Goal: Use online tool/utility: Utilize a website feature to perform a specific function

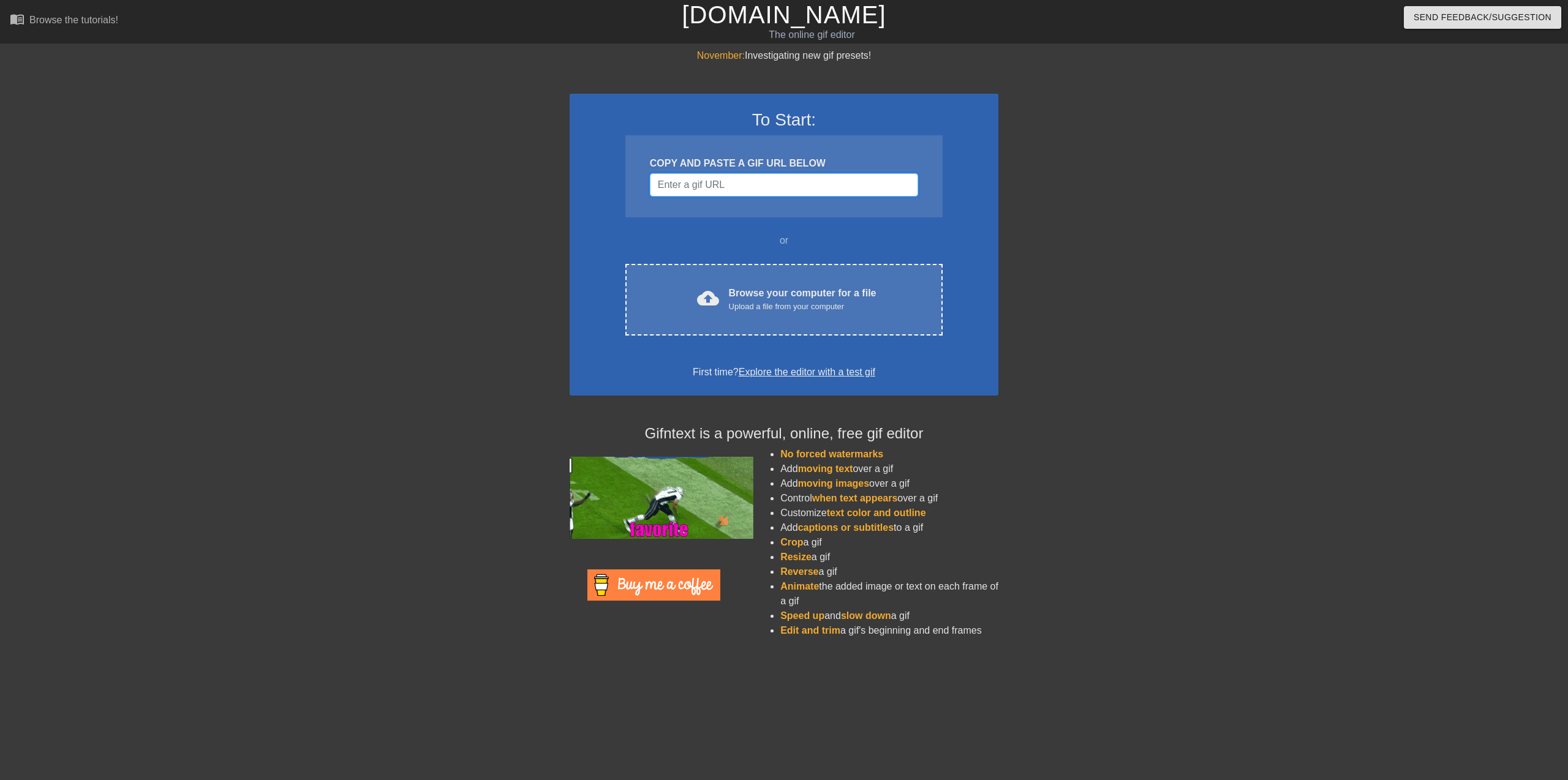
click at [702, 187] on input "Username" at bounding box center [784, 185] width 268 height 24
click at [720, 179] on input "Username" at bounding box center [784, 185] width 268 height 24
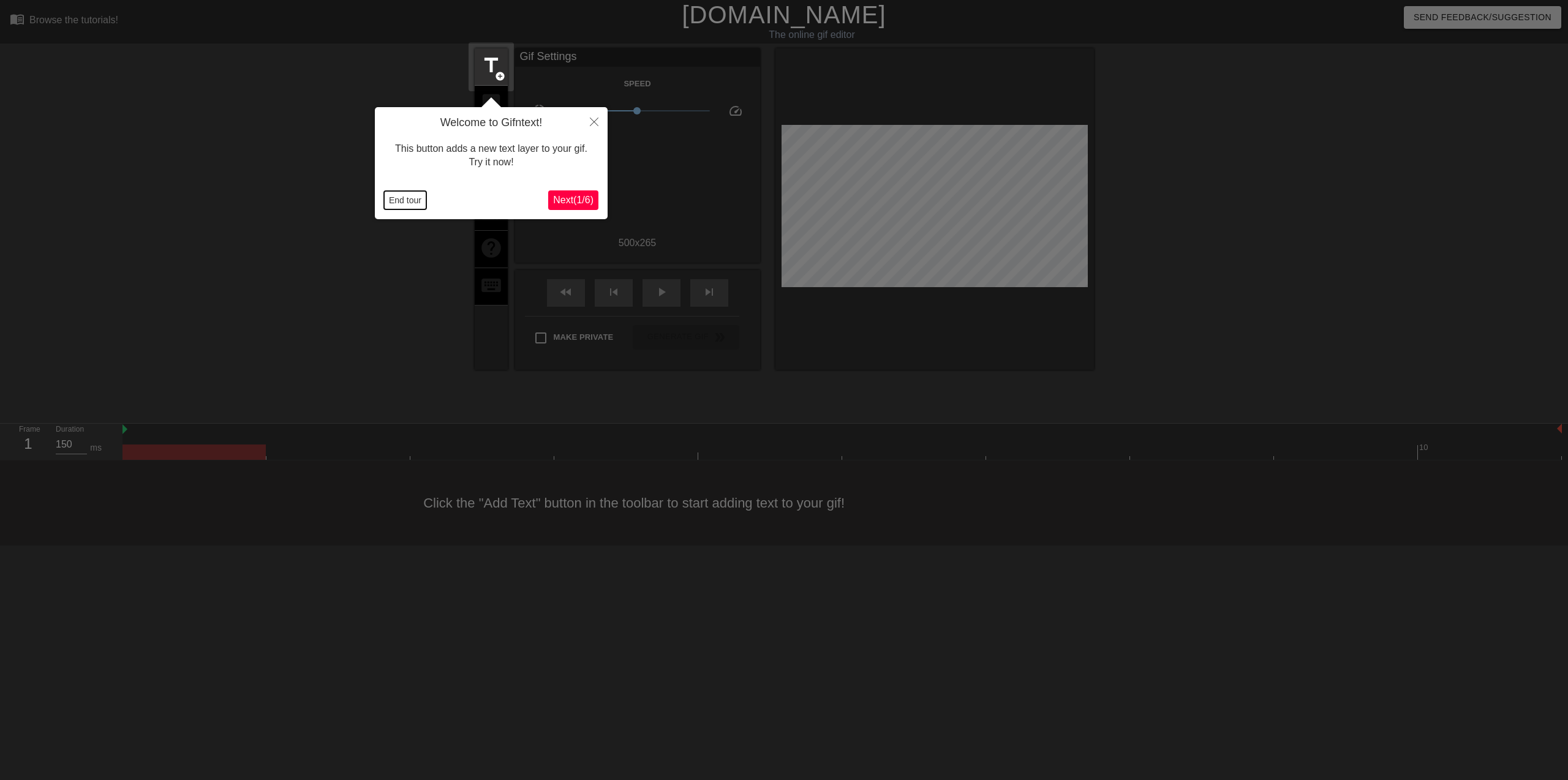
click at [398, 199] on button "End tour" at bounding box center [405, 200] width 42 height 19
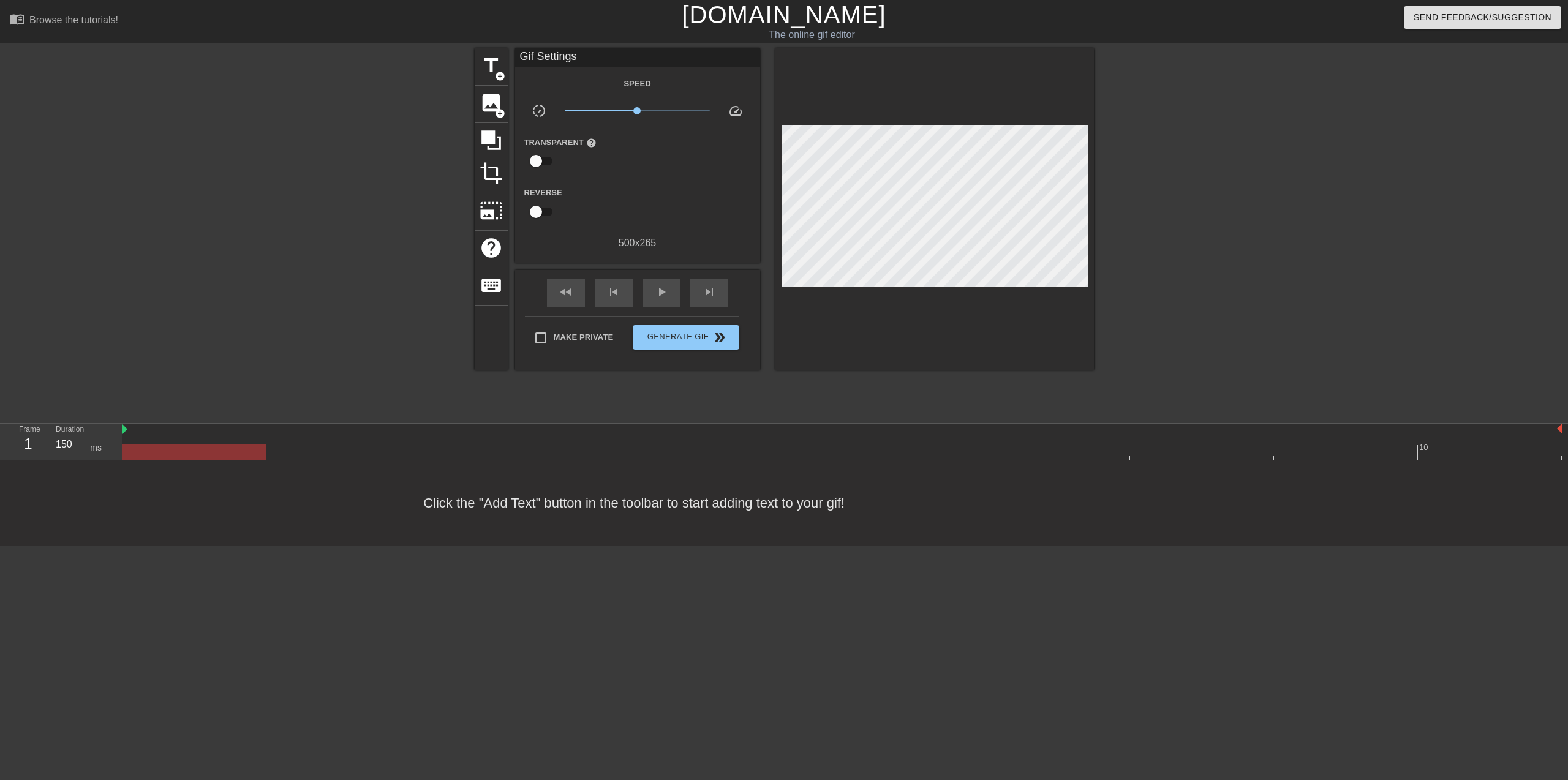
click at [378, 299] on div at bounding box center [368, 232] width 184 height 367
drag, startPoint x: 306, startPoint y: 238, endPoint x: 321, endPoint y: 234, distance: 15.5
click at [308, 236] on div at bounding box center [368, 232] width 184 height 367
click at [492, 171] on span "crop" at bounding box center [491, 174] width 24 height 24
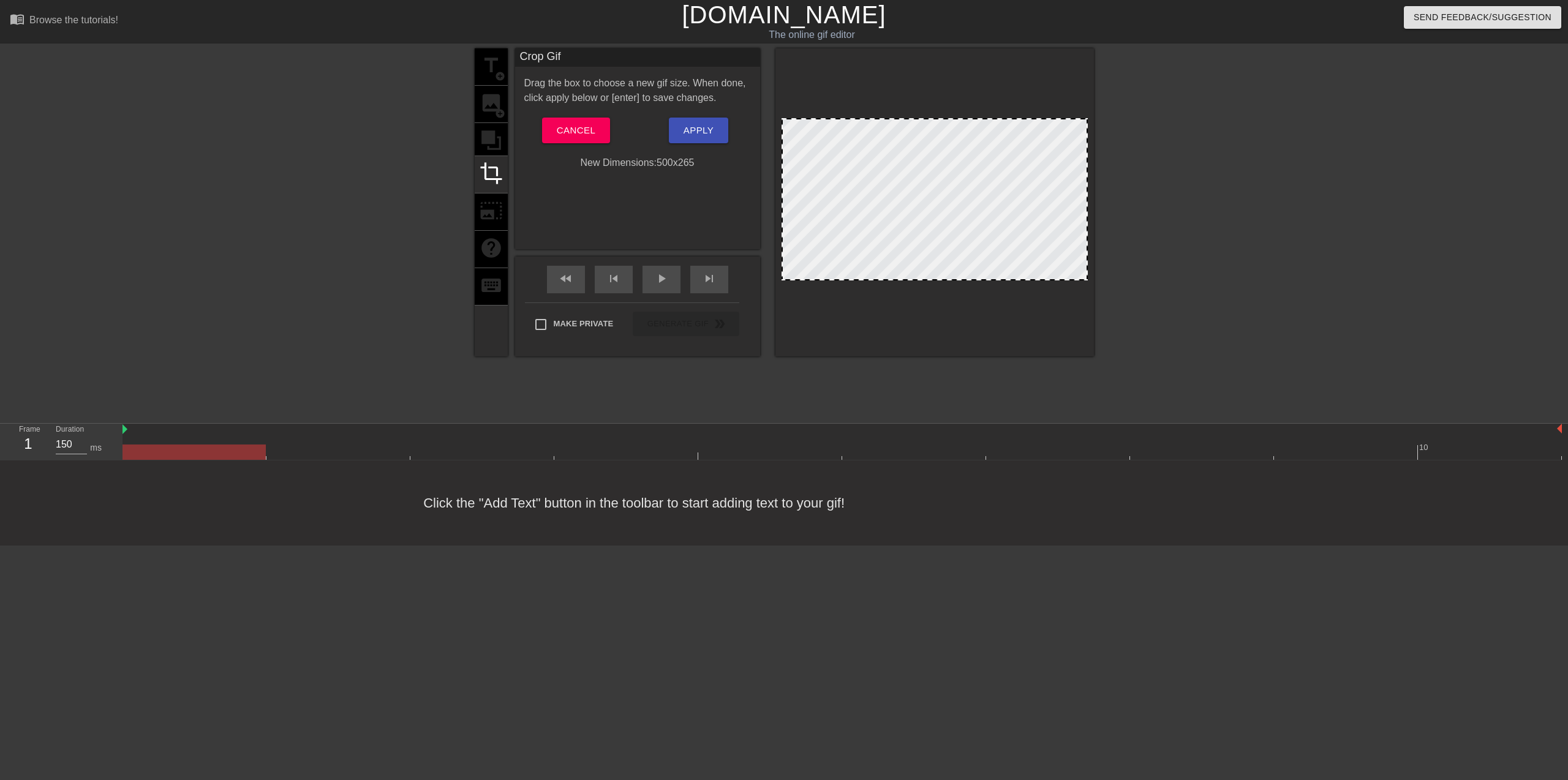
drag, startPoint x: 783, startPoint y: 278, endPoint x: 777, endPoint y: 261, distance: 18.0
click at [777, 261] on div at bounding box center [934, 202] width 319 height 308
drag, startPoint x: 838, startPoint y: 279, endPoint x: 840, endPoint y: 253, distance: 26.1
click at [840, 253] on div at bounding box center [934, 252] width 304 height 6
click at [692, 127] on span "Apply" at bounding box center [698, 130] width 30 height 16
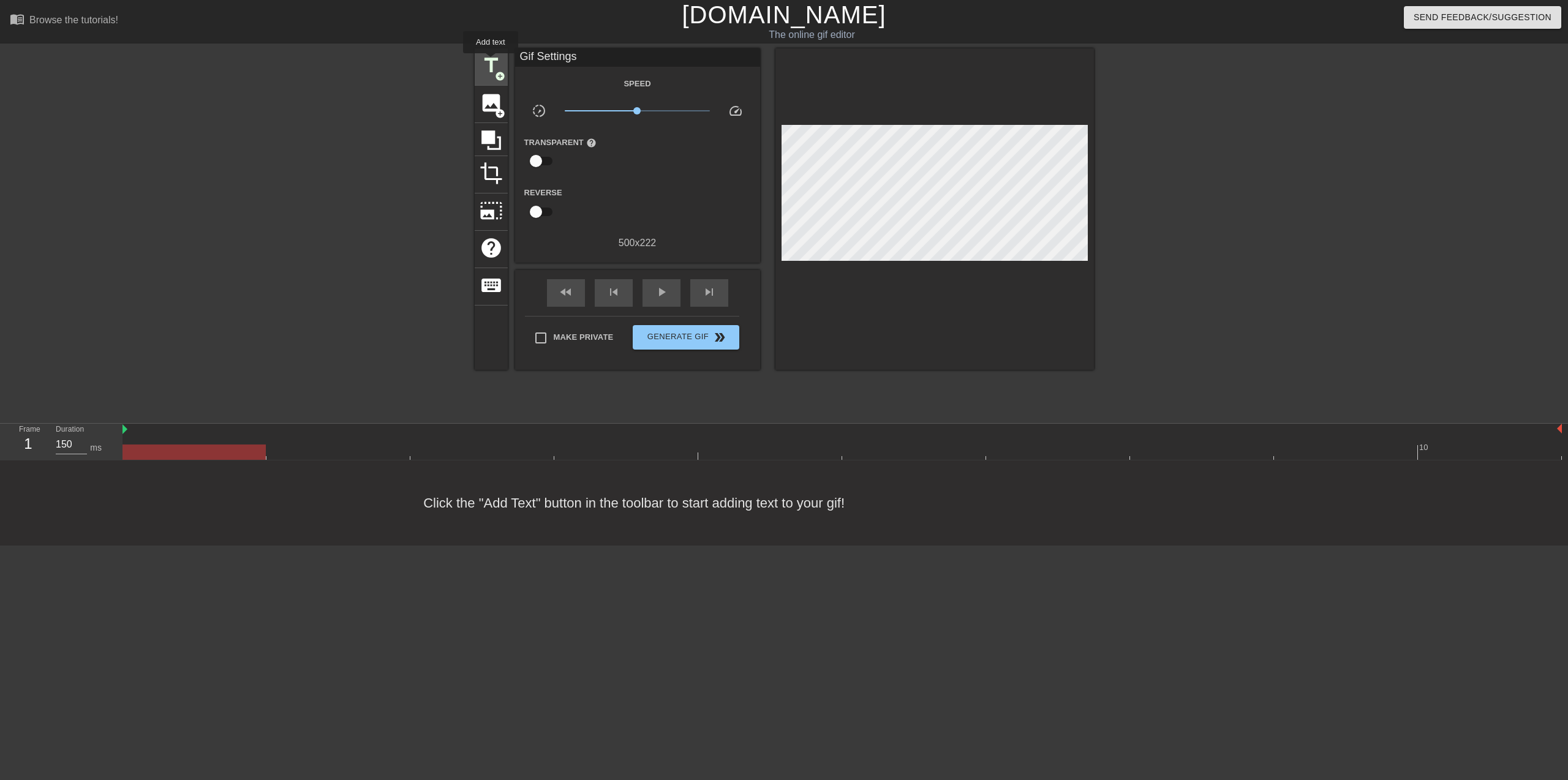
click at [490, 62] on span "title" at bounding box center [491, 66] width 24 height 24
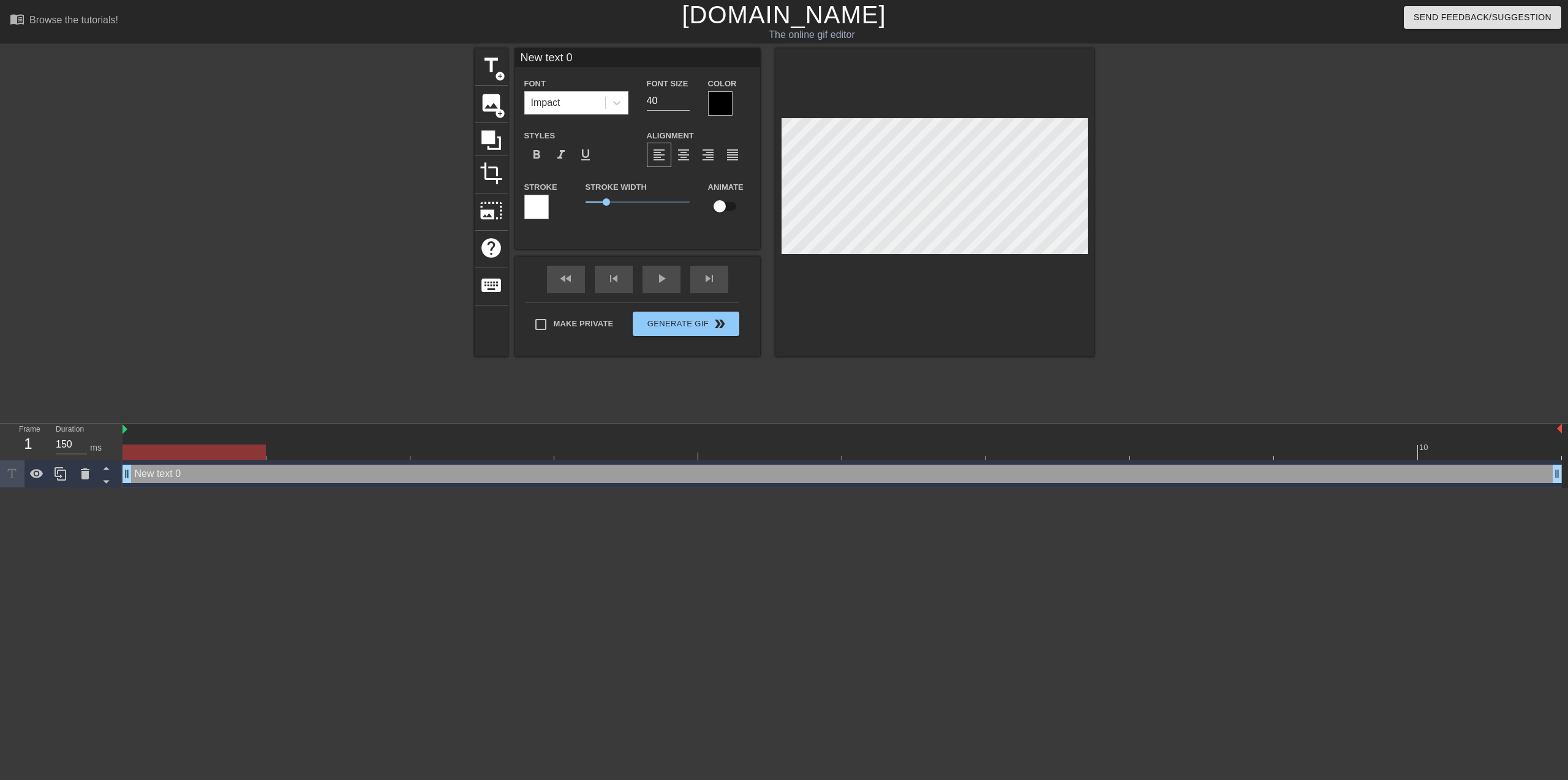
scroll to position [2, 3]
type input "T"
type textarea "T"
type input "Th"
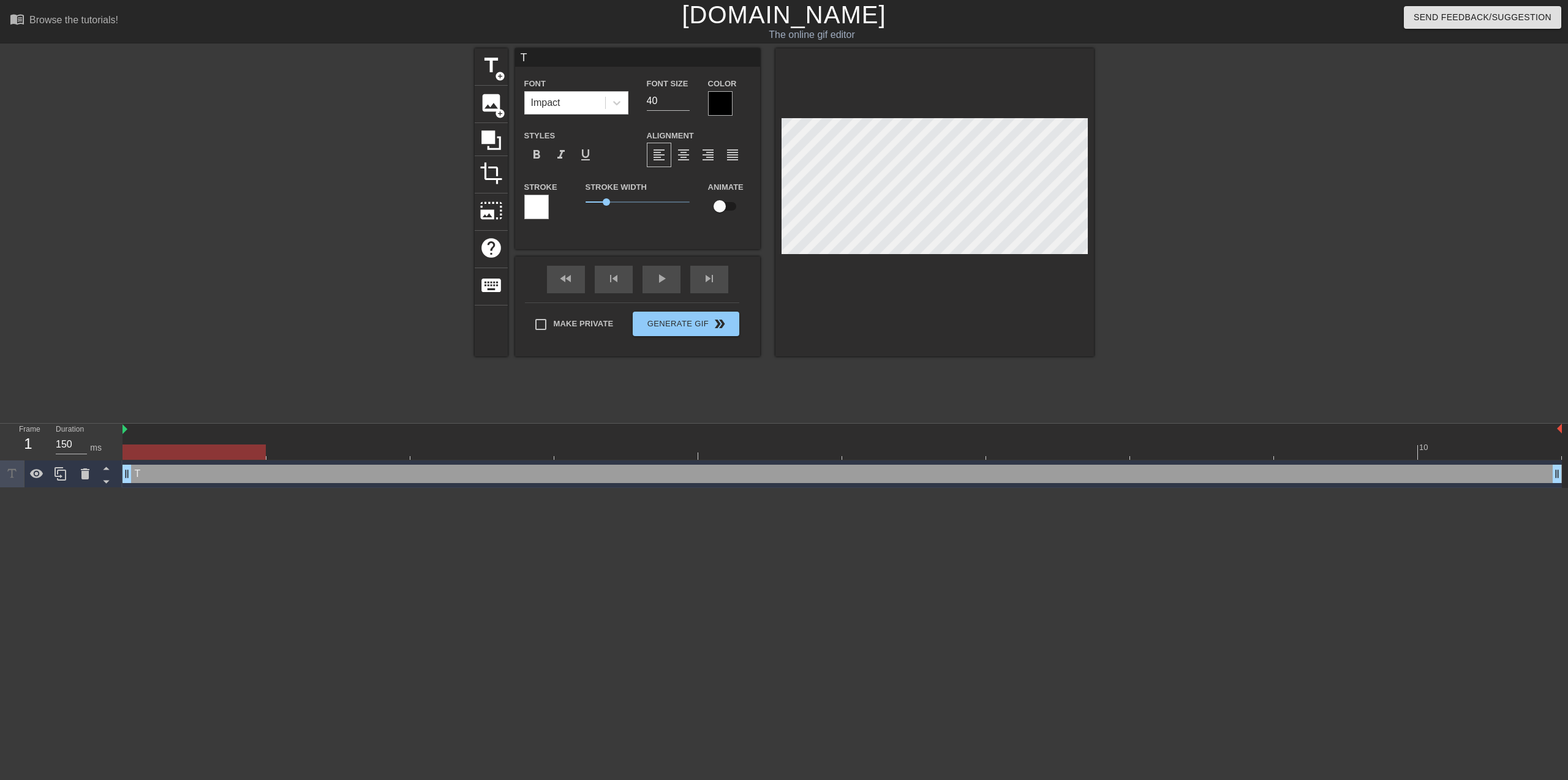
type textarea "Th"
type input "The"
type textarea "The"
type input "The"
type textarea "The"
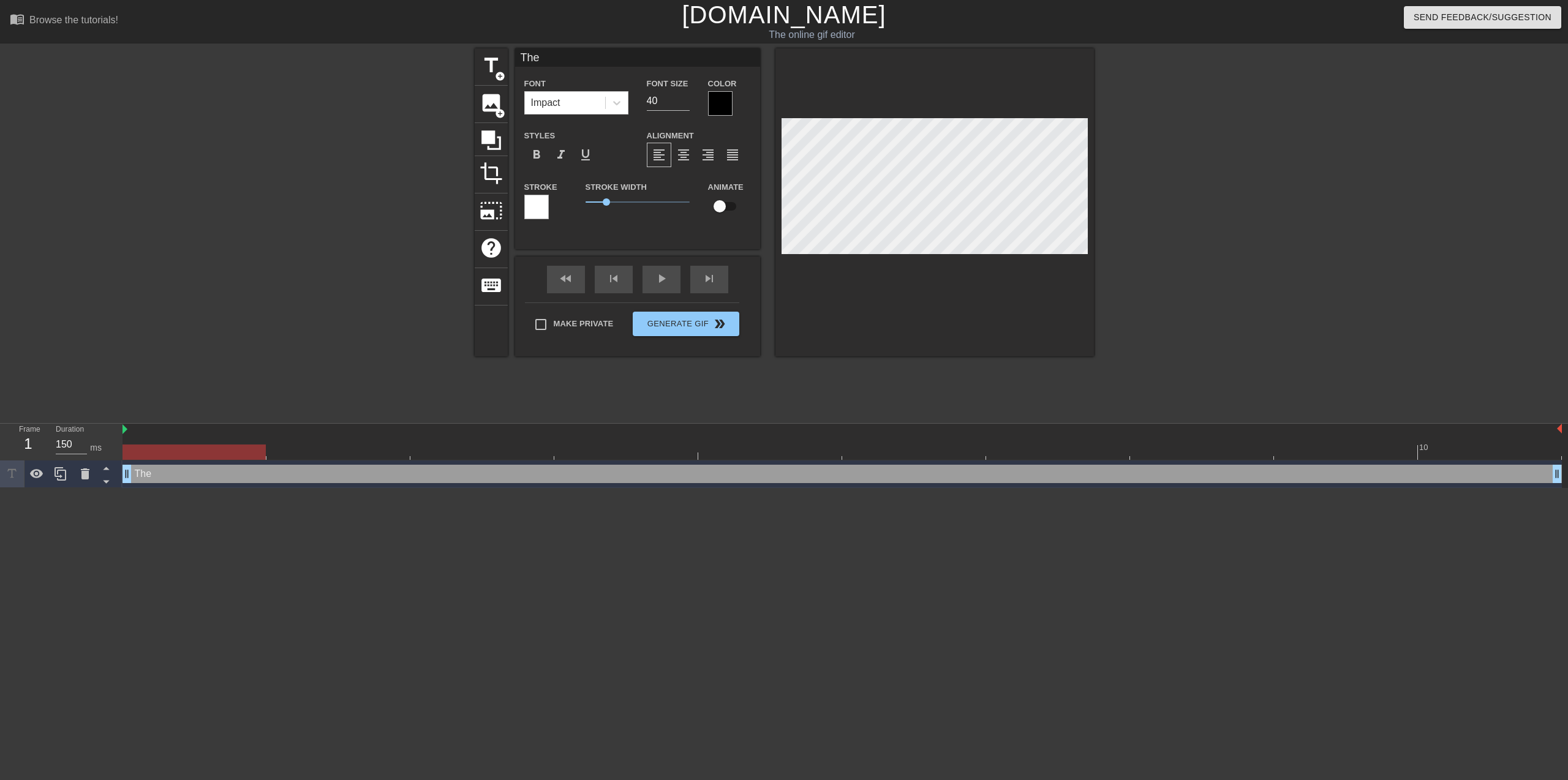
type input "The i"
type textarea "The i"
type input "The it"
type textarea "The it"
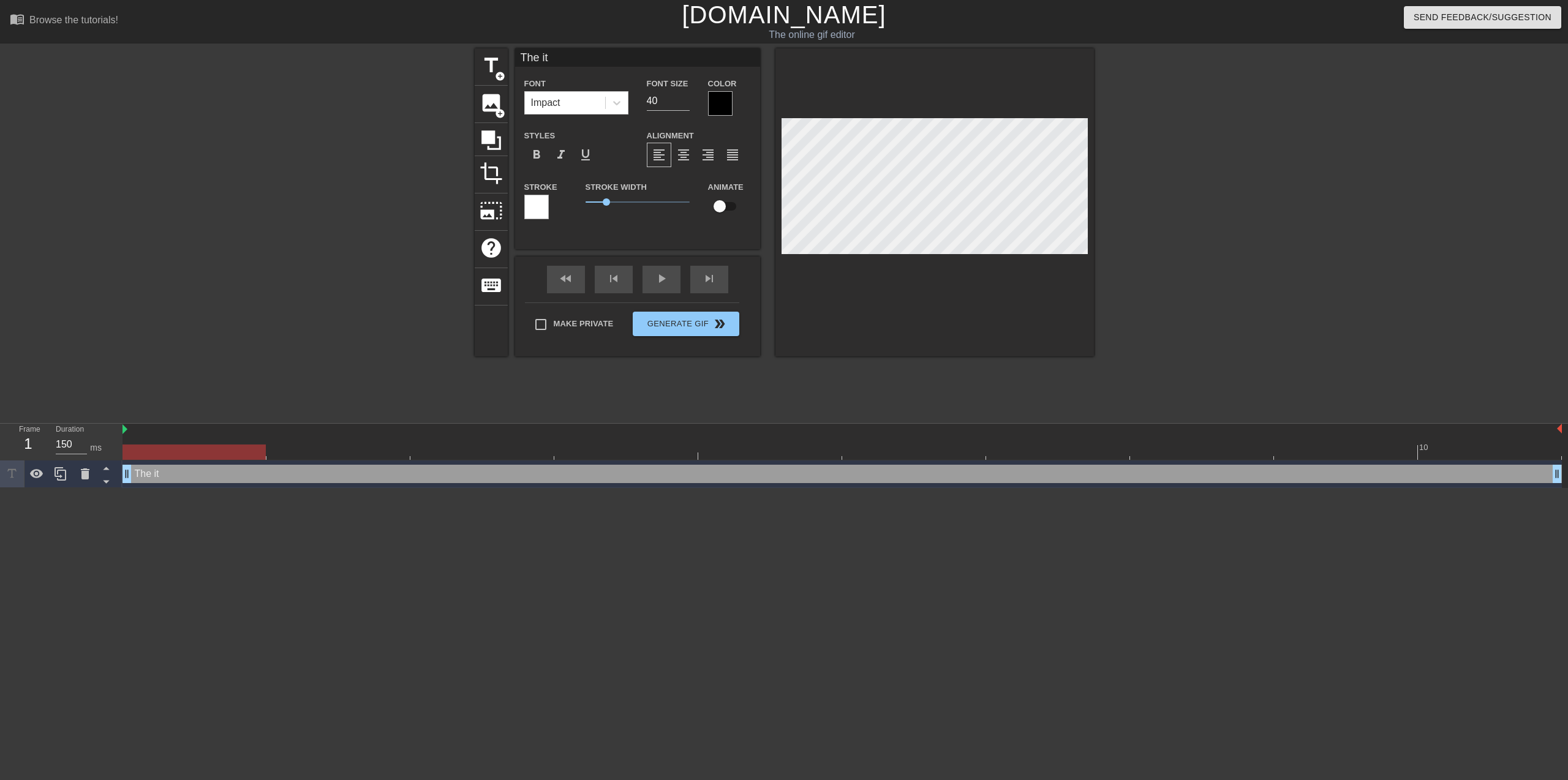
type input "The its"
type textarea "The its"
type input "The itsi"
type textarea "The itsi"
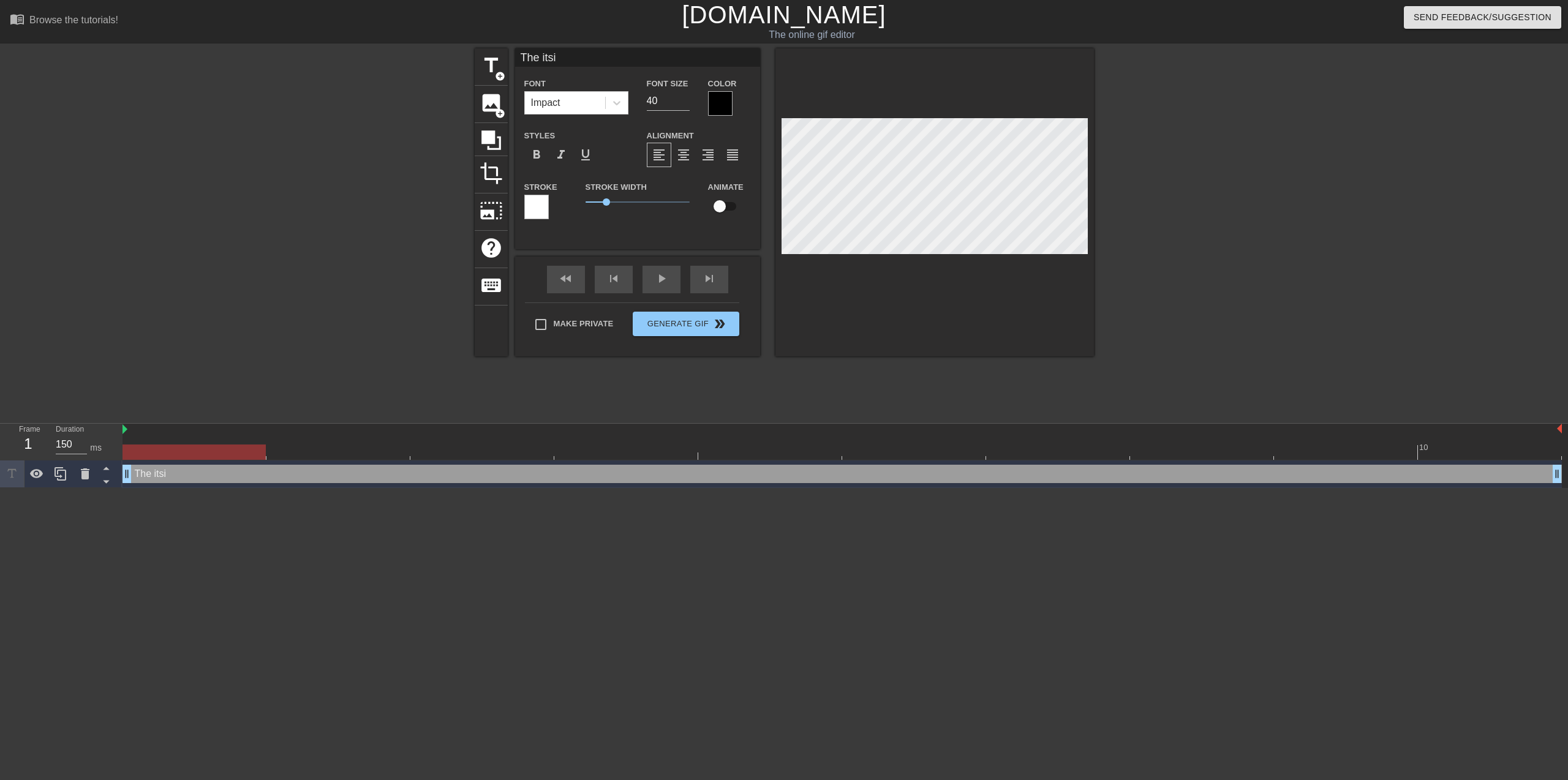
type input "The itsi"
type textarea "The itsi"
type input "The itsi"
type textarea "The itsi"
type input "The its"
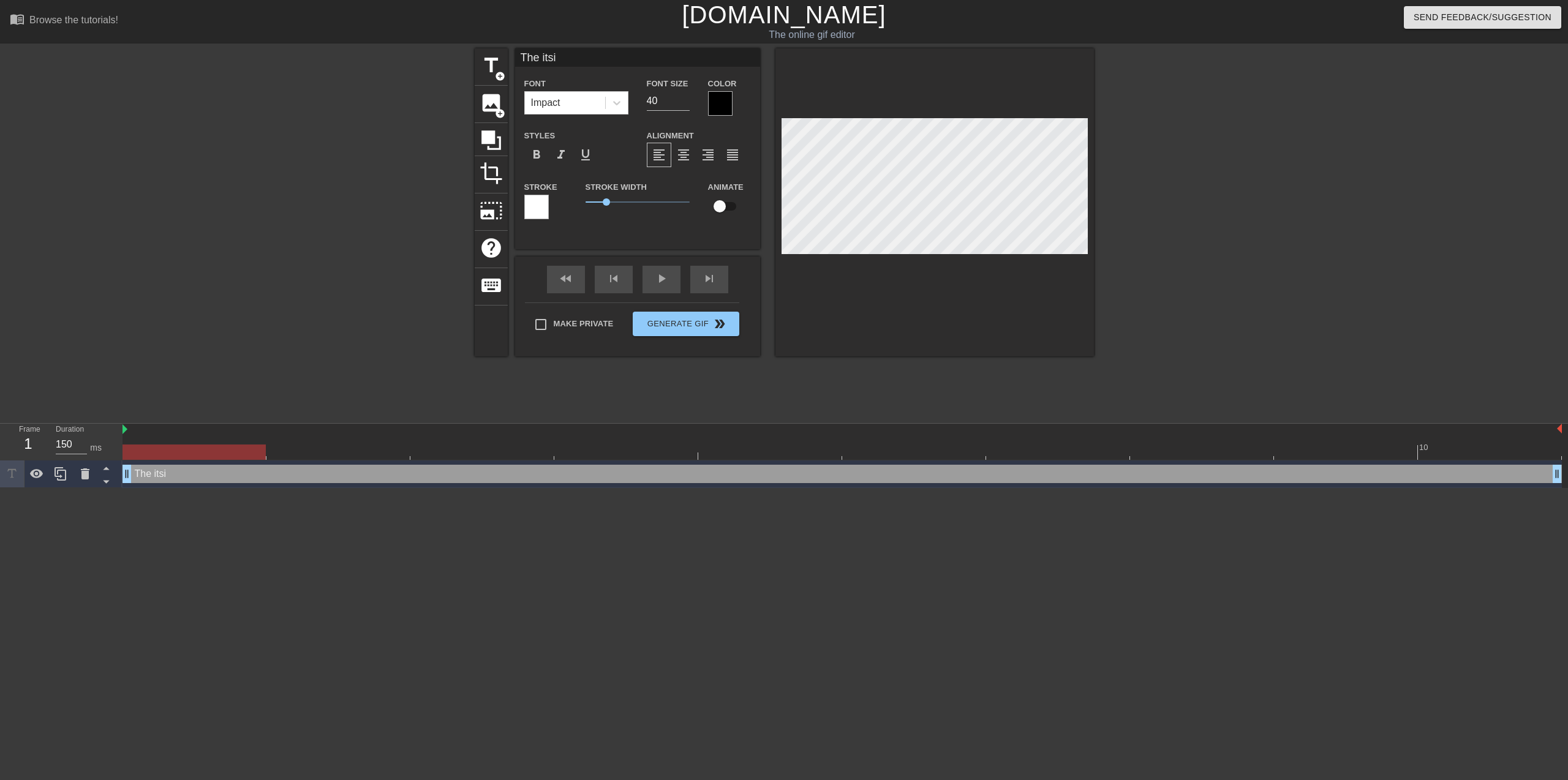
type textarea "The its"
type input "The itsy"
type textarea "The itsy"
type input "The itsy"
type textarea "The itsy"
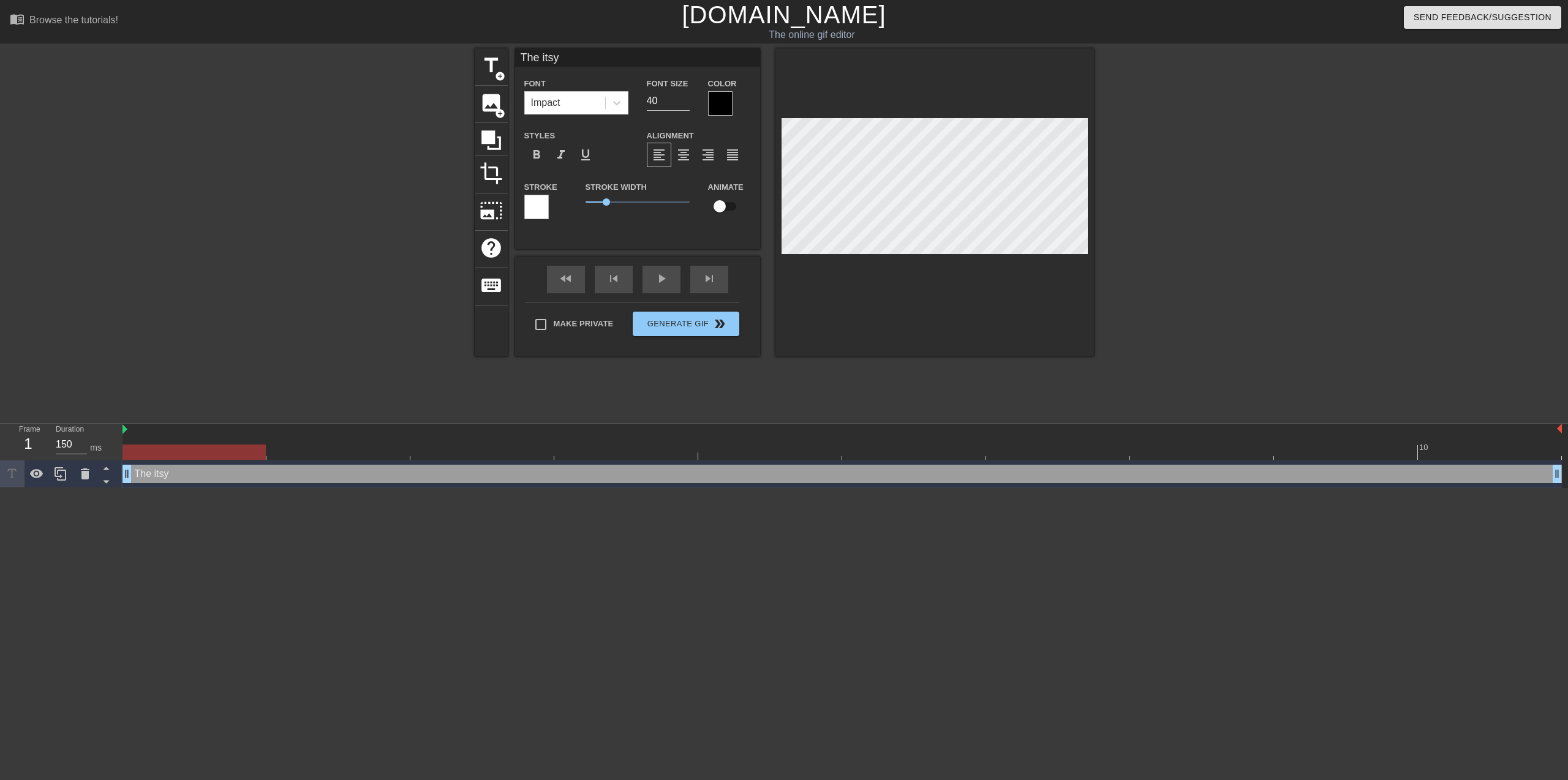
scroll to position [2, 3]
type input "The itsy"
type textarea "The itsy"
type input "The itsy b"
type textarea "The itsy b"
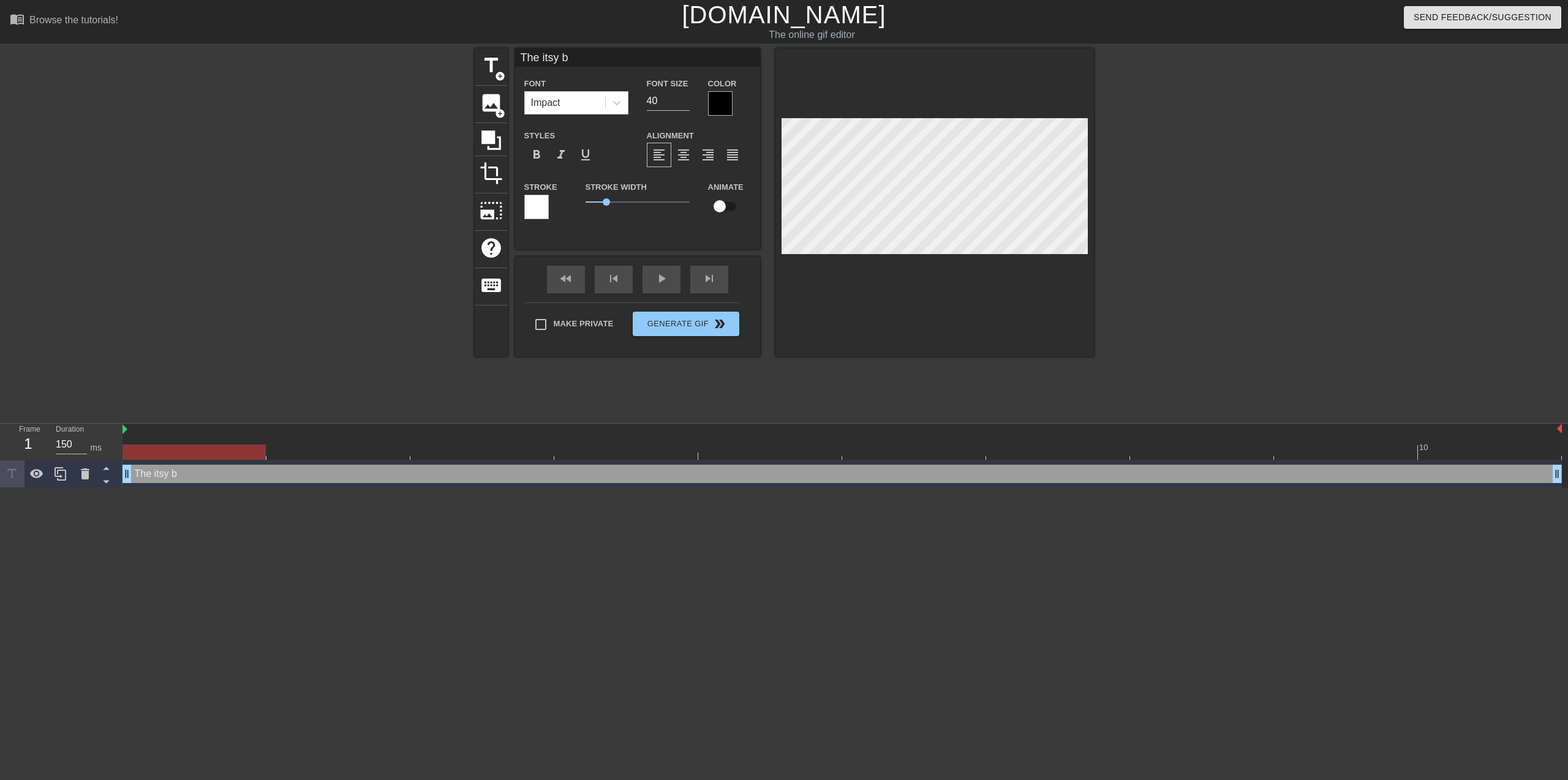
type input "The itsy be"
type textarea "The itsy be"
type input "The itsy b"
type textarea "The itsy b"
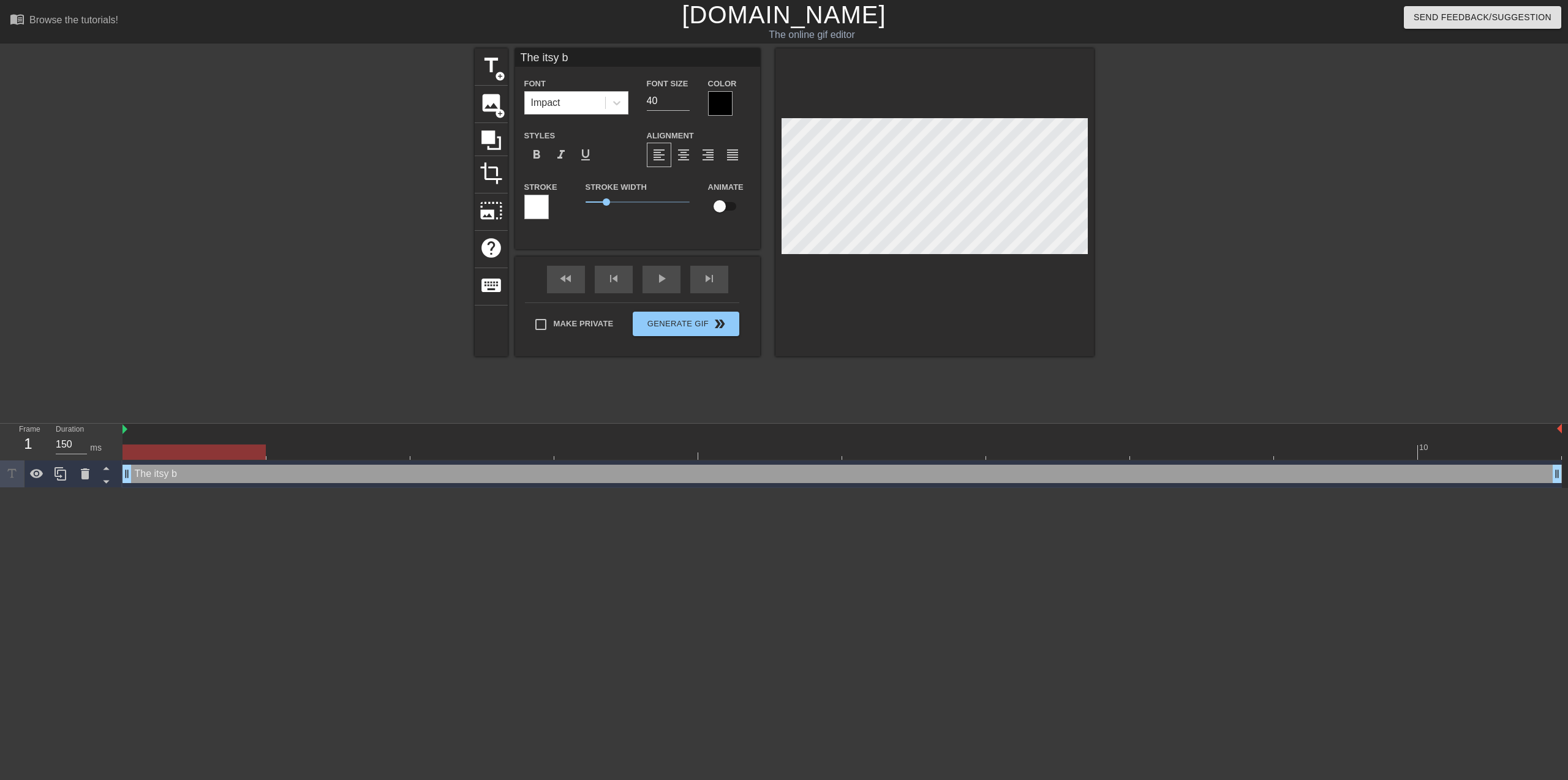
type input "The itsy bi"
type textarea "The itsy bi"
type input "The itsy bit"
type textarea "The itsy bit"
type input "The itsy bits"
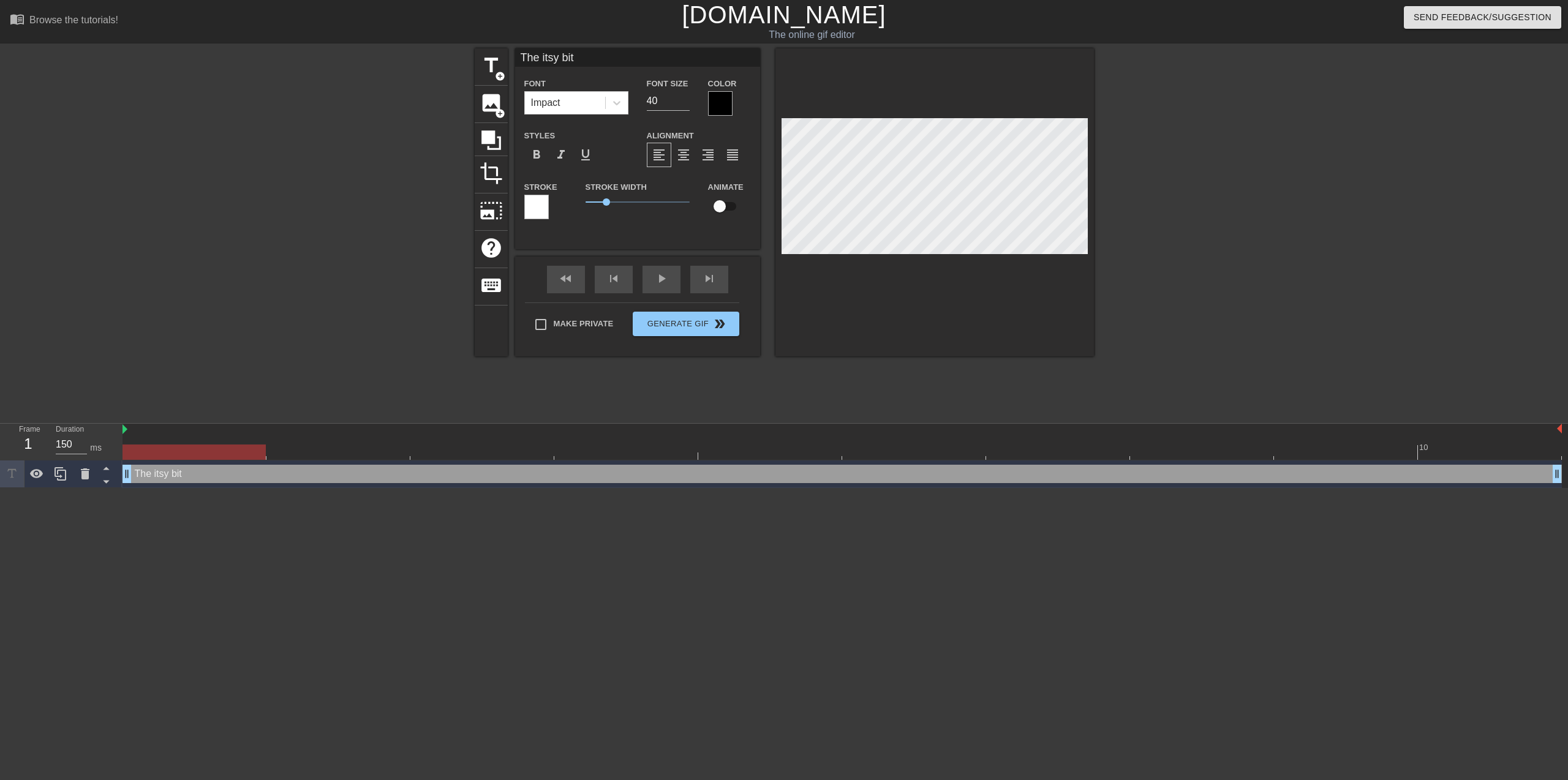
type textarea "The itsy bits"
type input "The itsy bitsy"
type textarea "The itsy bitsy"
type input "The itsy bitsy"
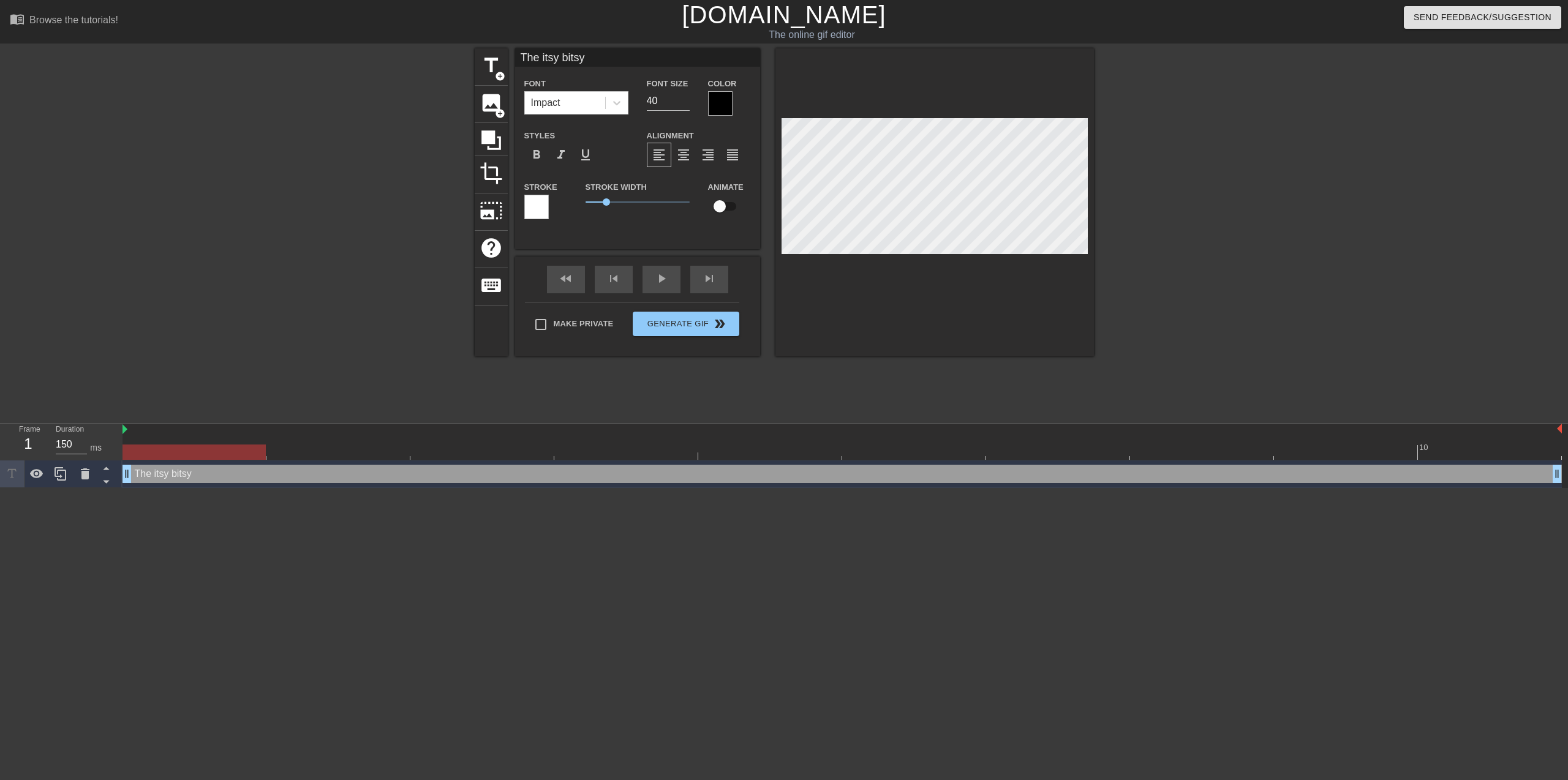
type textarea "The itsy bitsy"
type input "The itsy bitsy j"
type textarea "The itsy bitsy j"
type input "The itsy bitsy ju"
type textarea "The itsy bitsy ju"
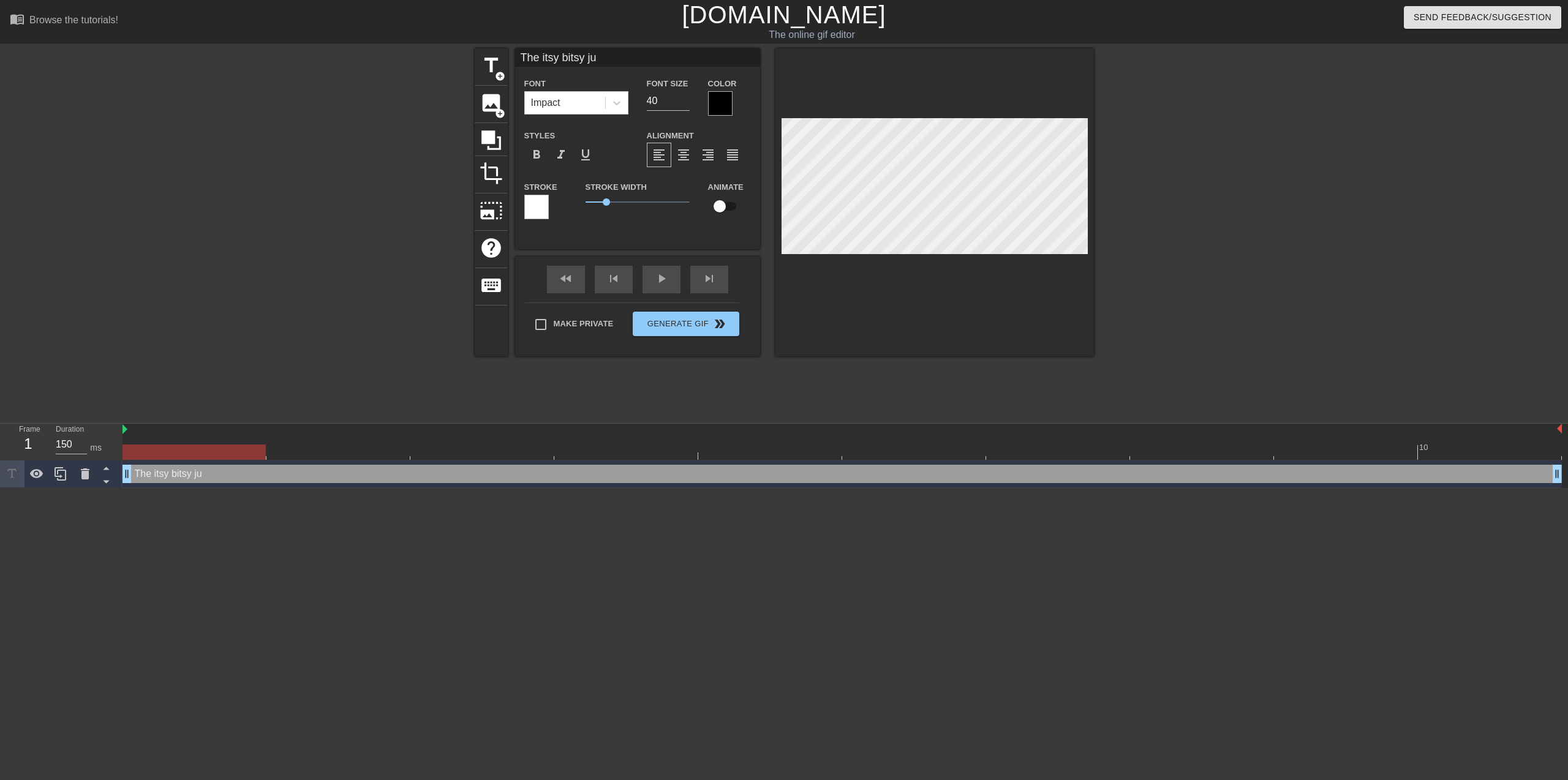
type input "The itsy bitsy jun"
type textarea "The itsy bitsy jun"
type input "The itsy bitsy jung"
type textarea "The itsy bitsy jung"
type input "The itsy bitsy jungl"
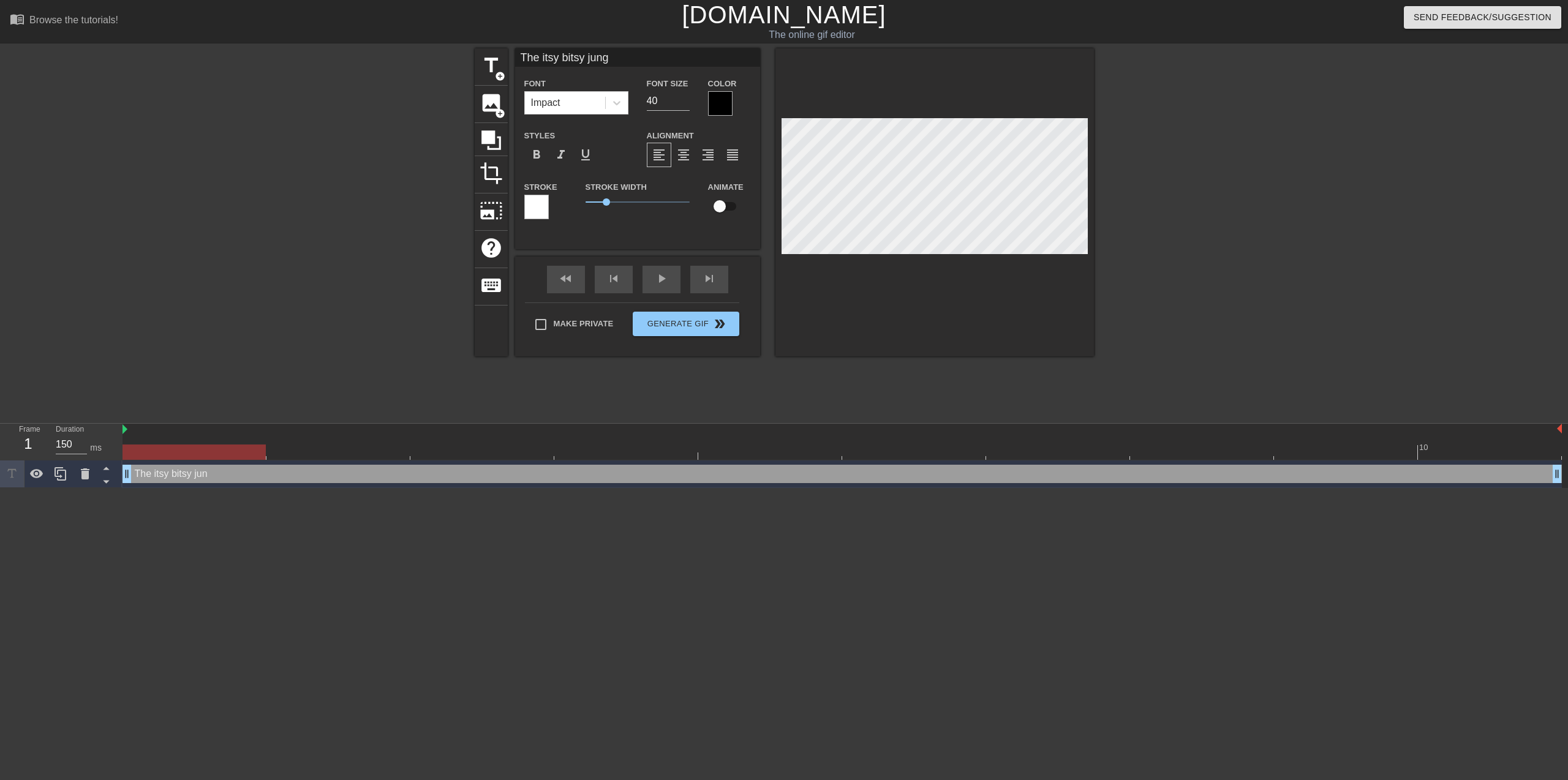
type textarea "The itsy bitsy jungl"
type input "The itsy bitsy jungla"
type textarea "The itsy bitsy jungla"
type input "The itsy bitsy junglar"
type textarea "The itsy bitsy junglar"
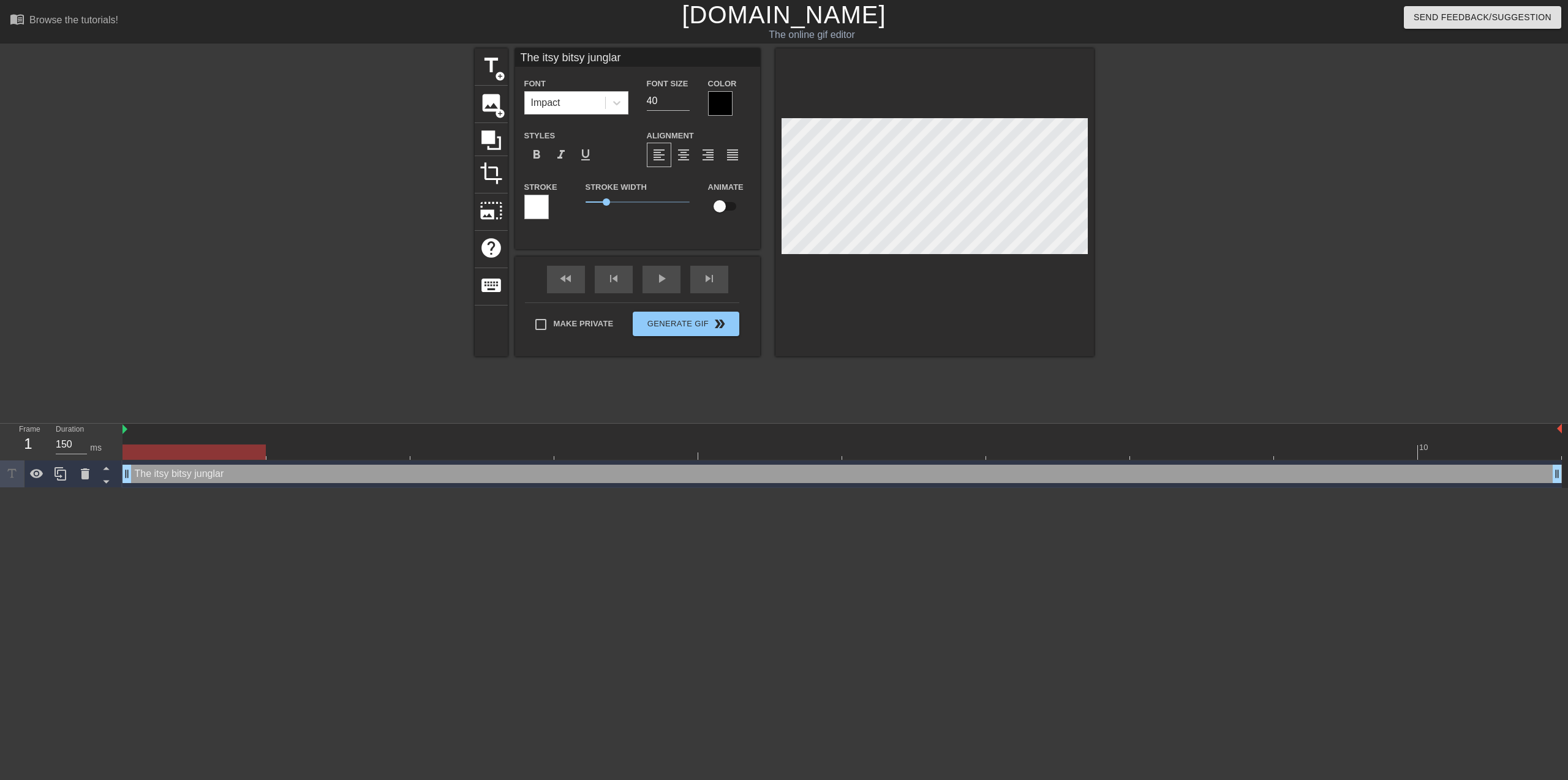
type input "The itsy bitsy junglare"
type textarea "The itsy bitsy junglare"
type input "The itsy bitsy junglaren"
type textarea "The itsy bitsy junglaren"
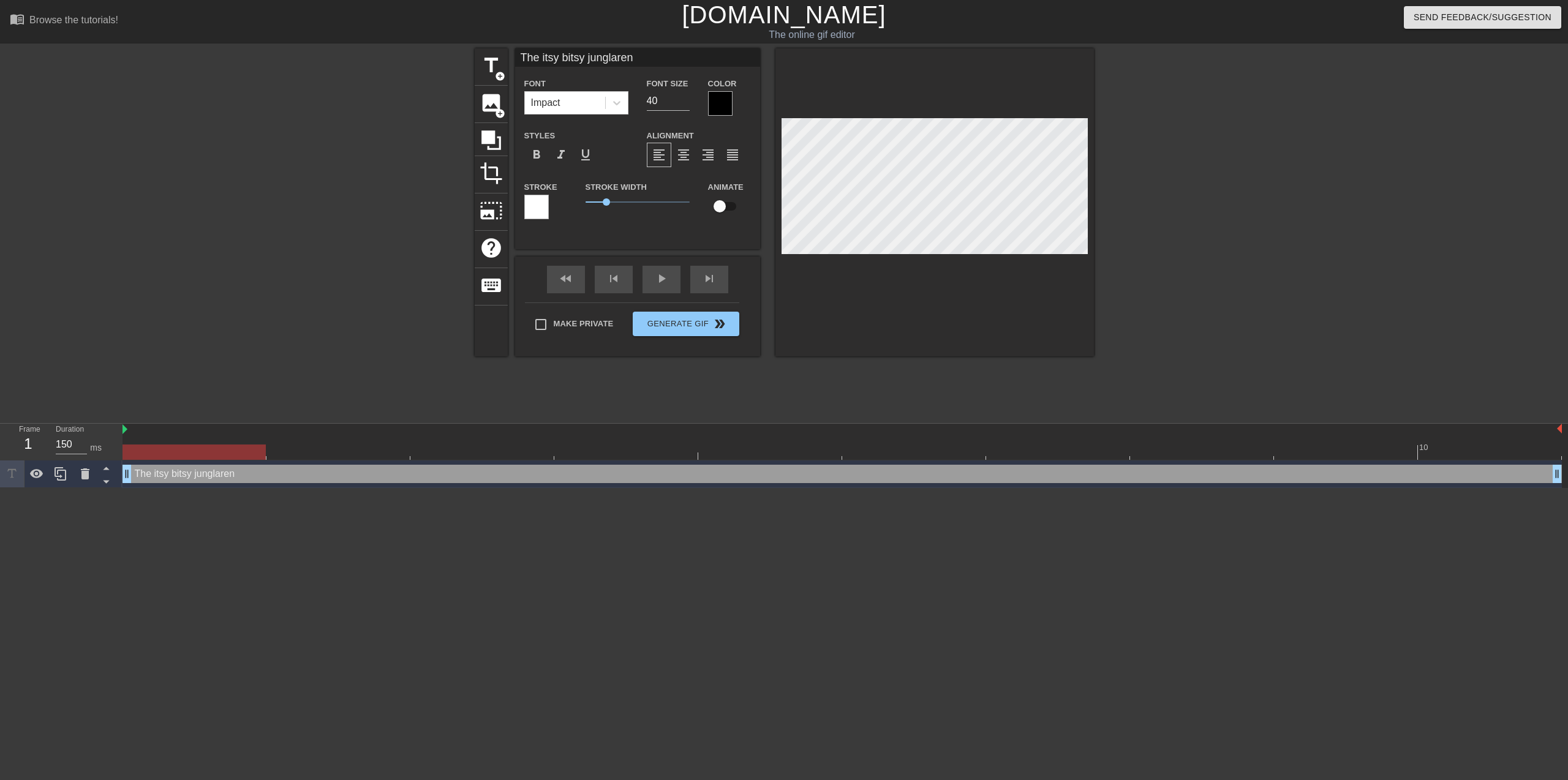
type input "The itsy bitsy junglaren"
type textarea "The itsy bitsy junglaren"
type input "The itsy bitsy junglaren"
type textarea "The itsy bitsy junglaren"
type input "The itsy bitsy junglaren k"
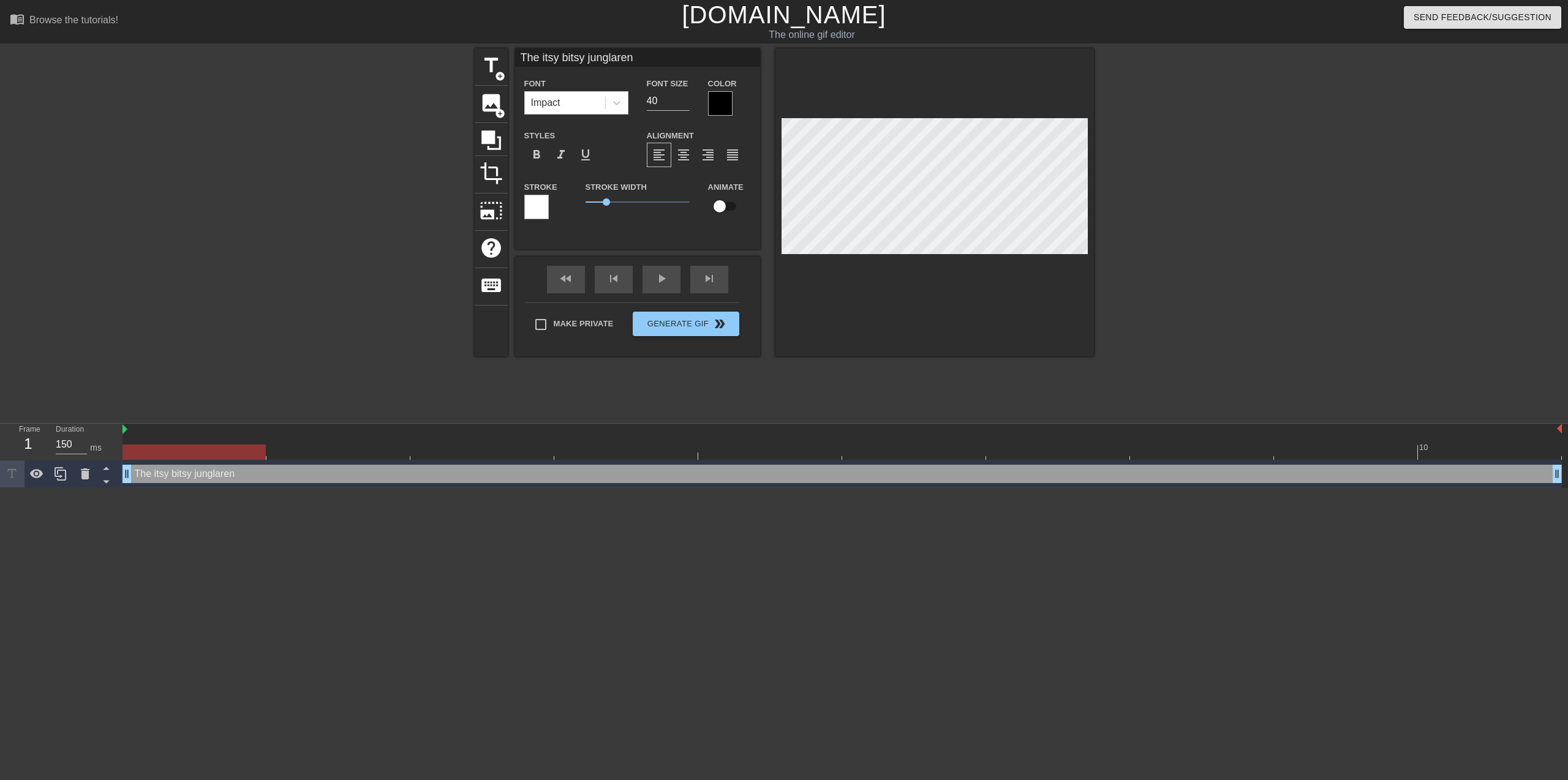
type textarea "The itsy bitsy junglaren k"
type input "The itsy bitsy junglaren ko"
type textarea "The itsy bitsy junglaren ko"
type input "The itsy bitsy junglaren kom"
type textarea "The itsy bitsy junglaren kom"
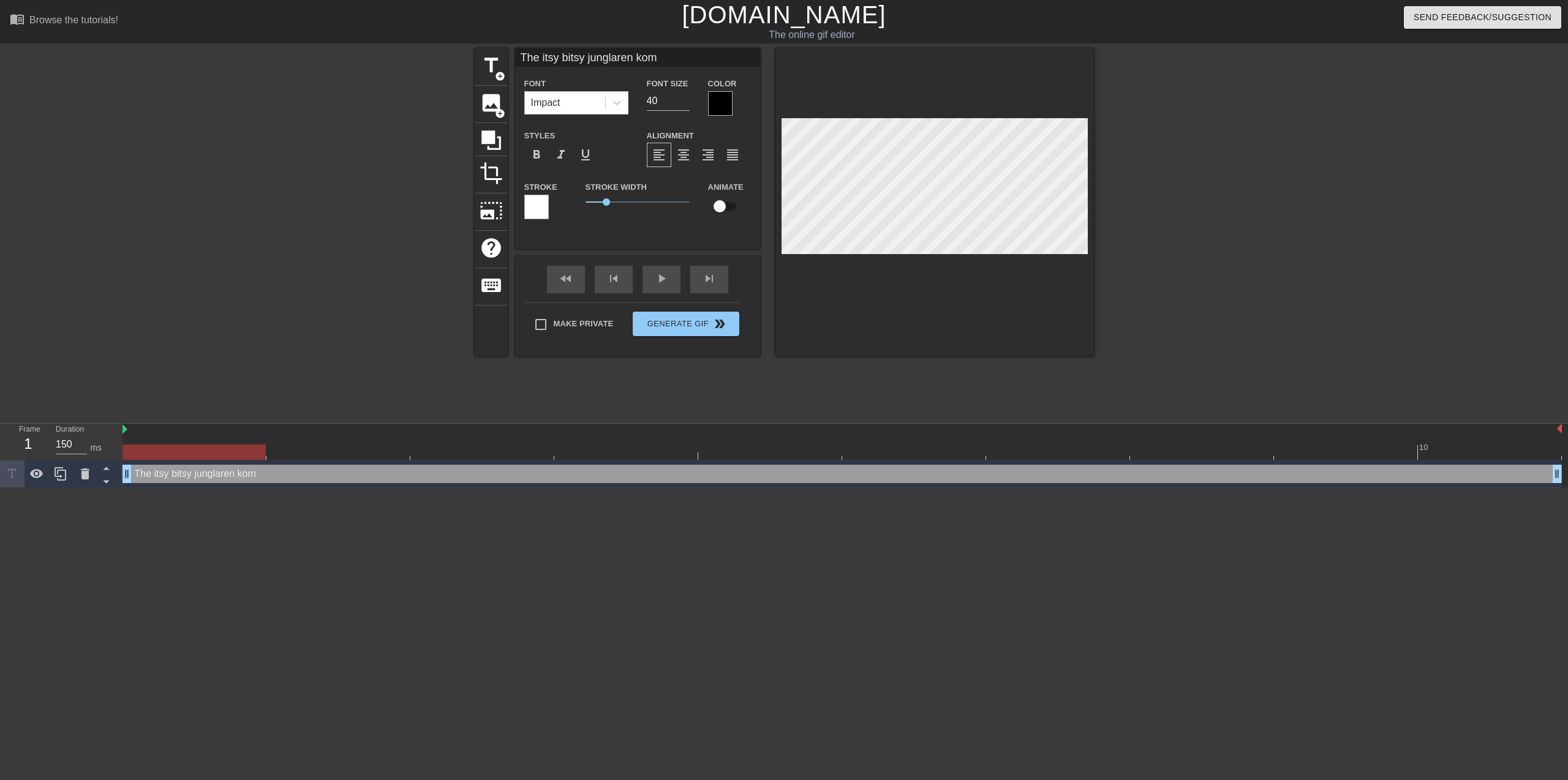
type input "The itsy bitsy junglaren komm"
type textarea "The itsy bitsy junglaren komm"
type input "The itsy bitsy junglaren komme"
type textarea "The itsy bitsy junglaren komme"
type input "The itsy bitsy junglaren kommer"
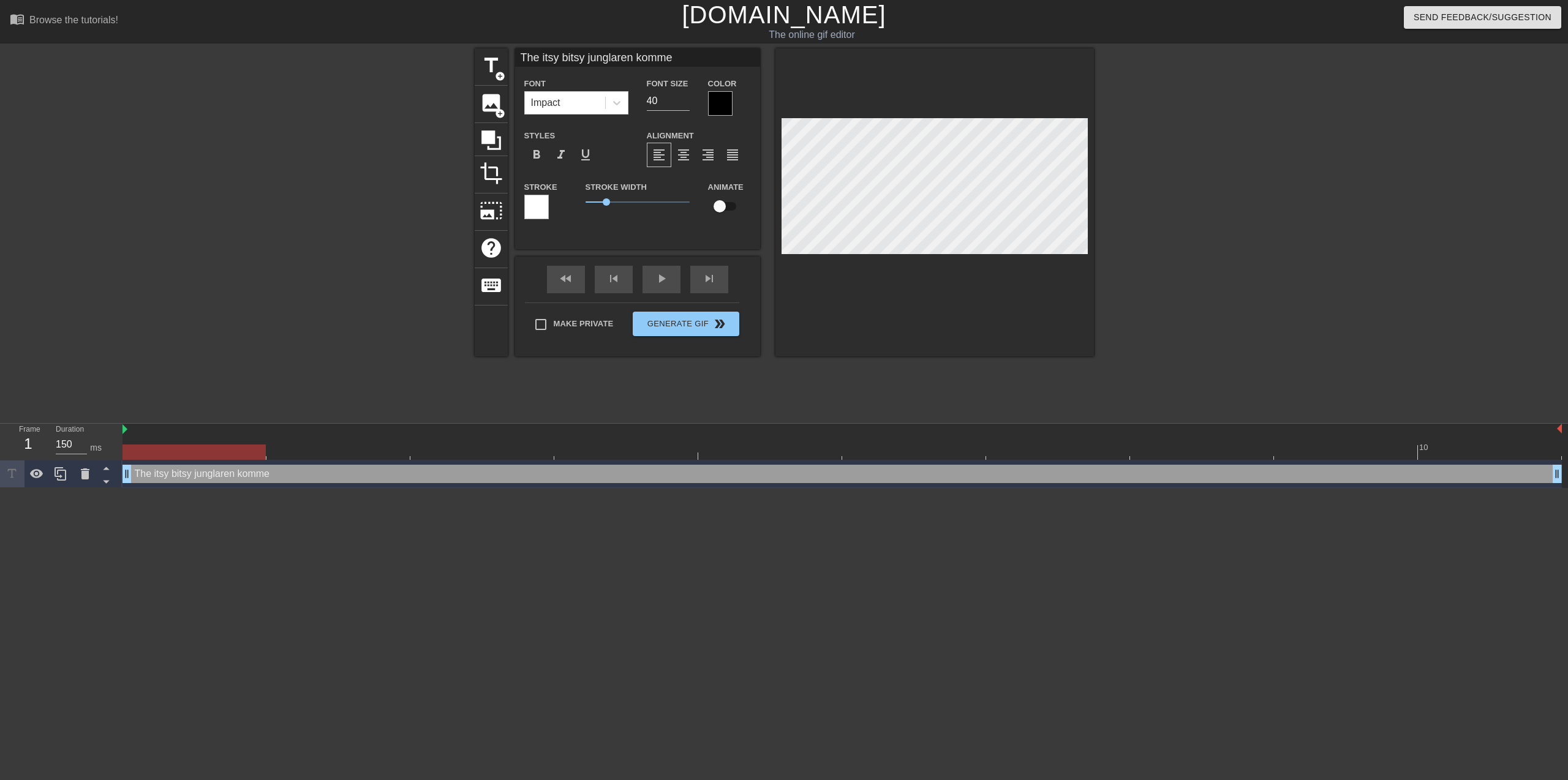
type textarea "The itsy bitsy junglaren kommer"
type input "The itsy bitsy junglaren kommer"
type textarea "The itsy bitsy junglaren kommer"
type input "The itsy bitsy junglaren kommer o"
type textarea "The itsy bitsy junglaren kommer o"
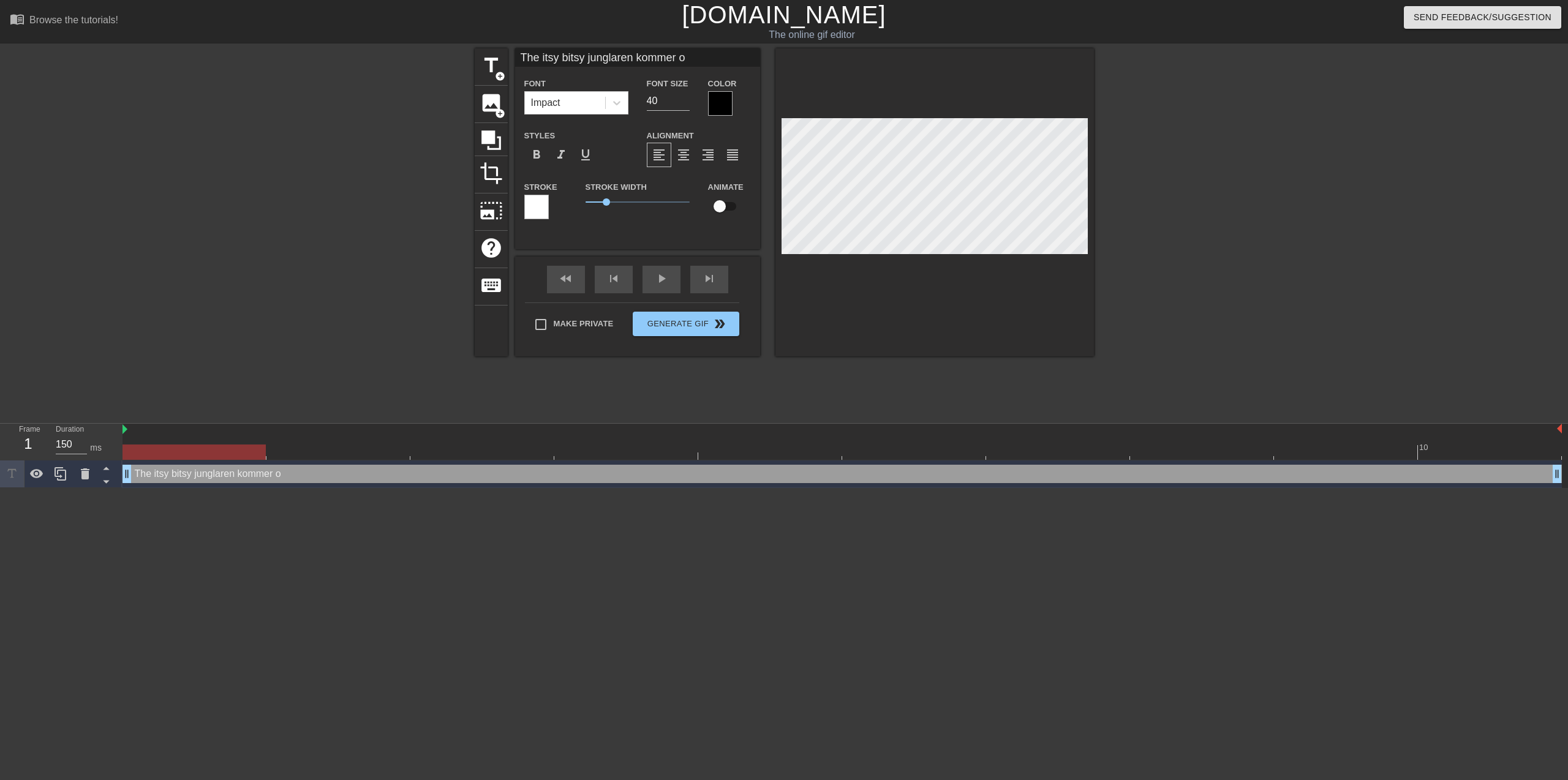
type input "The itsy bitsy junglaren kommer oc"
type textarea "The itsy bitsy junglaren kommer oc"
type input "The itsy bitsy junglaren kommer och"
type textarea "The itsy bitsy junglaren kommer och"
type input "The itsy bitsy junglaren kommer och"
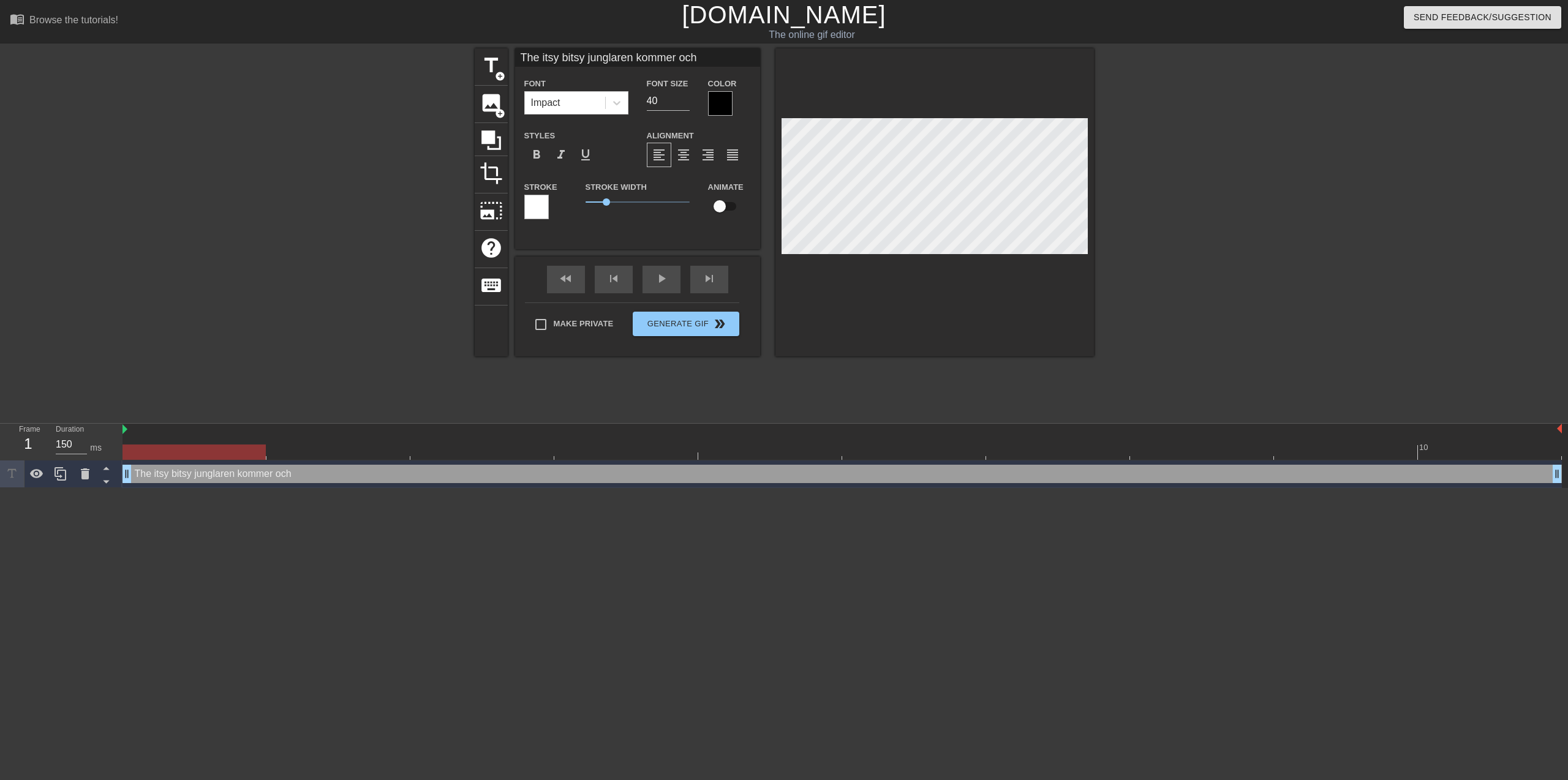
type textarea "The itsy bitsy junglaren kommer och"
type input "The itsy bitsy junglaren kommer och t"
type textarea "The itsy bitsy junglaren kommer och t"
type input "The itsy bitsy junglaren kommer och ta"
type textarea "The itsy bitsy junglaren kommer och ta"
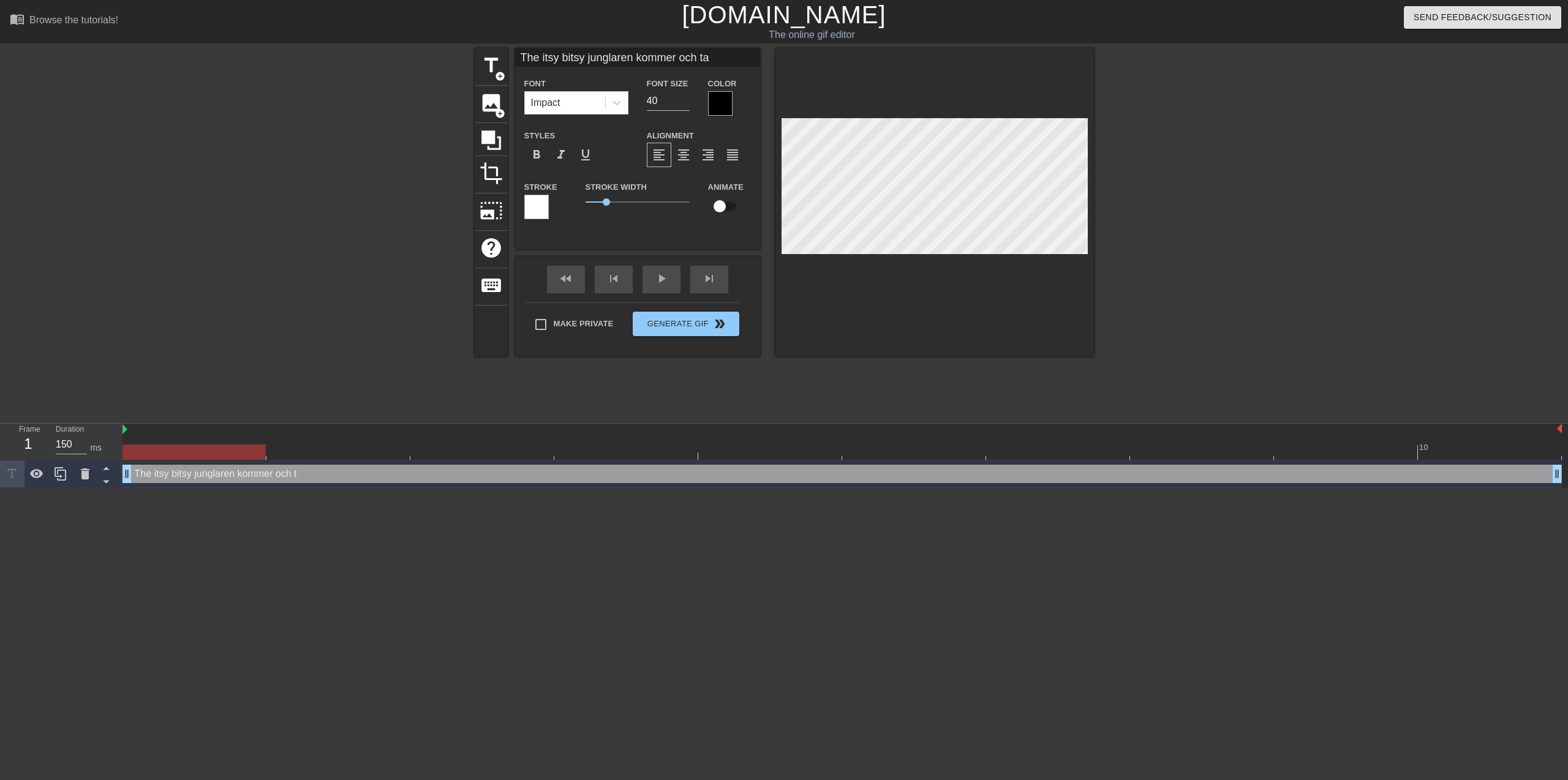
type input "The itsy bitsy junglaren kommer och tar"
type textarea "The itsy bitsy junglaren kommer och tar"
type input "The itsy bitsy junglaren kommer och tar"
type textarea "The itsy bitsy junglaren kommer och tar"
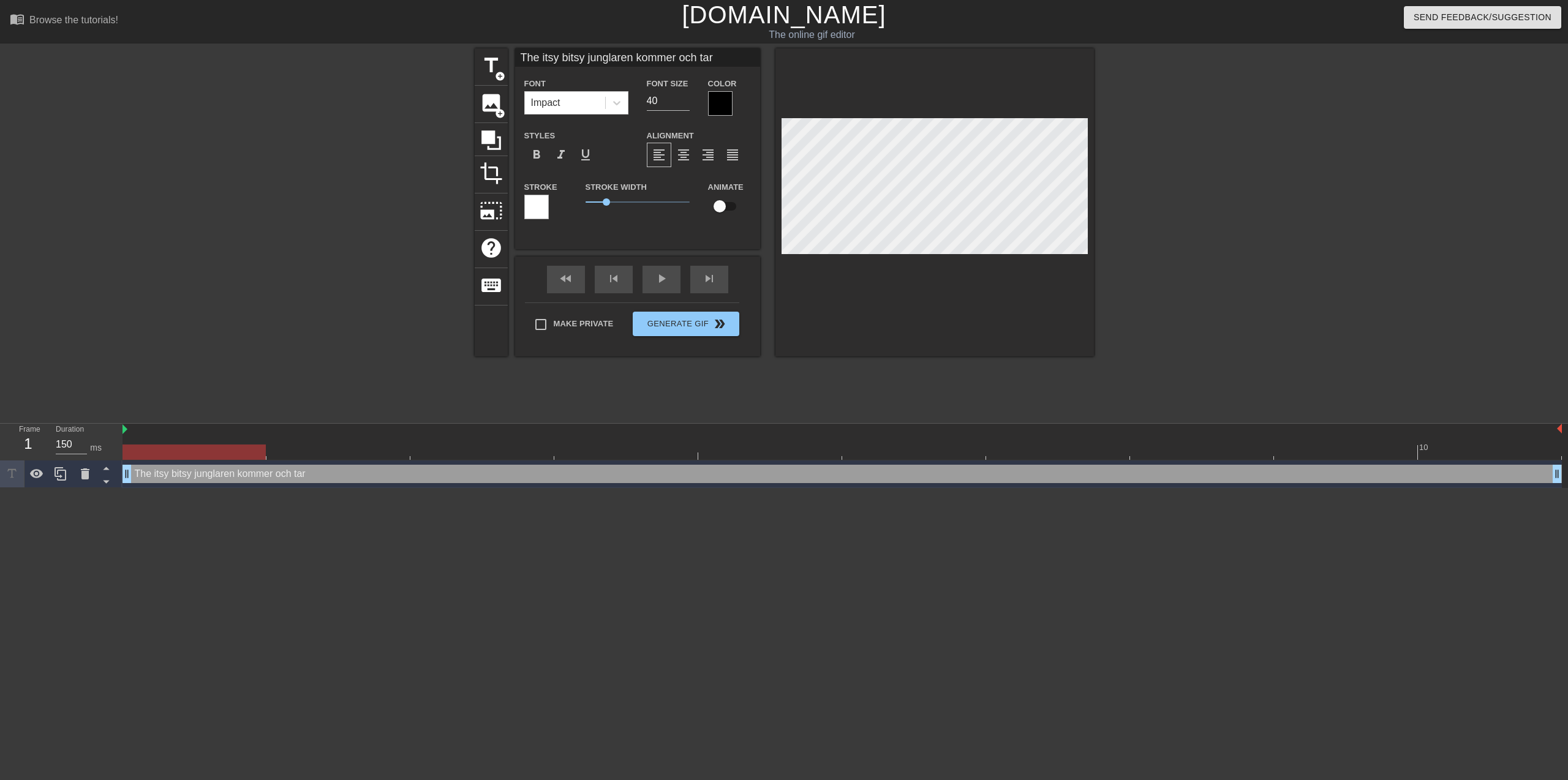
type input "The itsy bitsy junglaren kommer och tar t"
type textarea "The itsy bitsy junglaren kommer och tar t"
type input "The itsy bitsy junglaren kommer och tar ti"
type textarea "The itsy bitsy junglaren kommer och tar ti"
type input "The itsy bitsy junglaren kommer och tar tin"
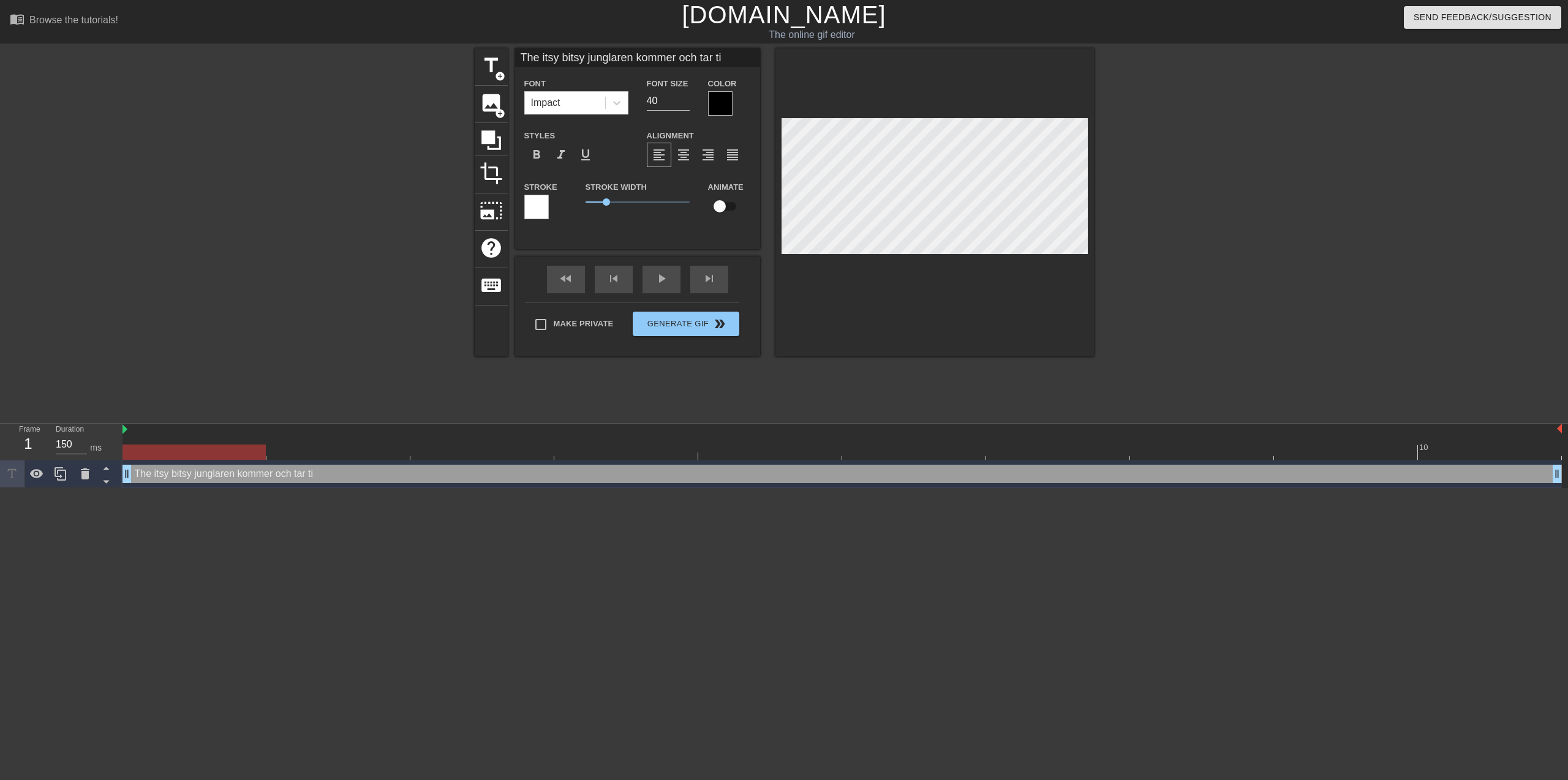
type textarea "The itsy bitsy junglaren kommer och tar tin"
type input "The itsy bitsy junglaren kommer och tar tin"
type textarea "The itsy bitsy junglaren kommer och tar tin"
type input "The itsy bitsy junglaren kommer och tar tin k"
type textarea "The itsy bitsy junglaren kommer och tar tin k"
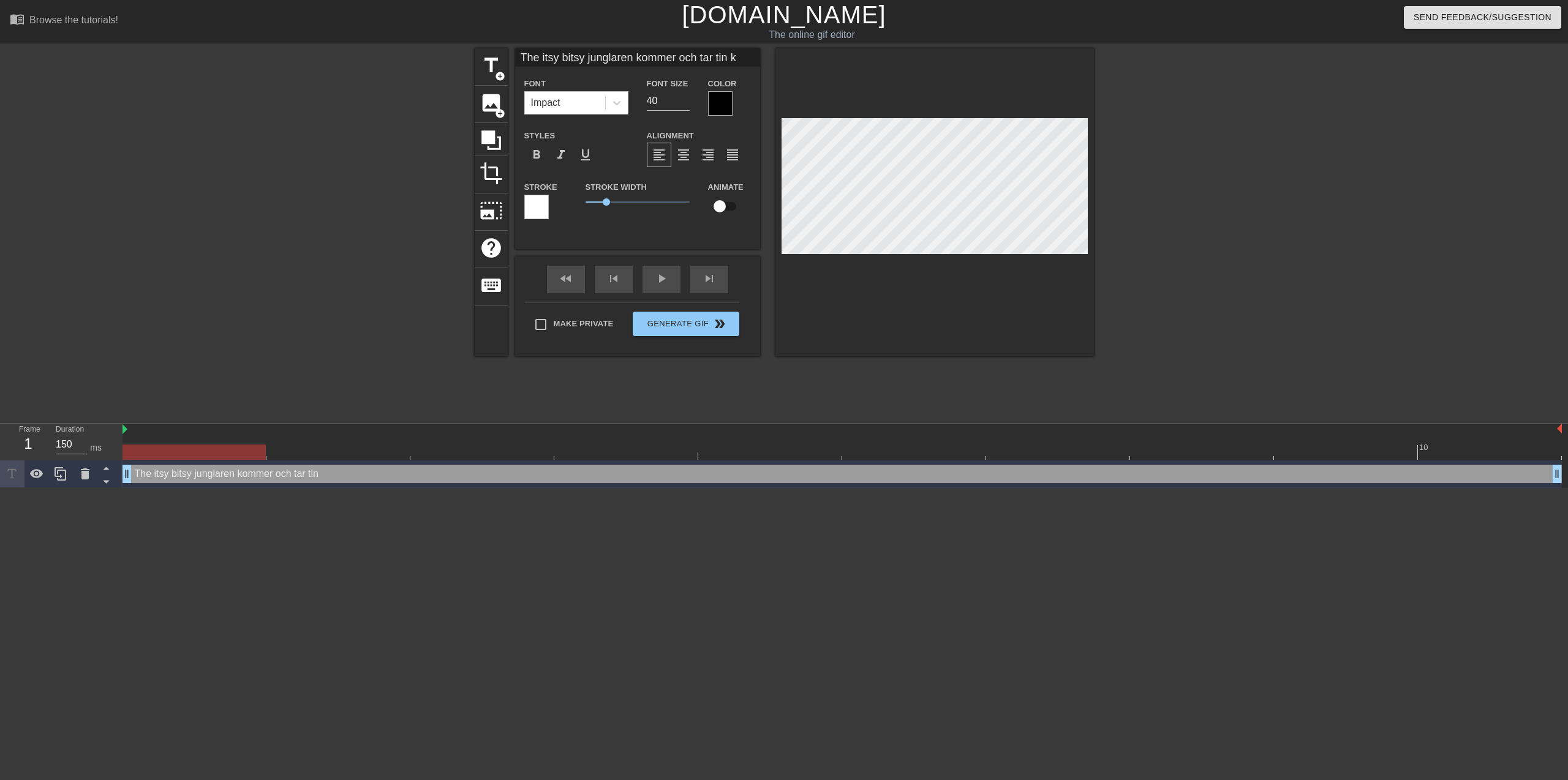
scroll to position [2, 13]
type input "The itsy bitsy junglaren kommer och tar tin ki"
type textarea "The itsy bitsy junglaren kommer och tar tin ki"
type input "The itsy bitsy junglaren kommer och tar tin kil"
type textarea "The itsy bitsy junglaren kommer och tar tin kil"
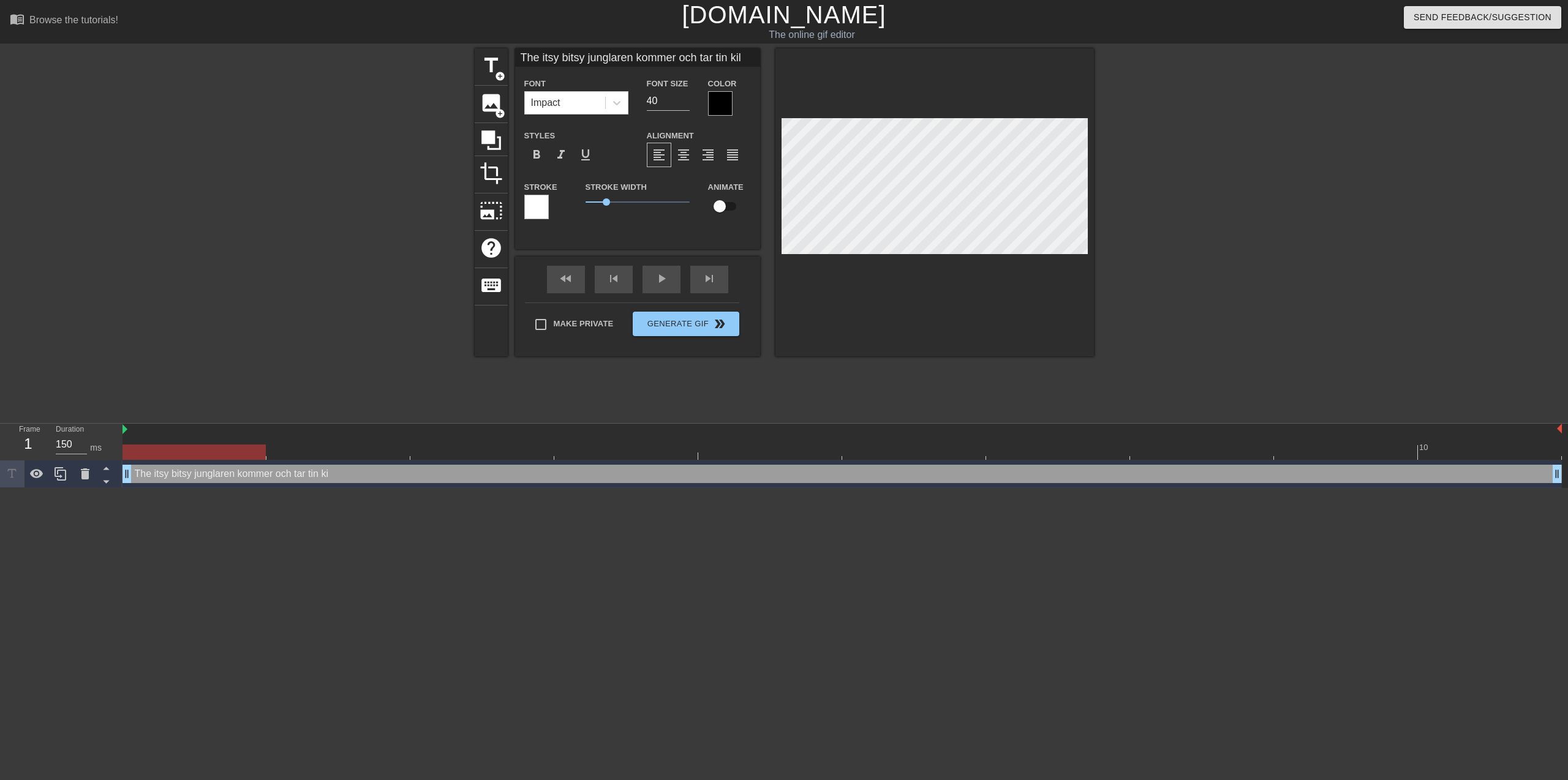
type input "The itsy bitsy junglaren kommer och tar tin kill"
type textarea "The itsy bitsy junglaren kommer och tar tin kill"
type input "The itsy bitsy junglaren kommer och tar tin kill"
type textarea "The itsy bitsy junglaren kommer och tar tin kill"
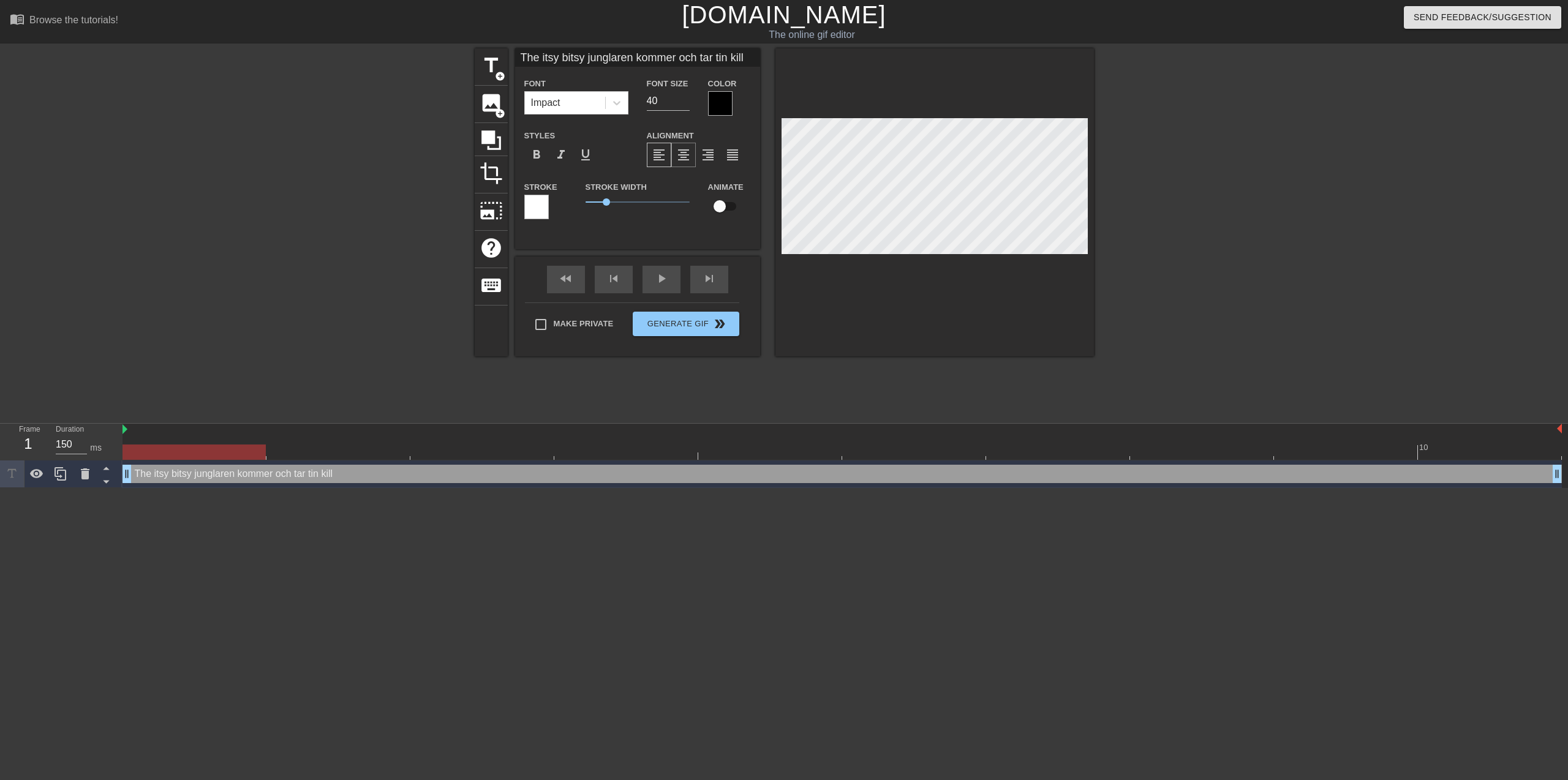
click at [684, 158] on span "format_align_center" at bounding box center [683, 154] width 15 height 15
click at [656, 153] on span "format_align_left" at bounding box center [658, 154] width 15 height 15
click at [687, 102] on input "39" at bounding box center [668, 101] width 43 height 19
click at [687, 102] on input "38" at bounding box center [668, 101] width 43 height 19
click at [687, 102] on input "37" at bounding box center [668, 101] width 43 height 19
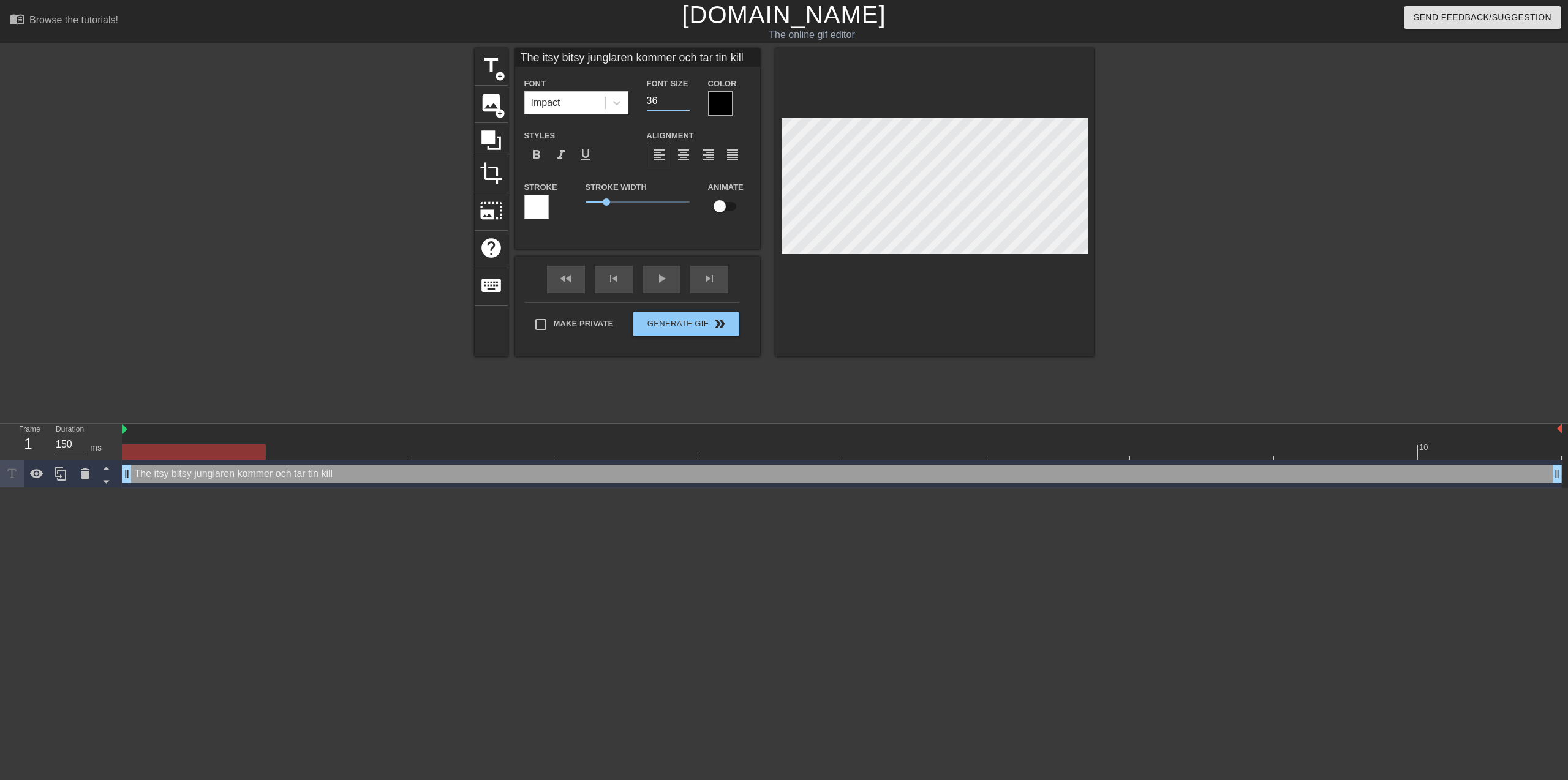
click at [687, 102] on input "36" at bounding box center [668, 101] width 43 height 19
click at [687, 102] on input "35" at bounding box center [668, 101] width 43 height 19
click at [687, 102] on input "34" at bounding box center [668, 101] width 43 height 19
click at [687, 102] on input "33" at bounding box center [668, 101] width 43 height 19
click at [687, 102] on input "32" at bounding box center [668, 101] width 43 height 19
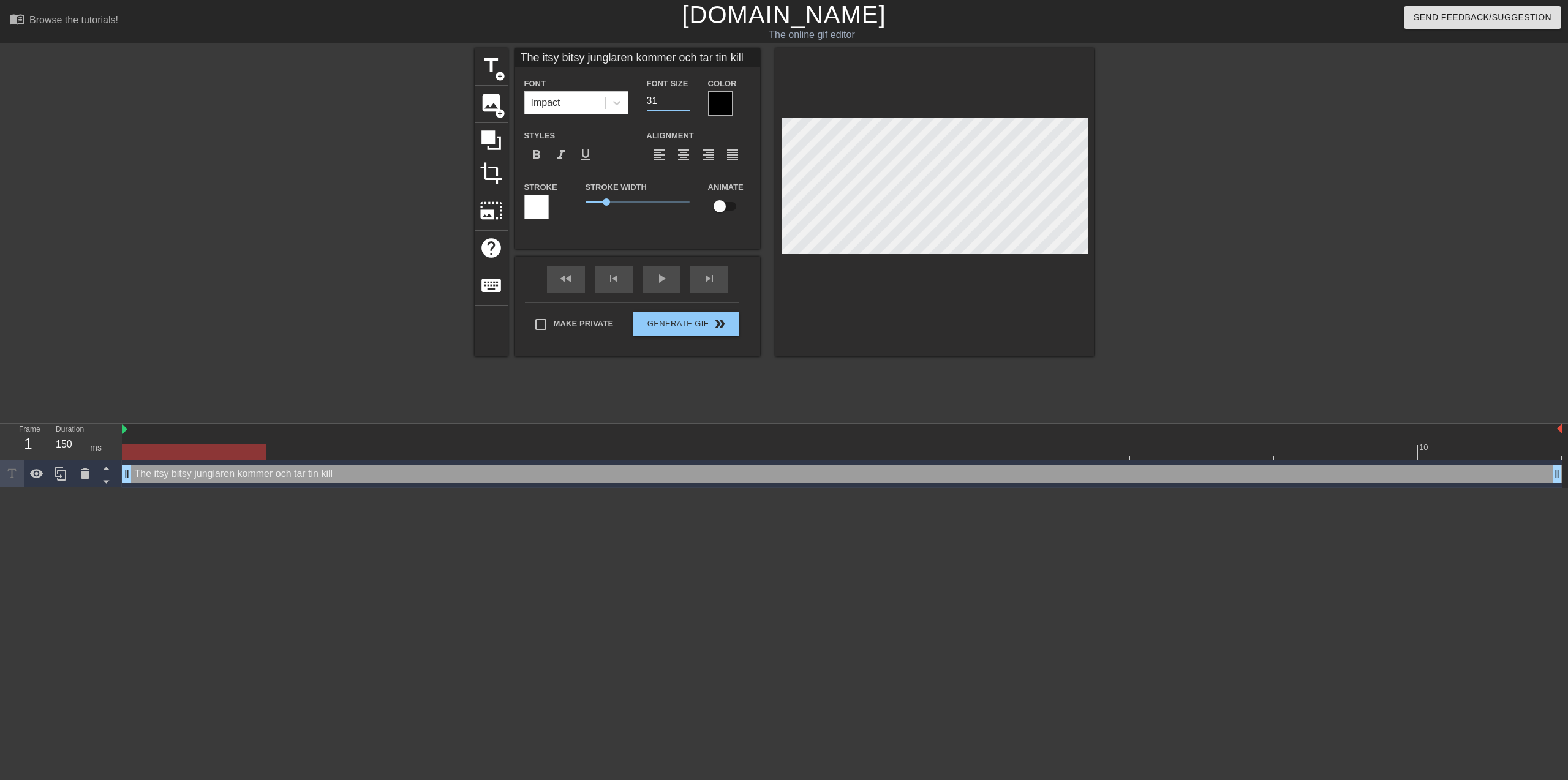
click at [687, 102] on input "31" at bounding box center [668, 101] width 43 height 19
click at [687, 102] on input "30" at bounding box center [668, 101] width 43 height 19
click at [687, 102] on input "29" at bounding box center [668, 101] width 43 height 19
click at [687, 102] on input "28" at bounding box center [668, 101] width 43 height 19
click at [687, 102] on input "27" at bounding box center [668, 101] width 43 height 19
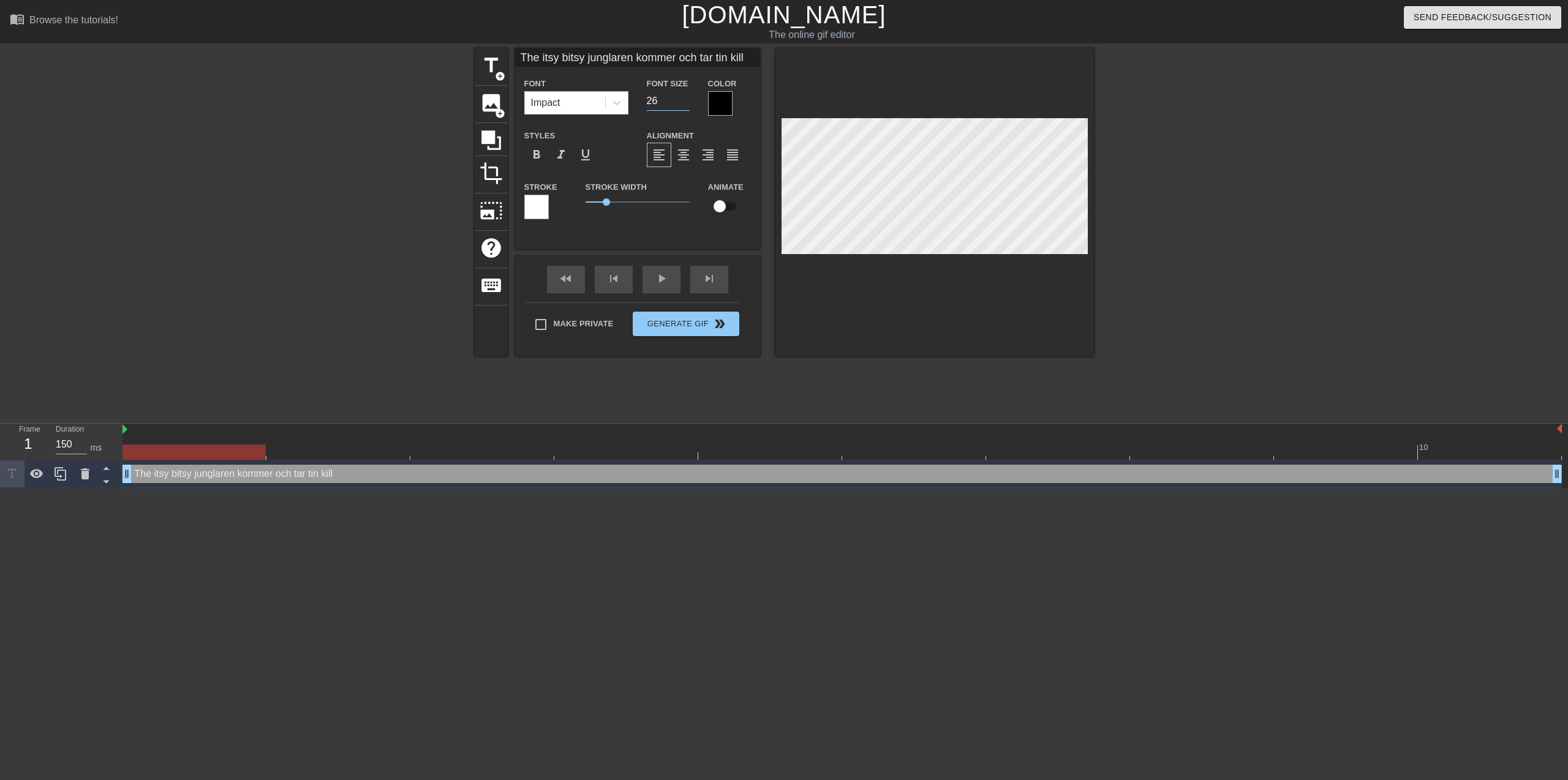
click at [687, 102] on input "26" at bounding box center [668, 101] width 43 height 19
click at [687, 102] on input "25" at bounding box center [668, 101] width 43 height 19
type input "24"
click at [687, 102] on input "24" at bounding box center [668, 101] width 43 height 19
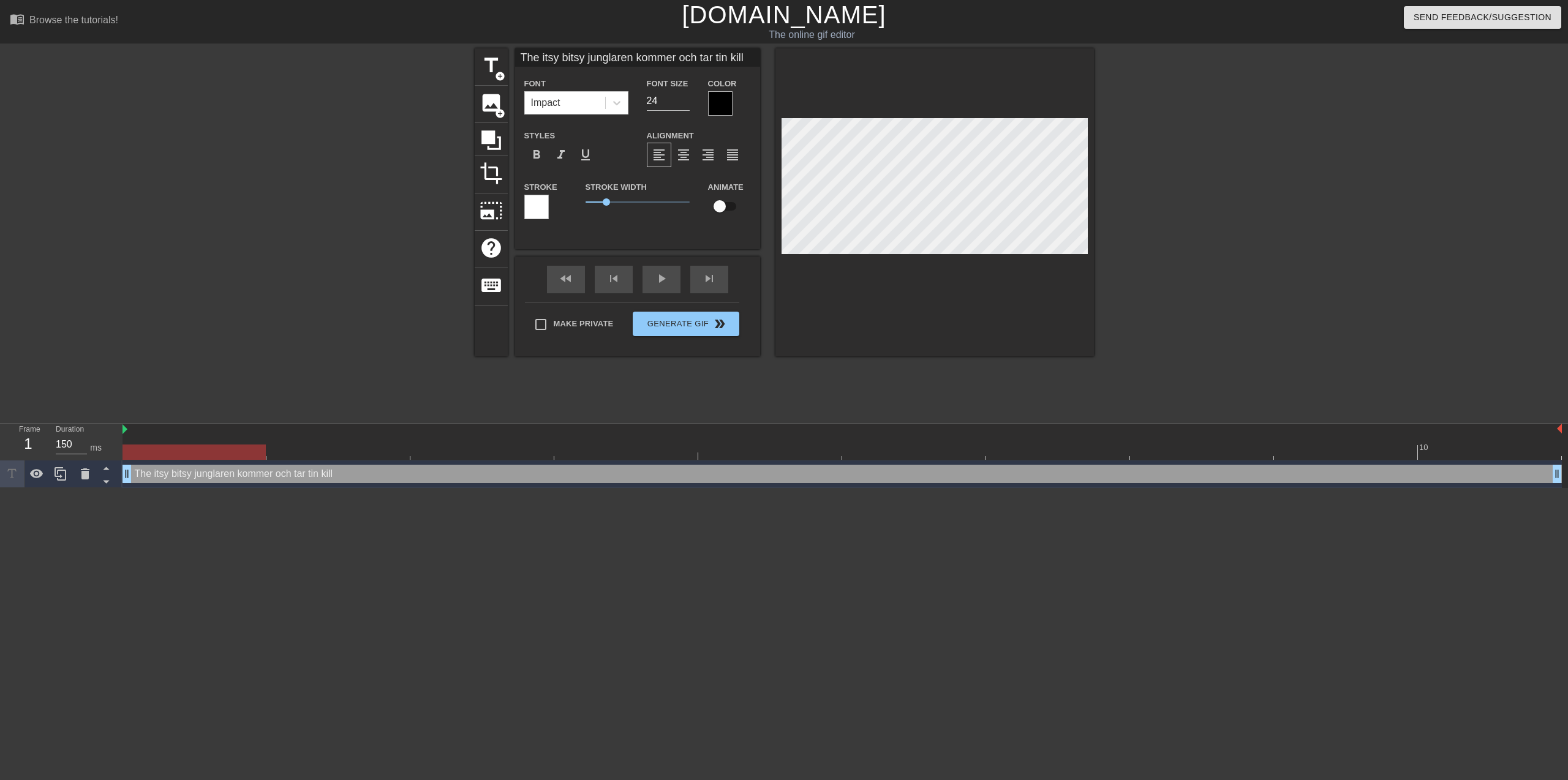
type input "The itsy bitsy junglaren kommer och tar d kill"
type textarea "The itsy bitsy junglaren kommer och tar d kill"
type input "The itsy bitsy junglaren kommer och tar di kill"
type textarea "The itsy bitsy junglaren kommer och tar di kill"
type input "The itsy bitsy junglaren kommer och tar din kill"
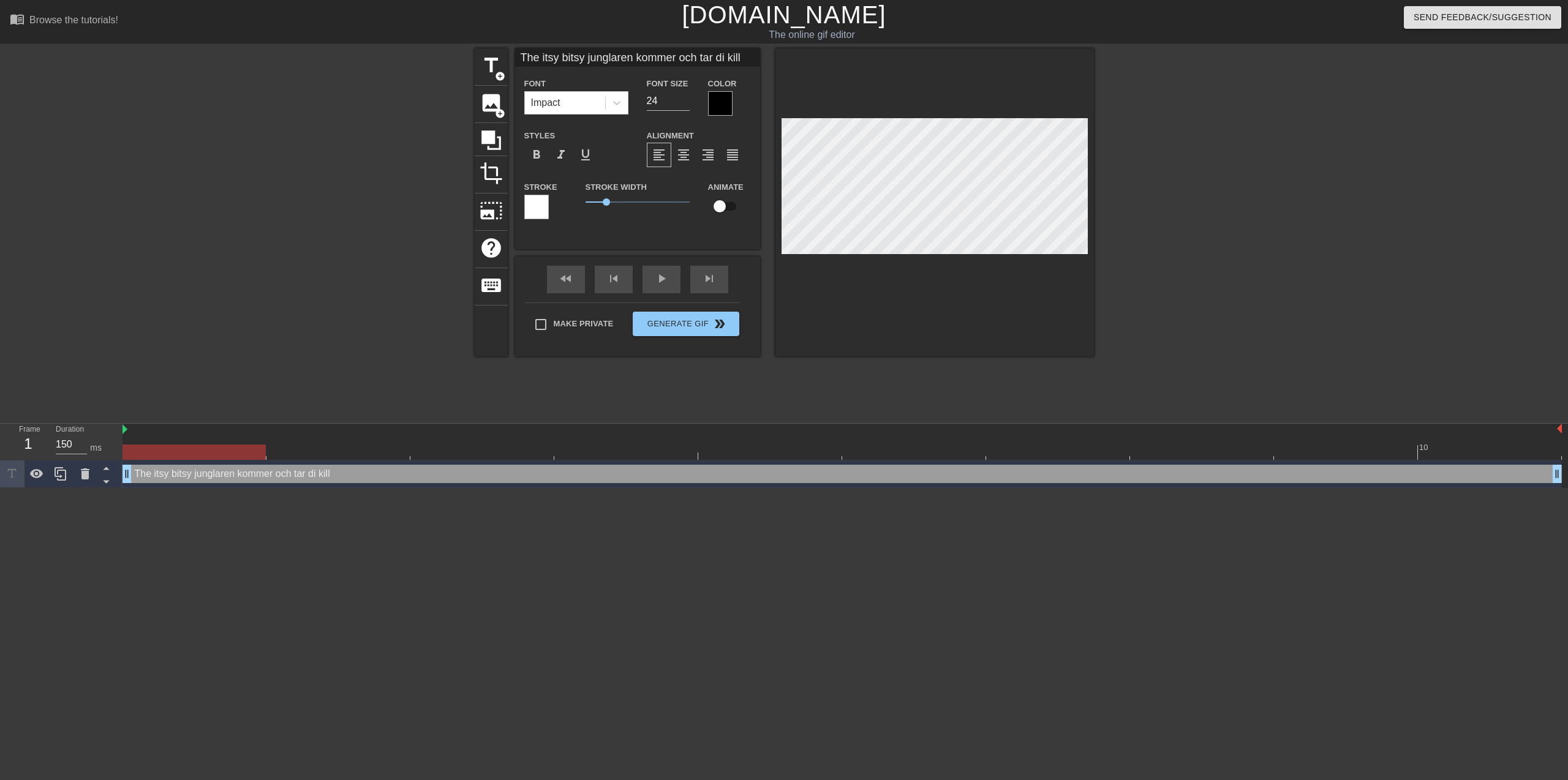
type textarea "The itsy bitsy junglaren kommer och tar din kill"
type input "The itsy bitsy junglaren kommer och tar di kill"
type textarea "The itsy bitsy junglaren kommer och tar di kill"
type input "The itsy bitsy junglaren kommer och tar d kill"
type textarea "The itsy bitsy junglaren kommer och tar d kill"
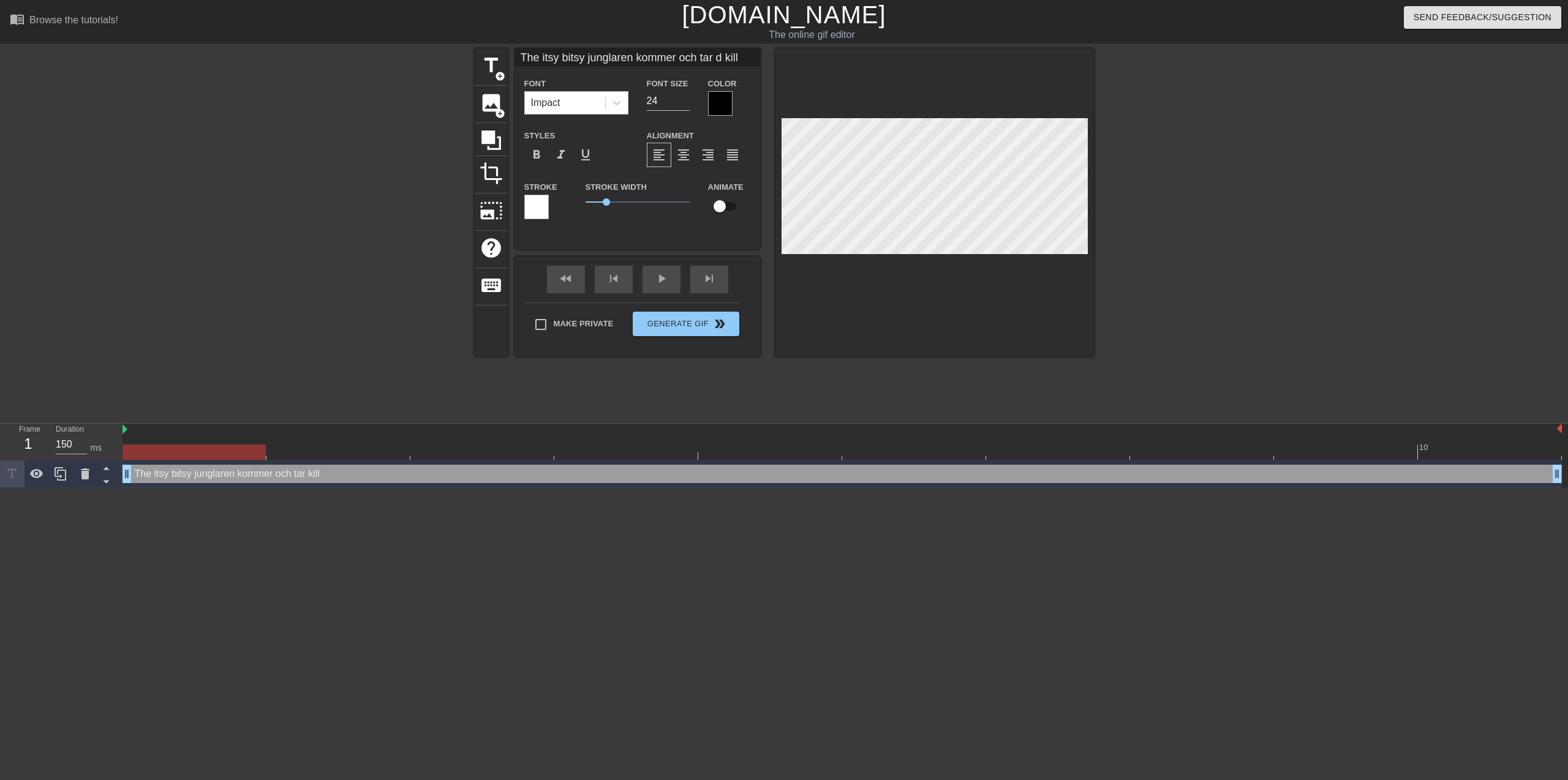
type input "The itsy bitsy junglaren kommer och tar kill"
type textarea "The itsy bitsy junglaren kommer och tar kill"
type input "The itsy bitsy junglaren kommer och tar kill"
type textarea "The itsy bitsy junglaren kommer och tar kill"
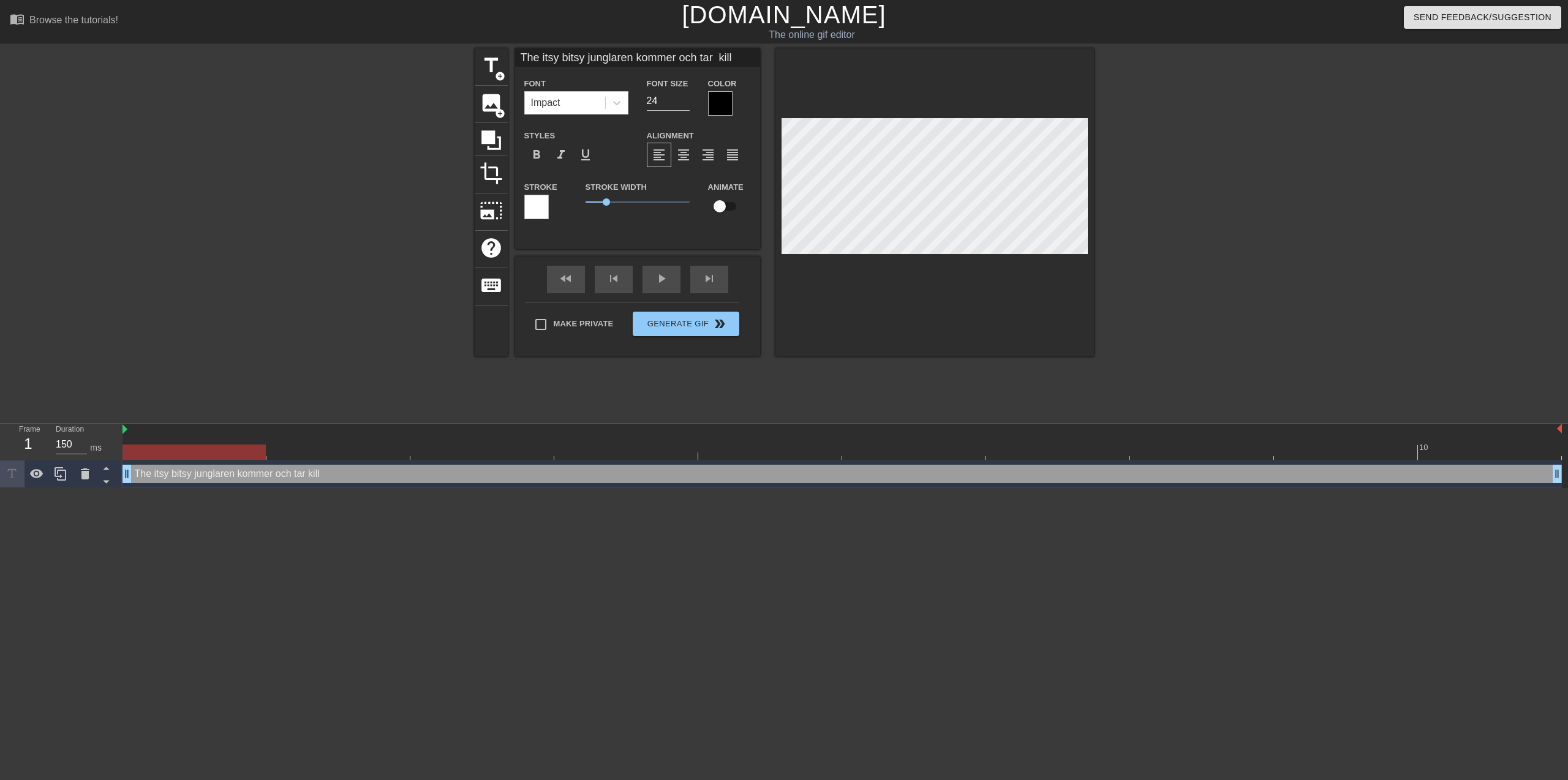
scroll to position [2, 2]
type input "The itsy bitsy junglaren kommer och tar dkill"
type textarea "The itsy bitsy junglaren kommer och tar dkill"
type input "The itsy bitsy junglaren kommer och tar dikill"
type textarea "The itsy bitsy junglaren kommer och tar dikill"
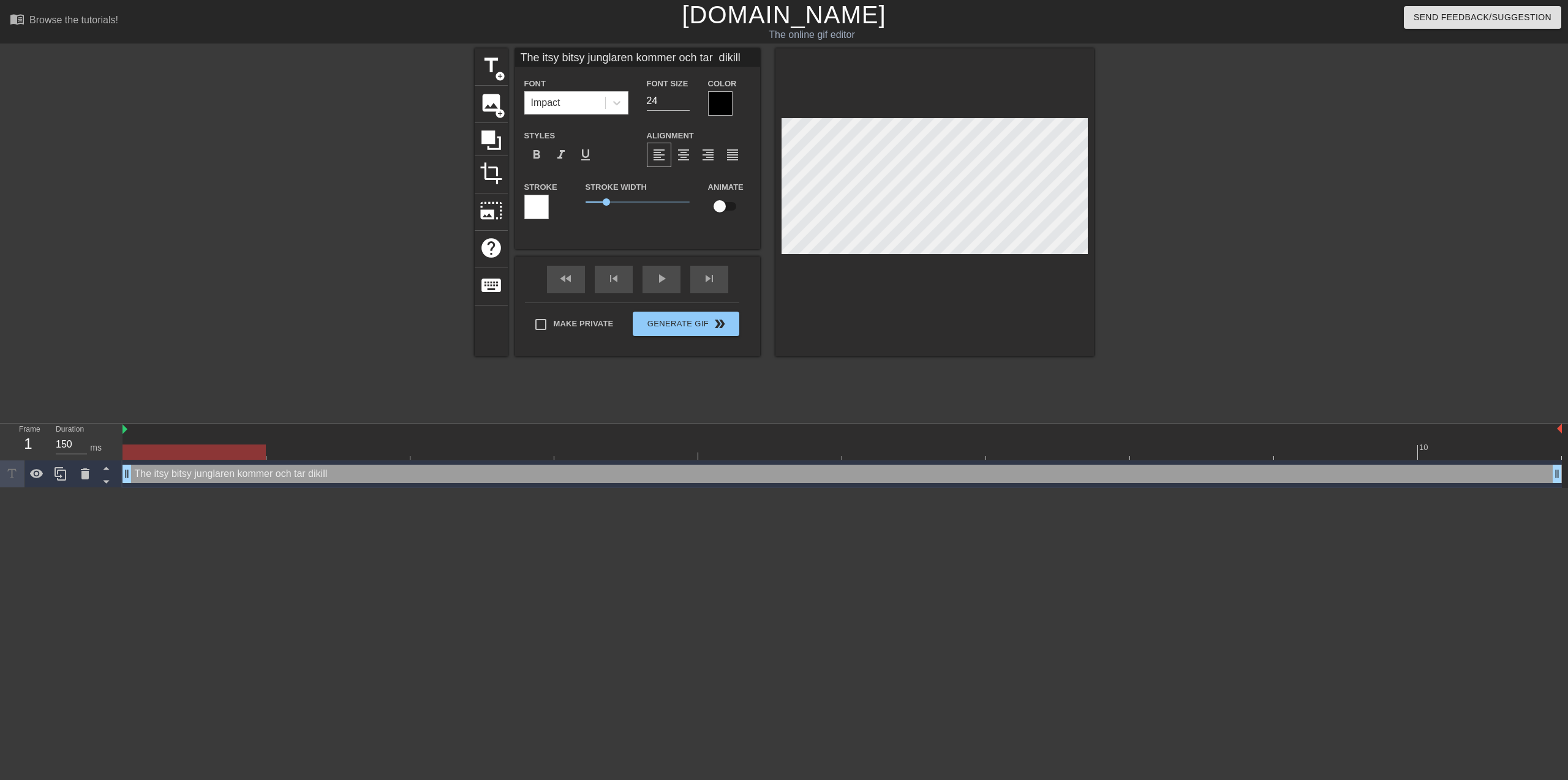
type input "The itsy bitsy junglaren kommer och tar dinkill"
type textarea "The itsy bitsy junglaren kommer och tar dinkill"
type input "The itsy bitsy junglaren kommer och tar din kill"
type textarea "The itsy bitsy junglaren kommer och tar din kill"
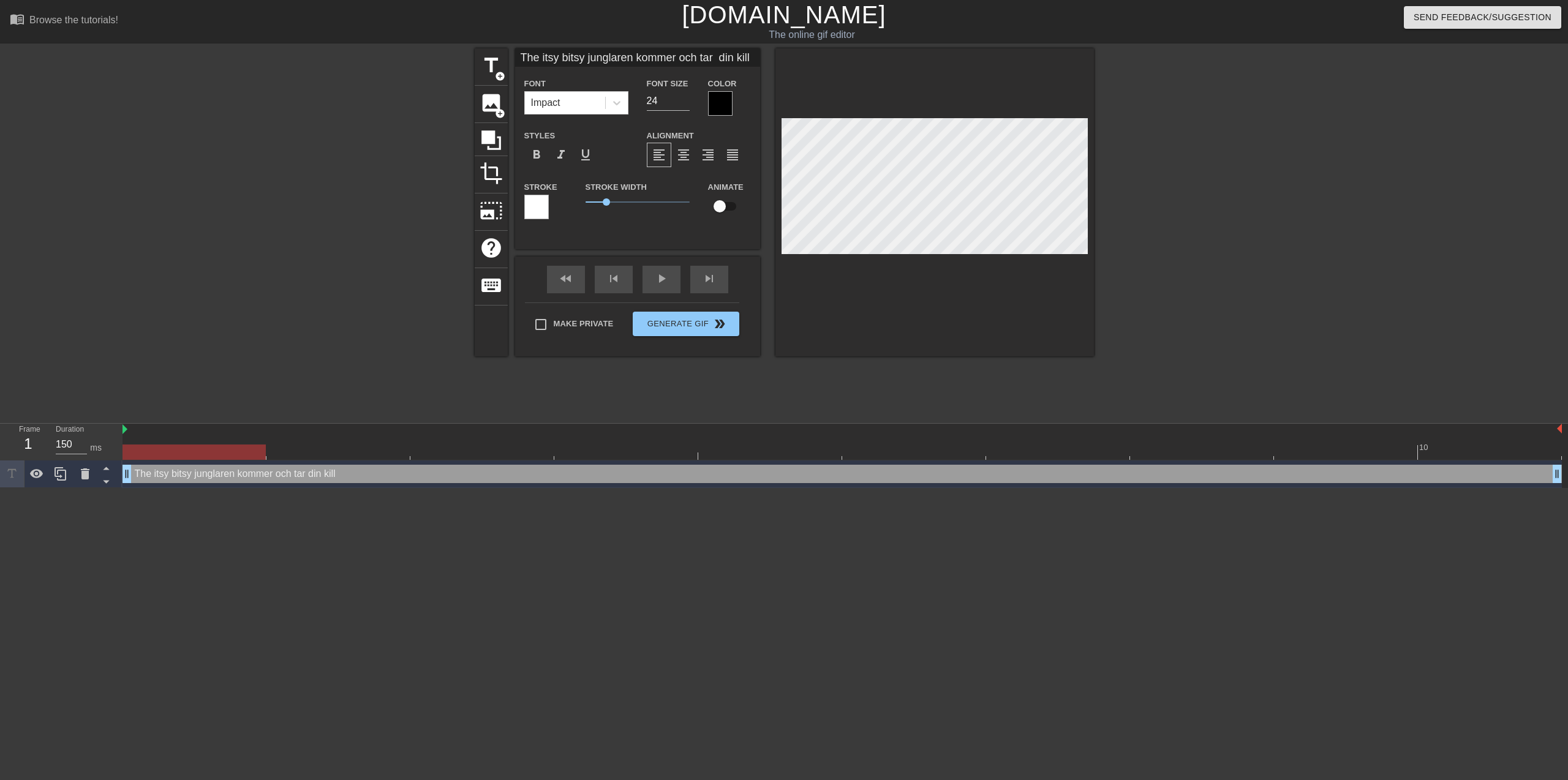
type input "The itsy bitsy junglare kommer och tar din kill"
type textarea "The itsy bitsy junglare kommer och tar din kill"
type input "The itsy bitsy junglar kommer och tar din kill"
type textarea "The itsy bitsy junglar kommer och tar din kill"
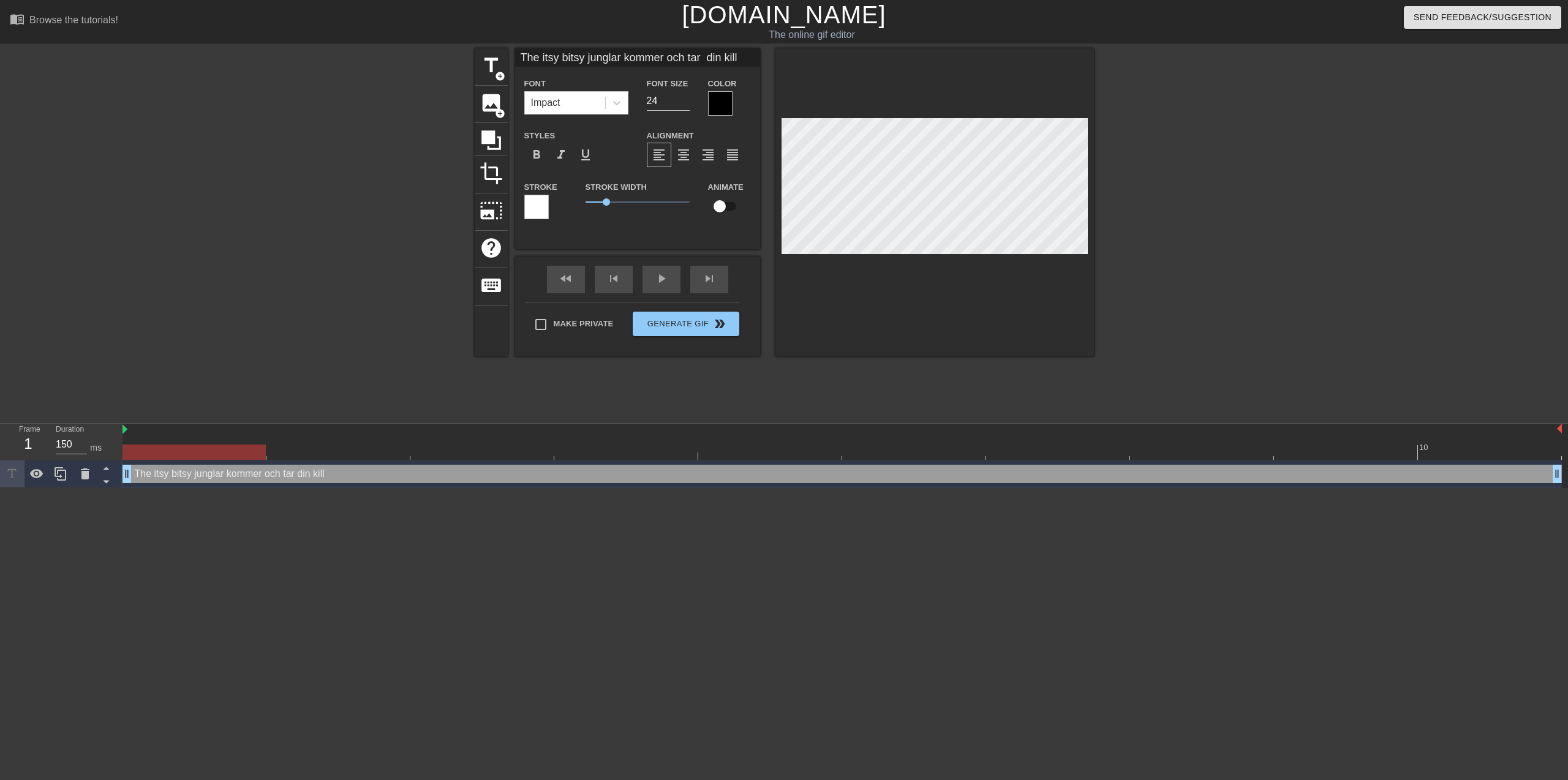
click at [325, 286] on div at bounding box center [368, 232] width 184 height 367
type input "The itsy bitsy junglar kommer och tar din kill ."
type textarea "The itsy bitsy junglar kommer och tar din kill ."
type input "The itsy bitsy junglar kommer och tar din kill ."
type textarea "The itsy bitsy junglar kommer och tar din kill ."
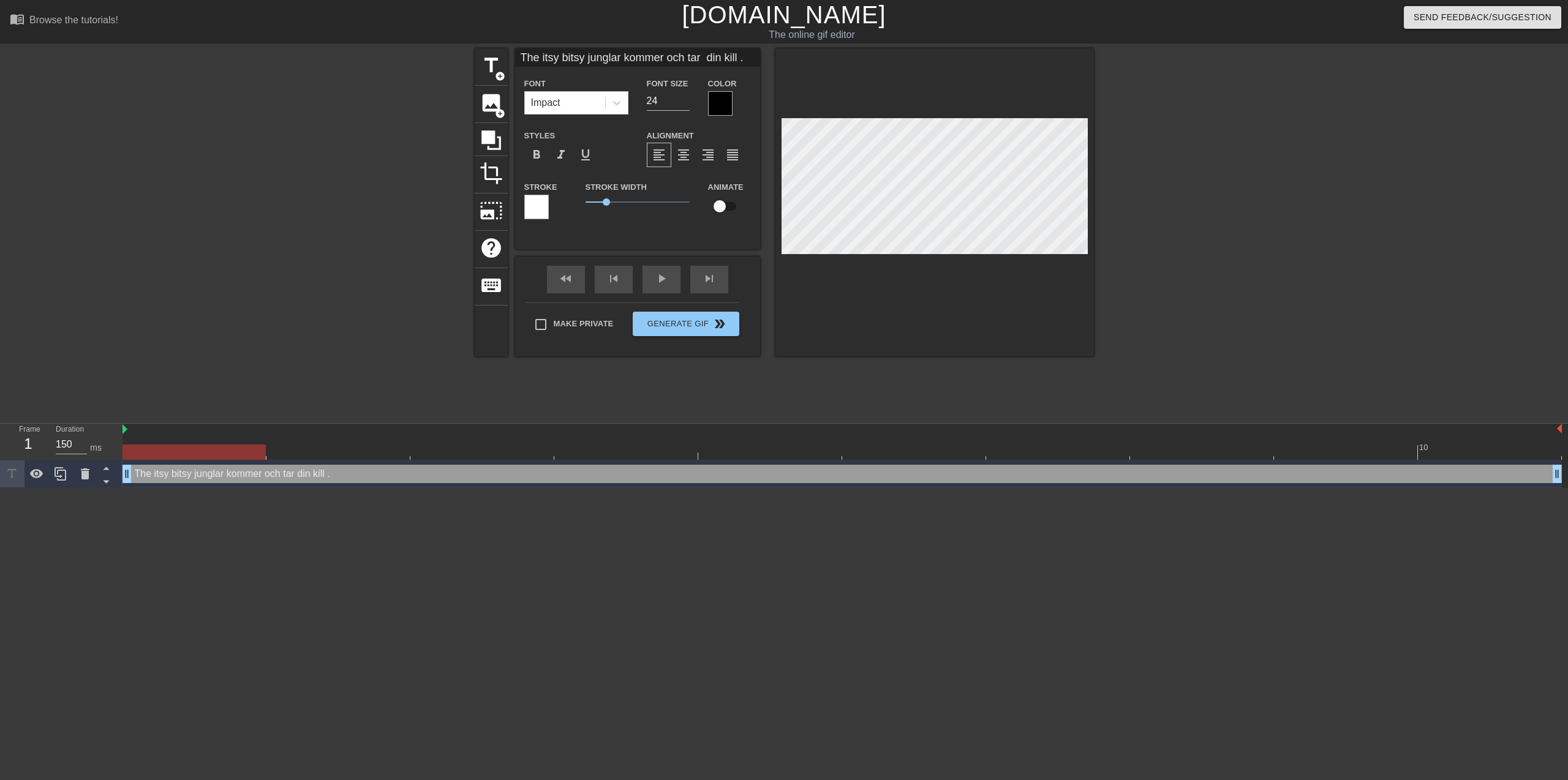
type input "The itsy bitsy junglar kommer och tar din kill ."
type textarea "The itsy bitsy junglar kommer och tar din kill ."
type input "The itsy bitsy junglar kommer och tar din kill"
type textarea "The itsy bitsy junglar kommer och tar din kill"
click at [723, 102] on div at bounding box center [720, 103] width 24 height 24
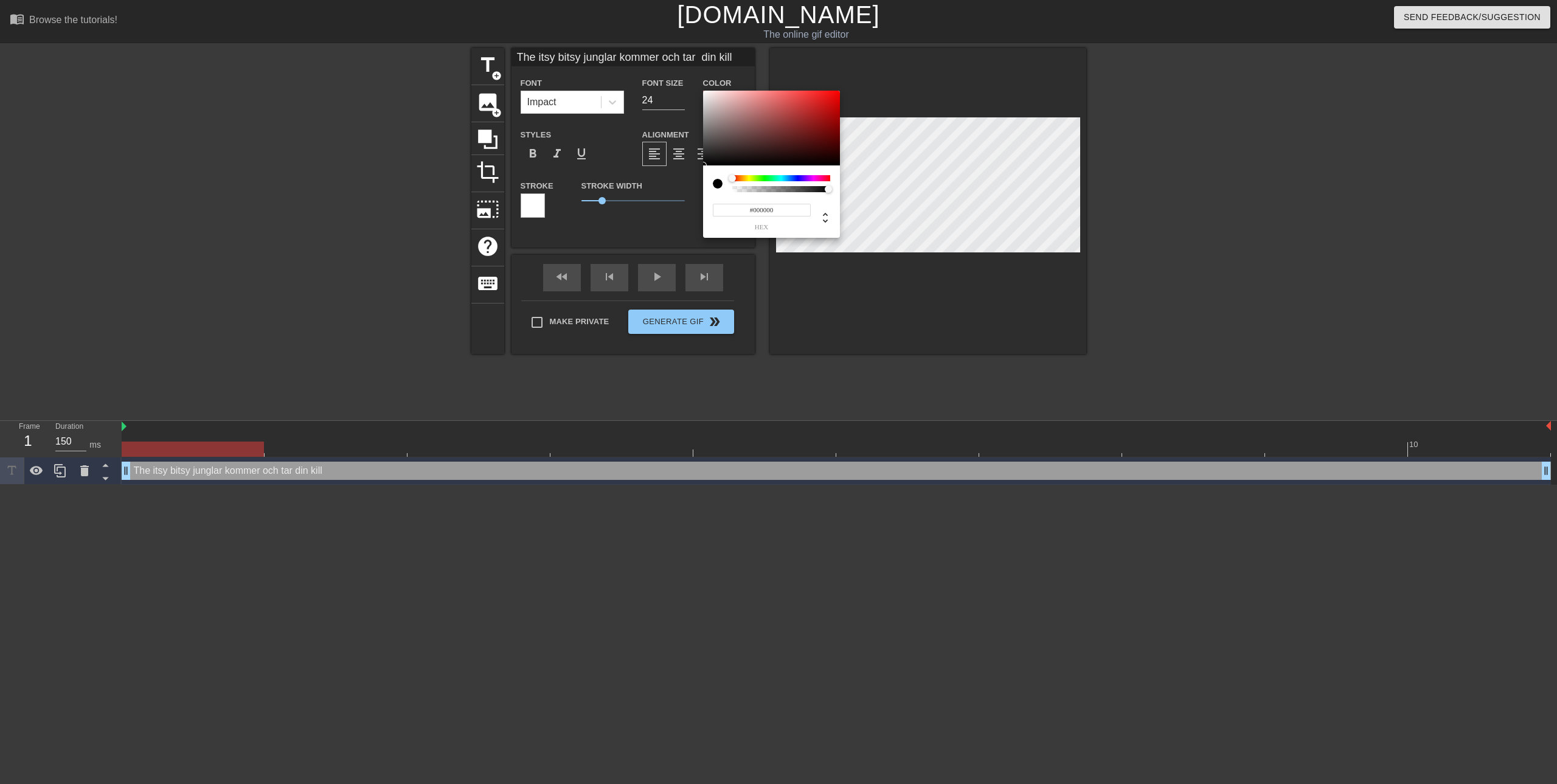
click at [745, 178] on div at bounding box center [781, 178] width 98 height 6
type input "The itsy bitsy junglar kommer och tar din kill"
type input "#827748"
type input "The itsy bitsy junglar kommer och tar din kill"
type input "#847949"
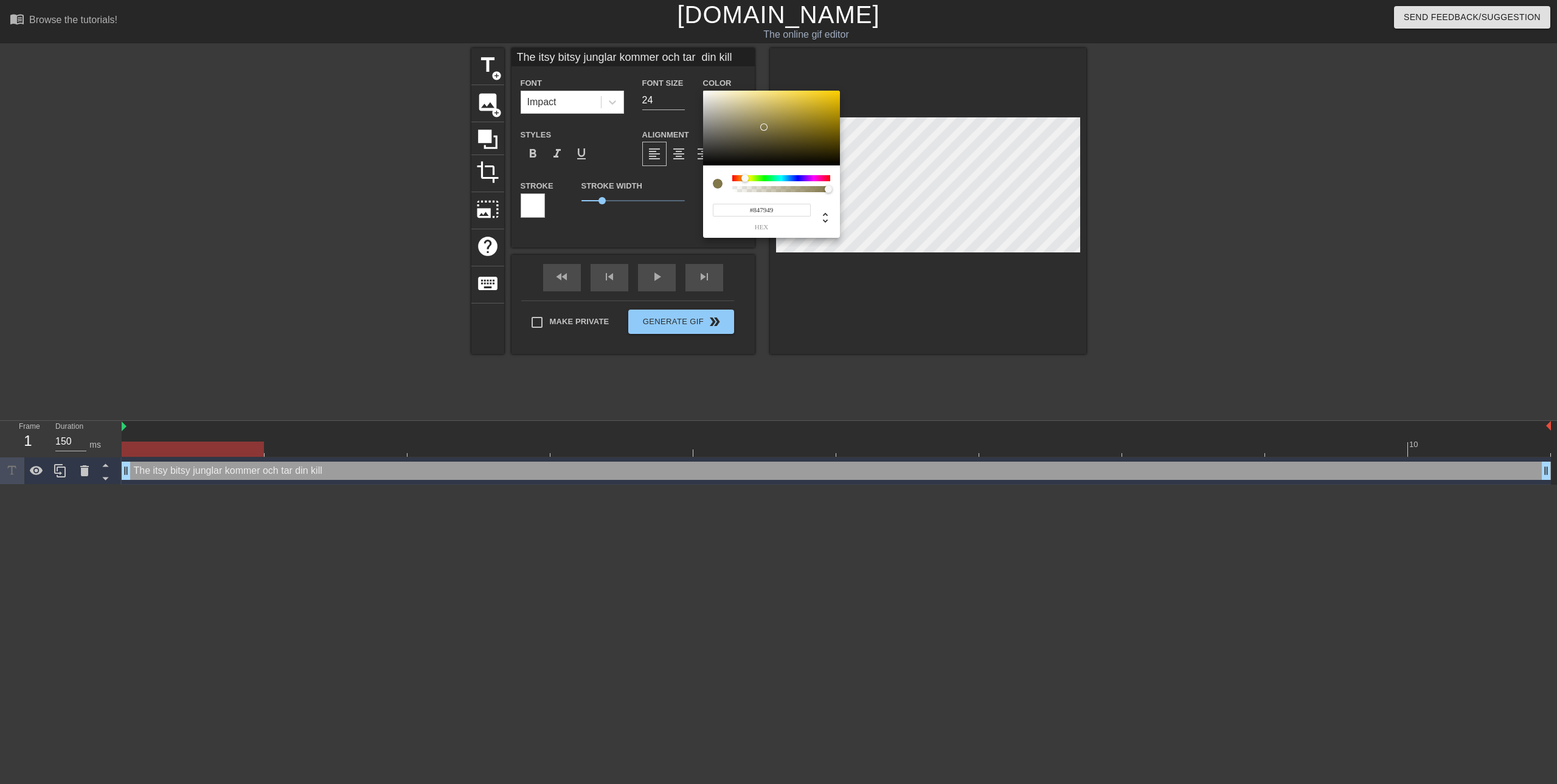
type input "The itsy bitsy junglar kommer och tar din kill"
type input "#95884E"
type input "The itsy bitsy junglar kommer och tar din kill"
type input "#A99952"
type input "The itsy bitsy junglar kommer och tar din kill"
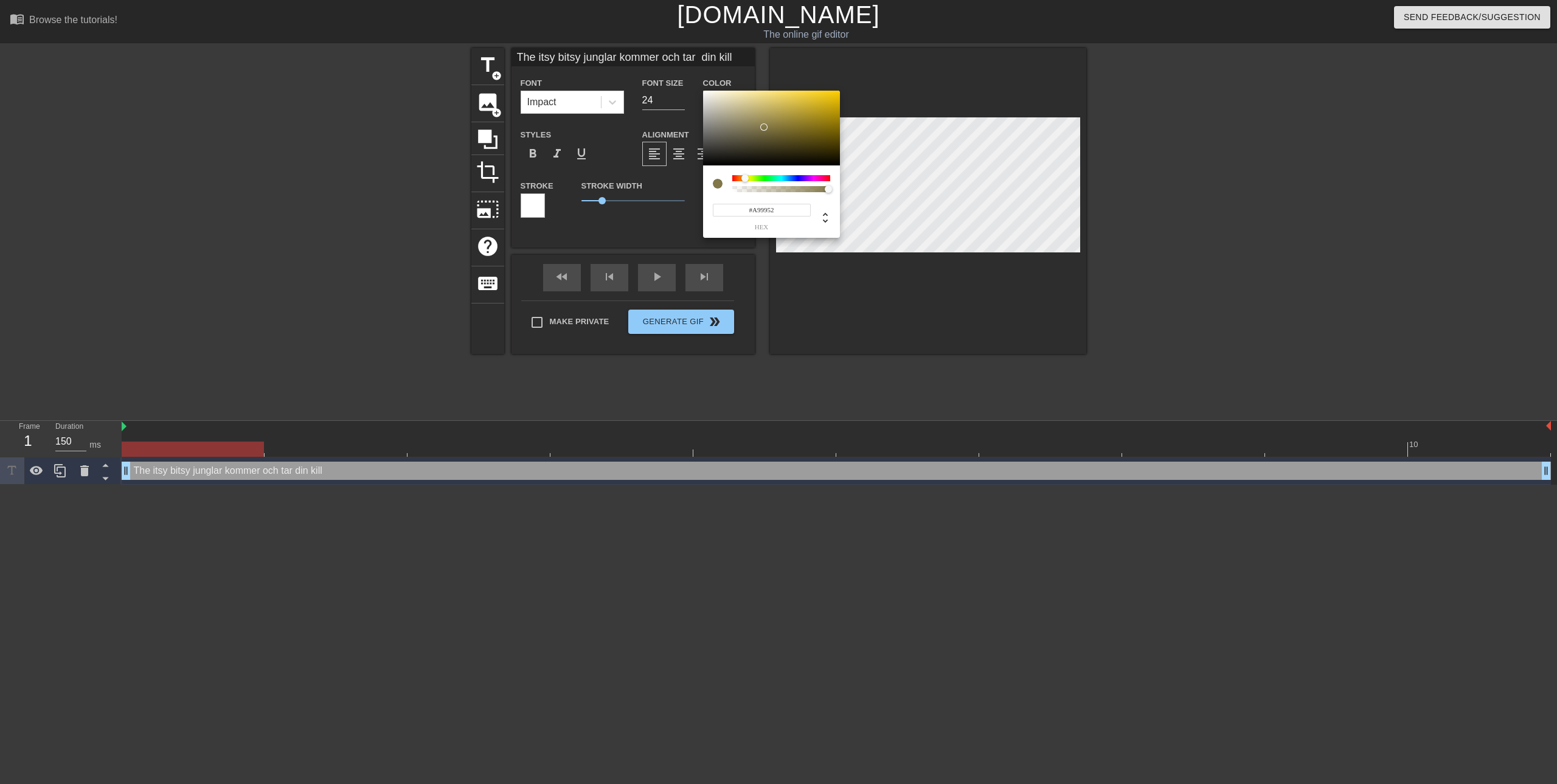
type input "#AC9B53"
type input "The itsy bitsy junglar kommer och tar din kill"
type input "#C2AE59"
type input "The itsy bitsy junglar kommer och tar din kill"
type input "#DDC45B"
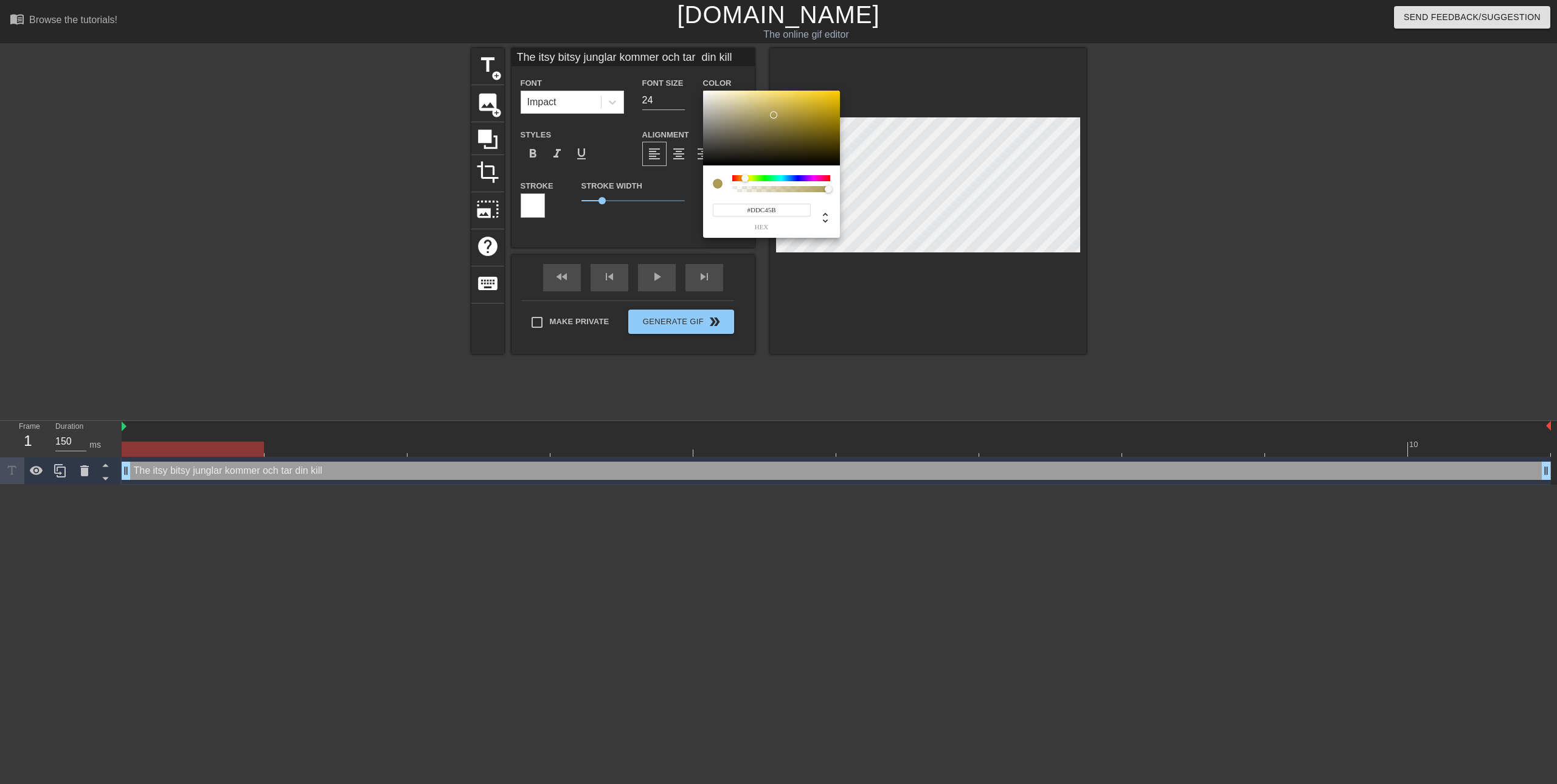
type input "The itsy bitsy junglar kommer och tar din kill"
type input "#E3C959"
type input "The itsy bitsy junglar kommer och tar din kill"
type input "#E5CB5A"
type input "The itsy bitsy junglar kommer och tar din kill"
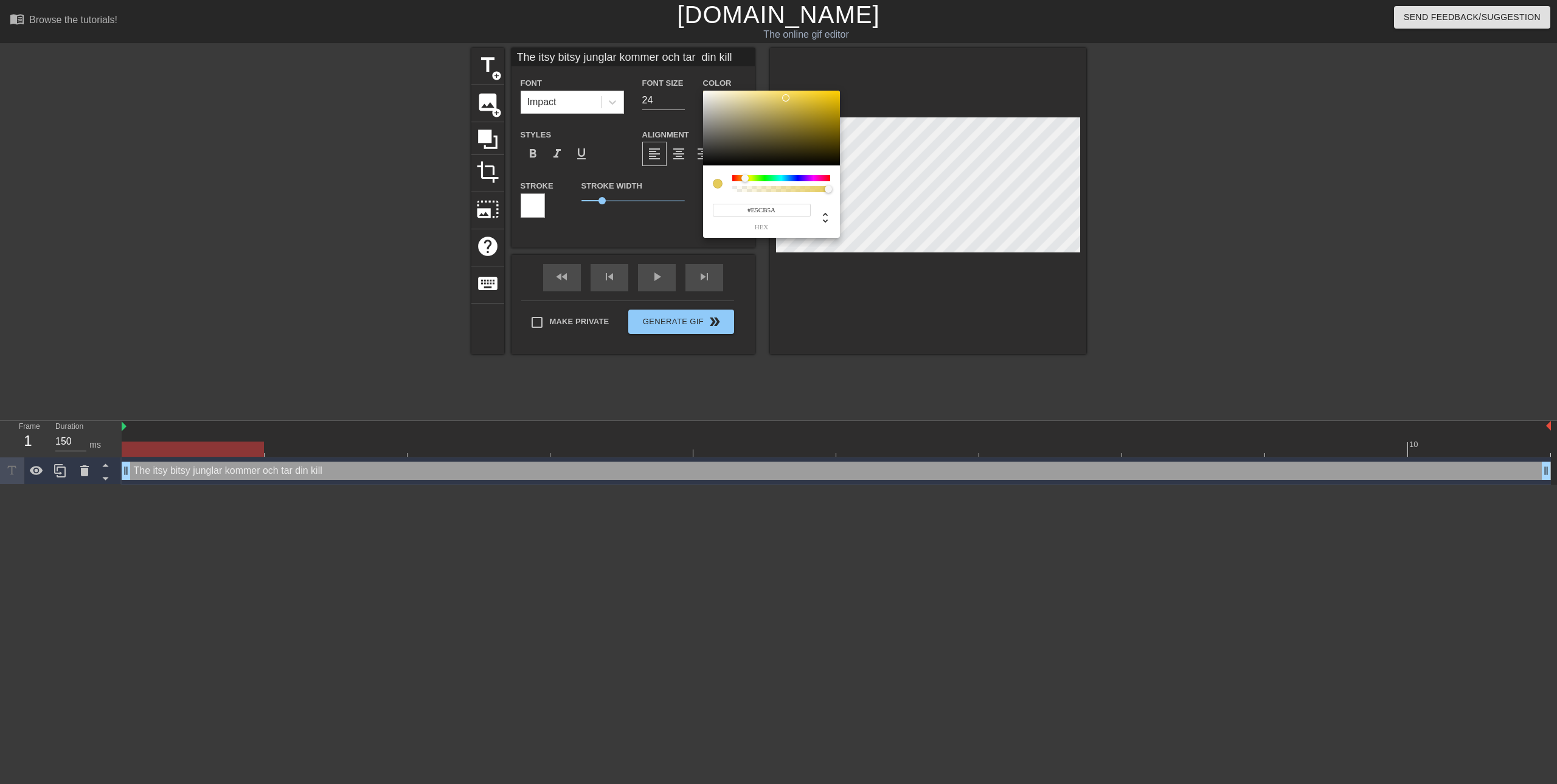
type input "#E7CD5B"
type input "The itsy bitsy junglar kommer och tar din kill"
type input "#EDD35D"
type input "The itsy bitsy junglar kommer och tar din kill"
type input "#EBD25D"
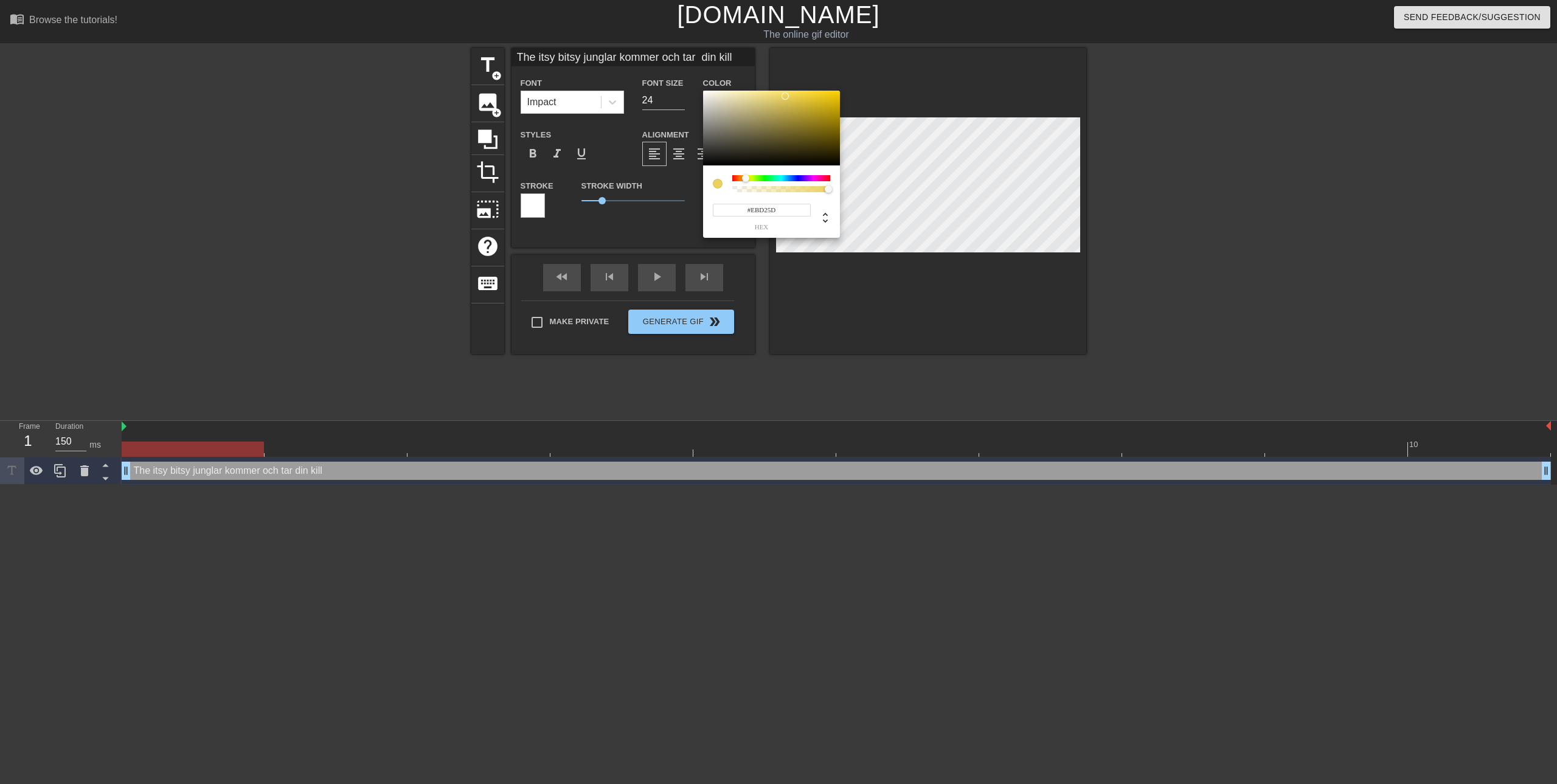
type input "The itsy bitsy junglar kommer och tar din kill"
type input "#D9C255"
type input "The itsy bitsy junglar kommer och tar din kill"
type input "#B09D46"
type input "The itsy bitsy junglar kommer och tar din kill"
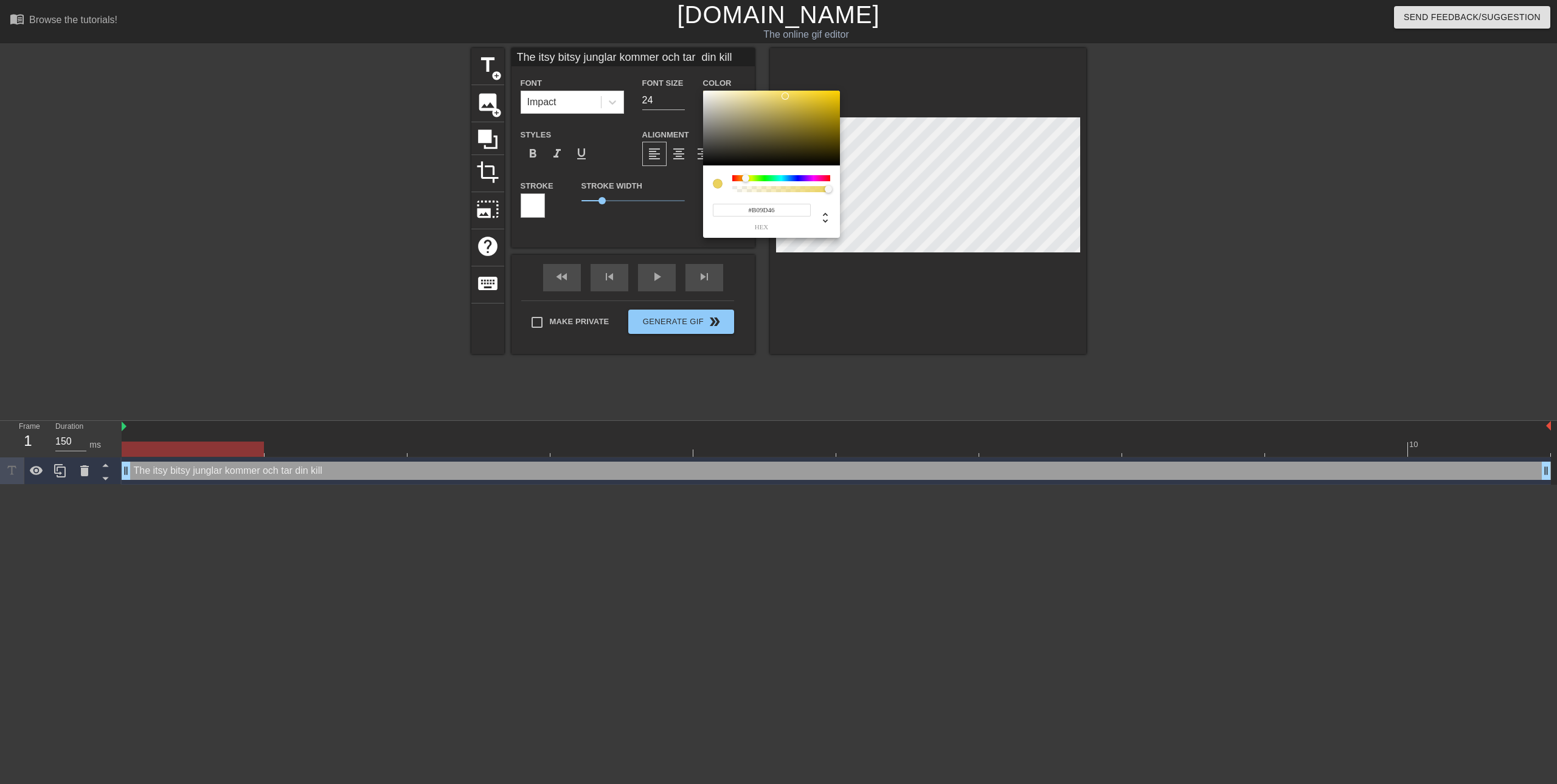
type input "#918036"
type input "The itsy bitsy junglar kommer och tar din kill"
type input "#897831"
type input "The itsy bitsy junglar kommer och tar din kill"
type input "#635620"
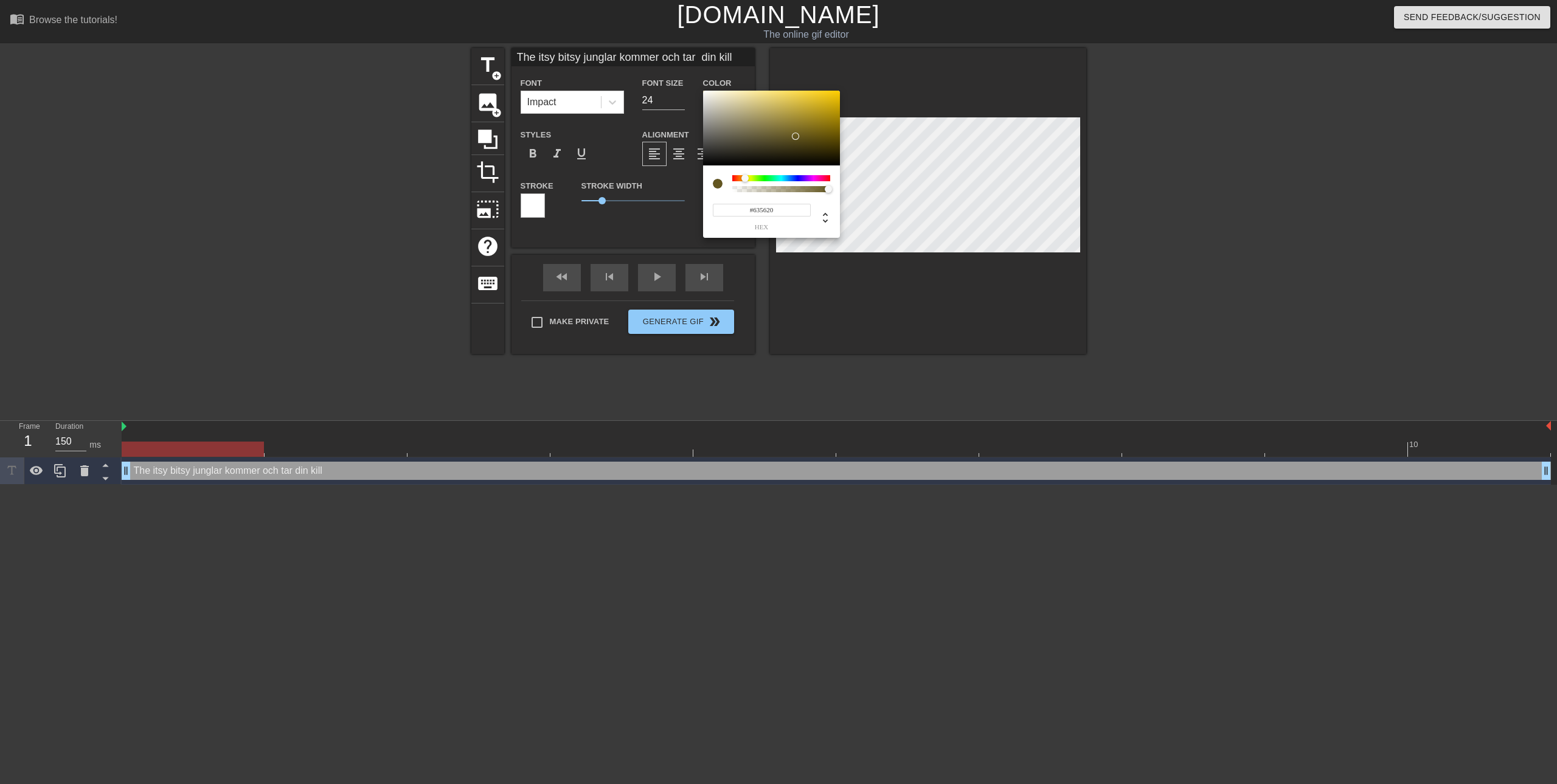
type input "The itsy bitsy junglar kommer och tar din kill"
type input "#61541F"
type input "The itsy bitsy junglar kommer och tar din kill"
type input "#473D14"
type input "The itsy bitsy junglar kommer och tar din kill"
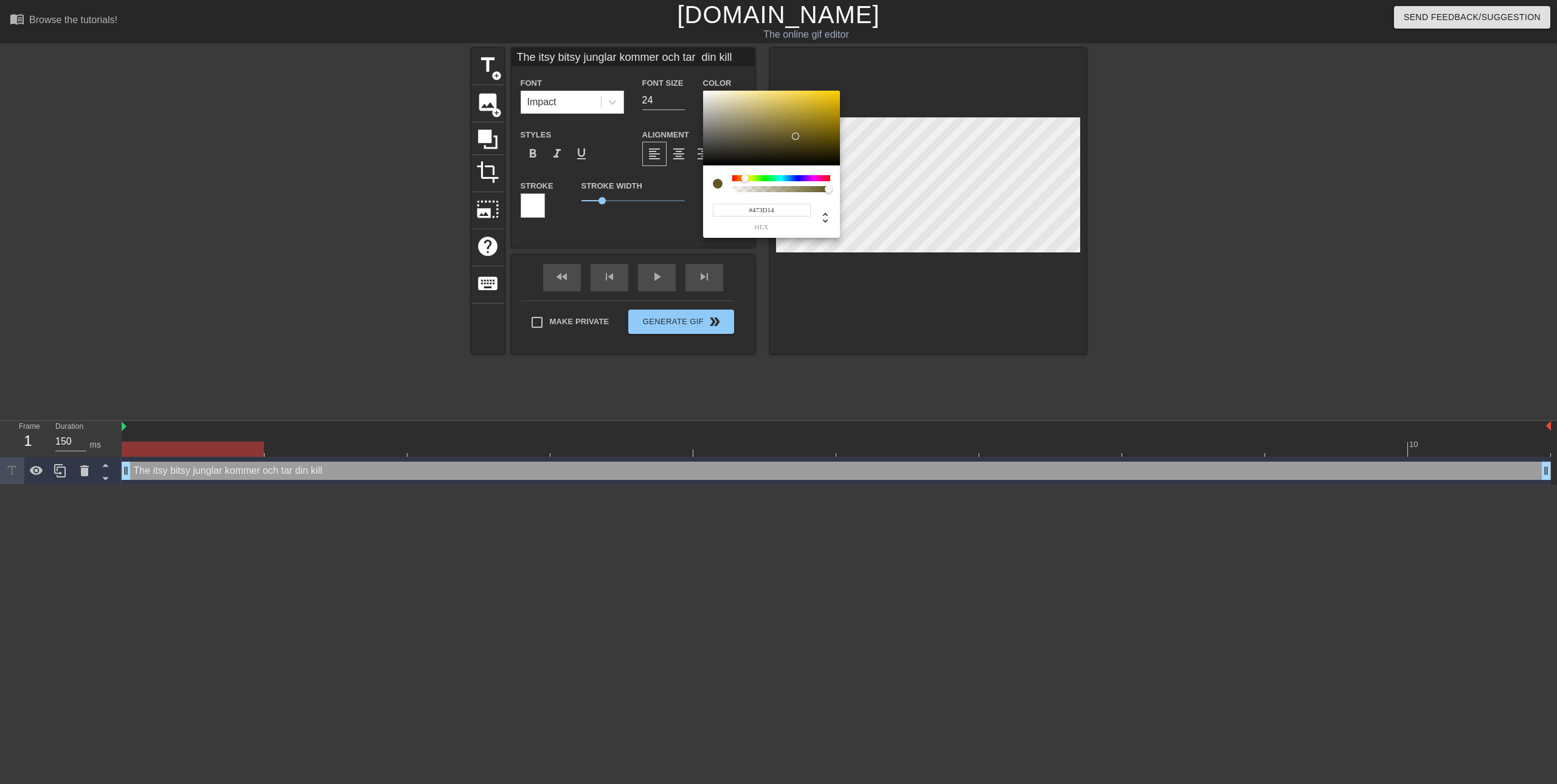
type input "#493E15"
drag, startPoint x: 764, startPoint y: 127, endPoint x: 798, endPoint y: 142, distance: 37.2
click at [799, 143] on div at bounding box center [771, 128] width 137 height 76
type input "The itsy bitsy junglar kommer och tar din kill"
type input "#4D4117"
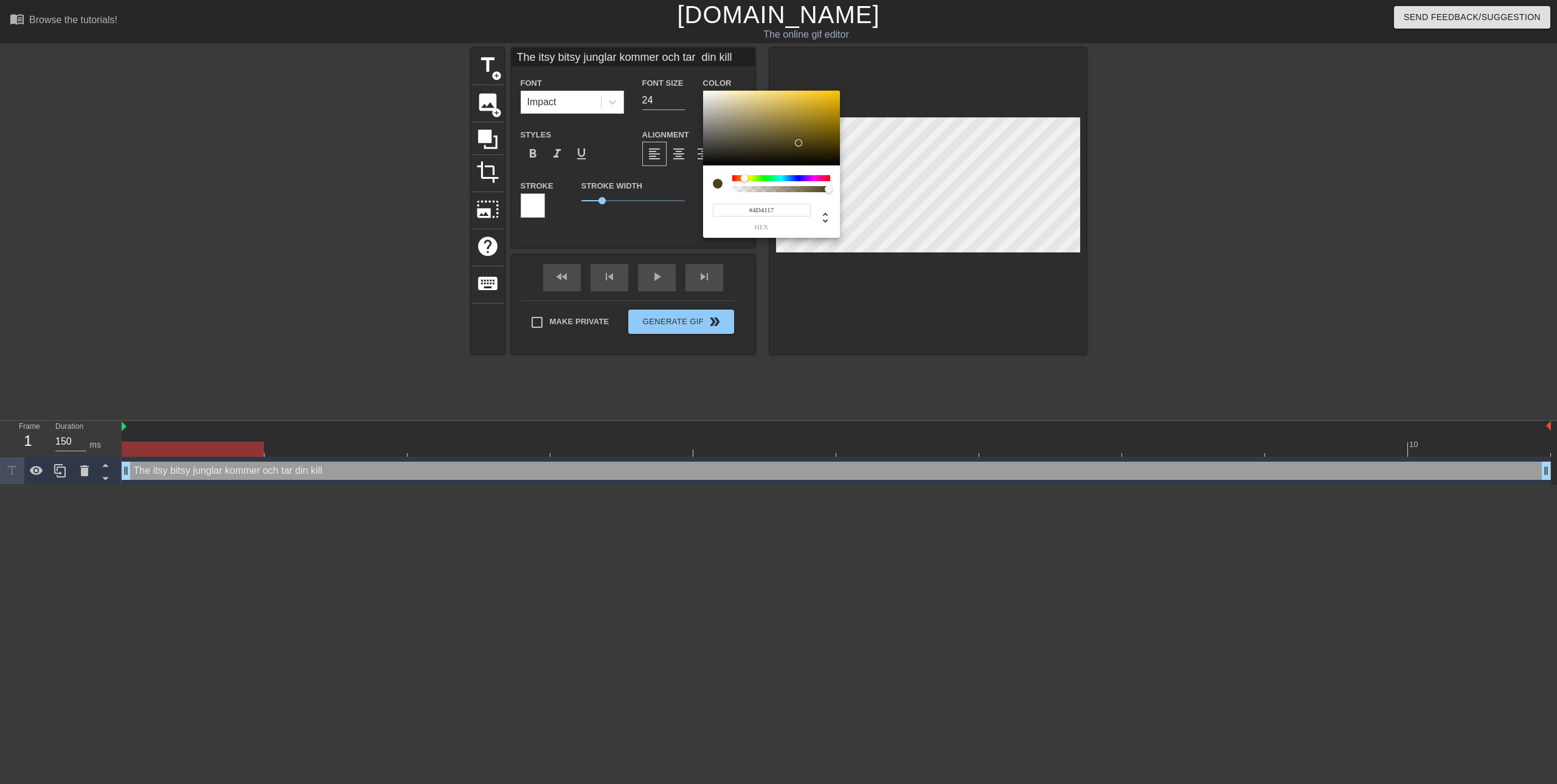
type input "The itsy bitsy junglar kommer och tar din kill"
type input "#4D4617"
type input "The itsy bitsy junglar kommer och tar din kill"
type input "#4D4417"
type input "The itsy bitsy junglar kommer och tar din kill"
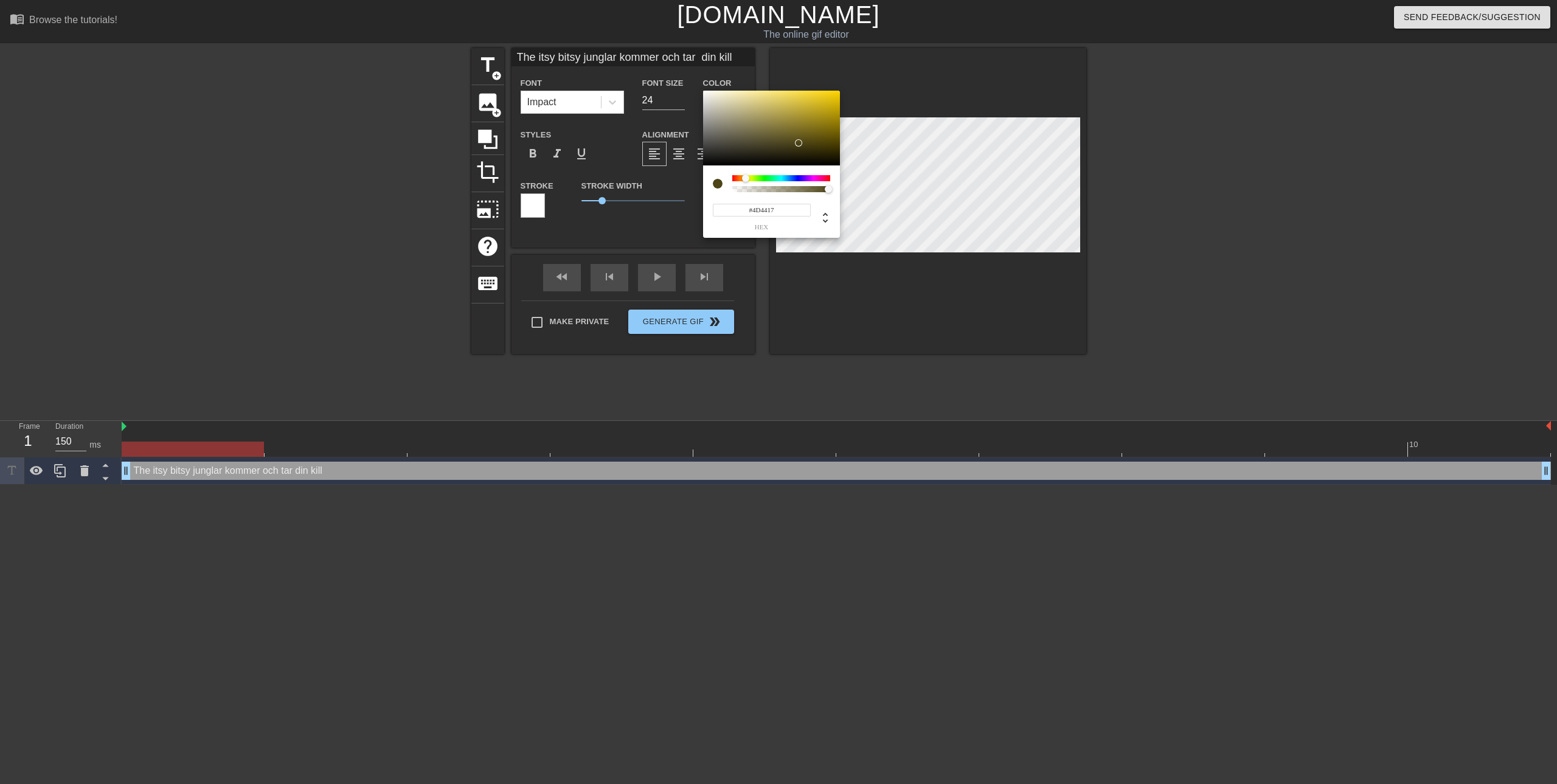
type input "#4D4217"
type input "The itsy bitsy junglar kommer och tar din kill"
type input "#4D4017"
type input "The itsy bitsy junglar kommer och tar din kill"
drag, startPoint x: 746, startPoint y: 178, endPoint x: 736, endPoint y: 178, distance: 10.0
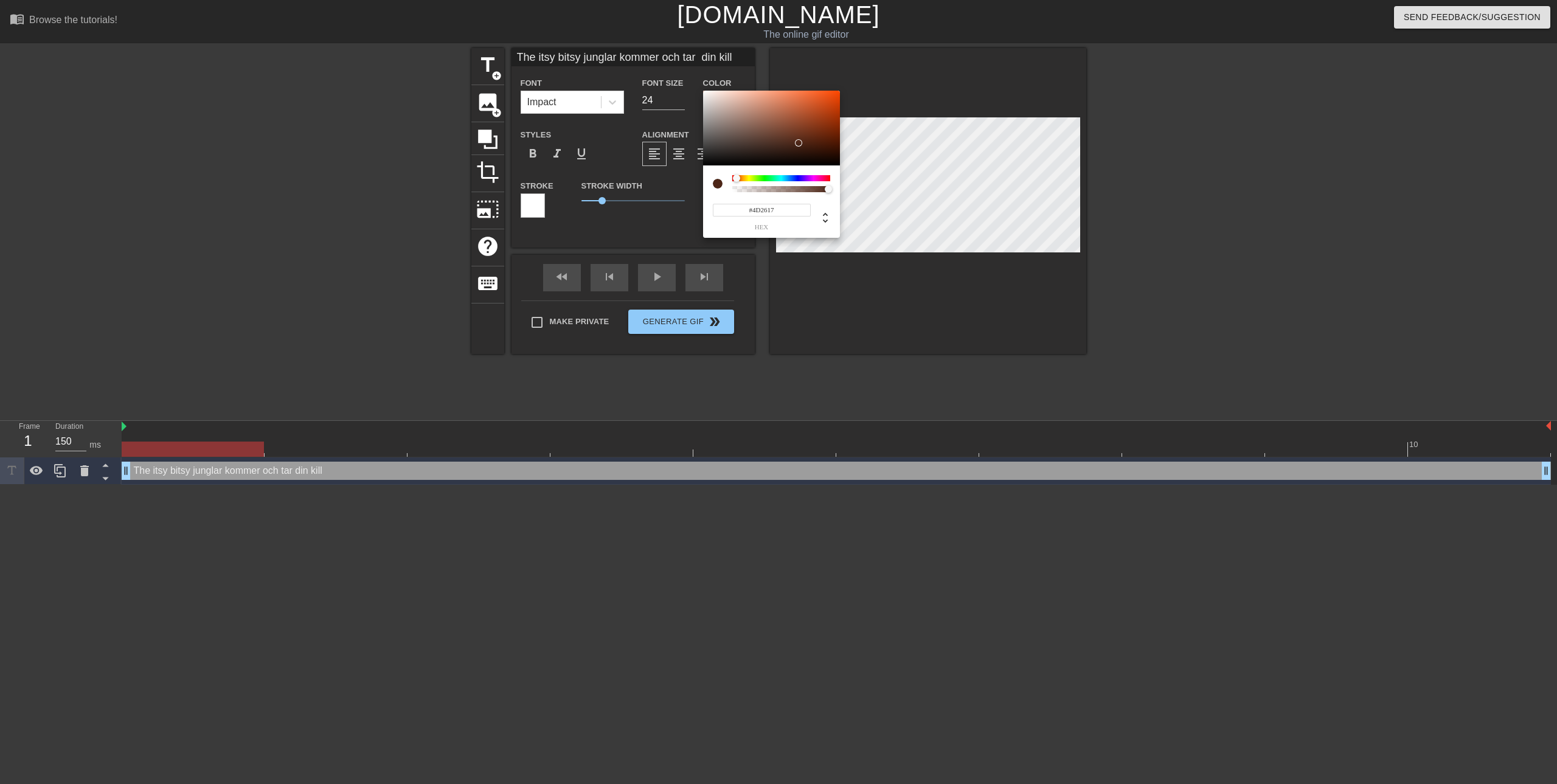
click at [736, 178] on div at bounding box center [736, 178] width 8 height 8
drag, startPoint x: 817, startPoint y: 109, endPoint x: 848, endPoint y: 89, distance: 36.9
click at [848, 89] on div "#FF4700 hex" at bounding box center [778, 392] width 1557 height 784
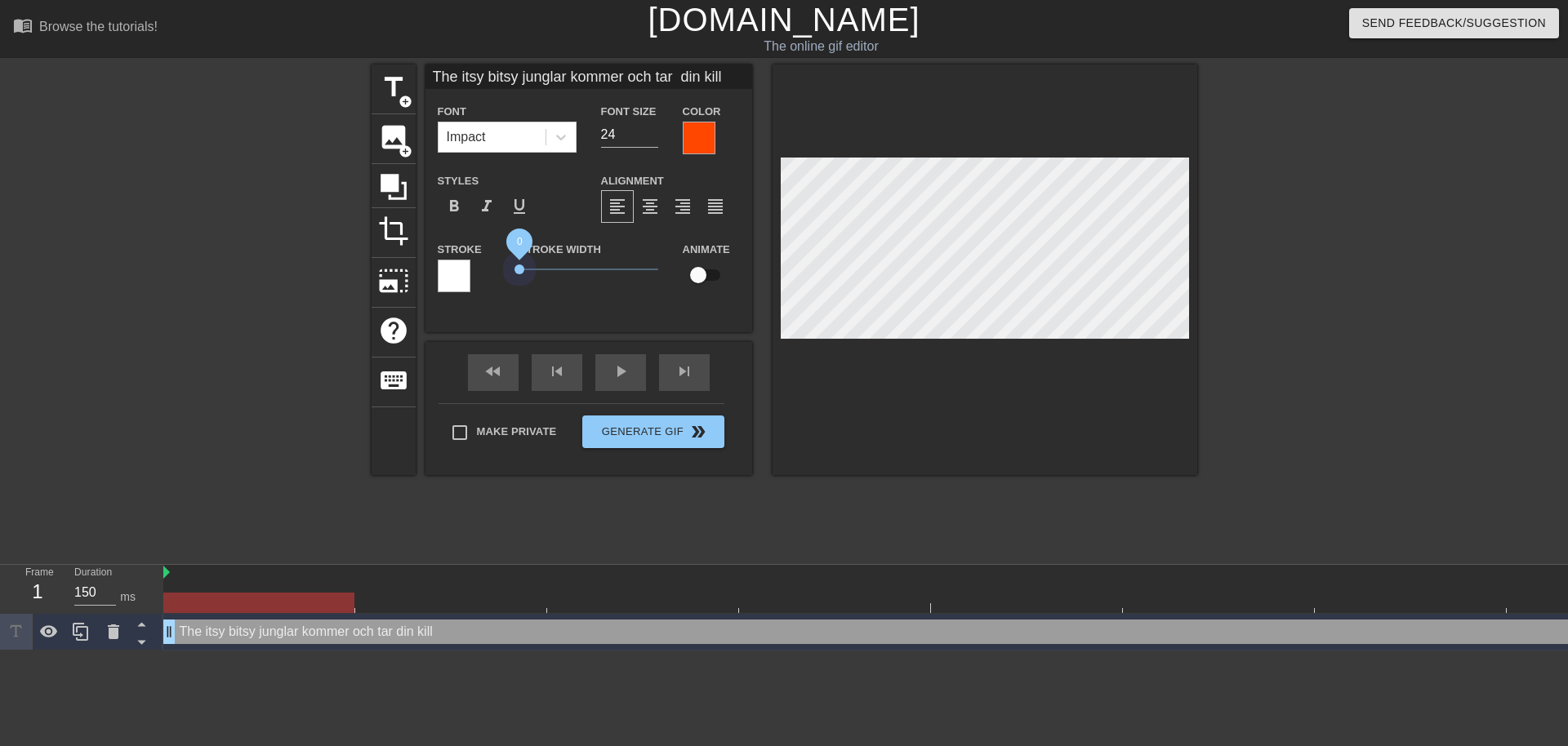
drag, startPoint x: 541, startPoint y: 266, endPoint x: 505, endPoint y: 261, distance: 36.3
click at [505, 261] on div "Stroke Stroke Width 0 Animate" at bounding box center [588, 273] width 327 height 68
click at [1338, 339] on div at bounding box center [1340, 309] width 245 height 490
click at [697, 124] on div at bounding box center [698, 137] width 32 height 32
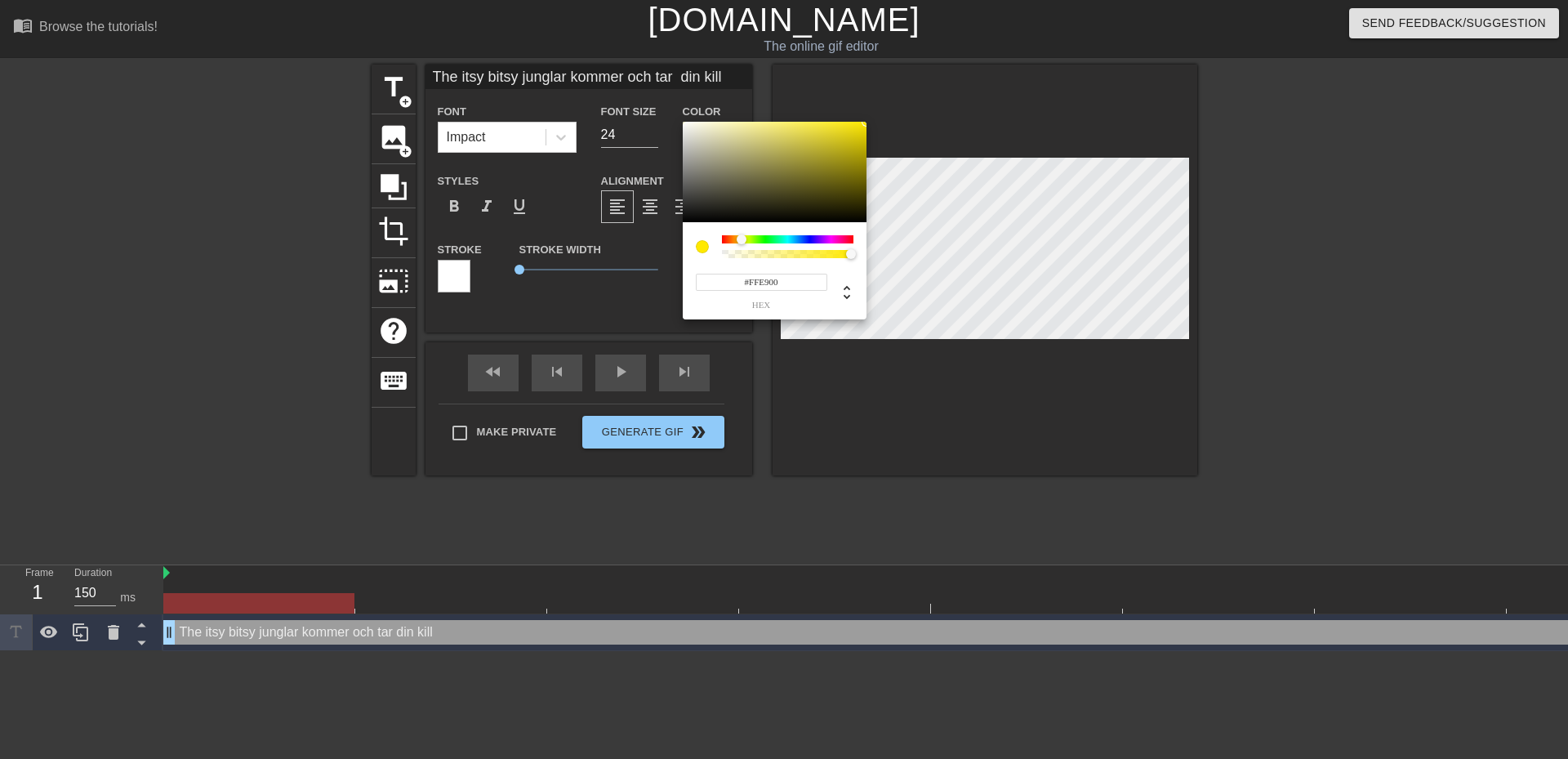
click at [742, 239] on div at bounding box center [788, 239] width 132 height 8
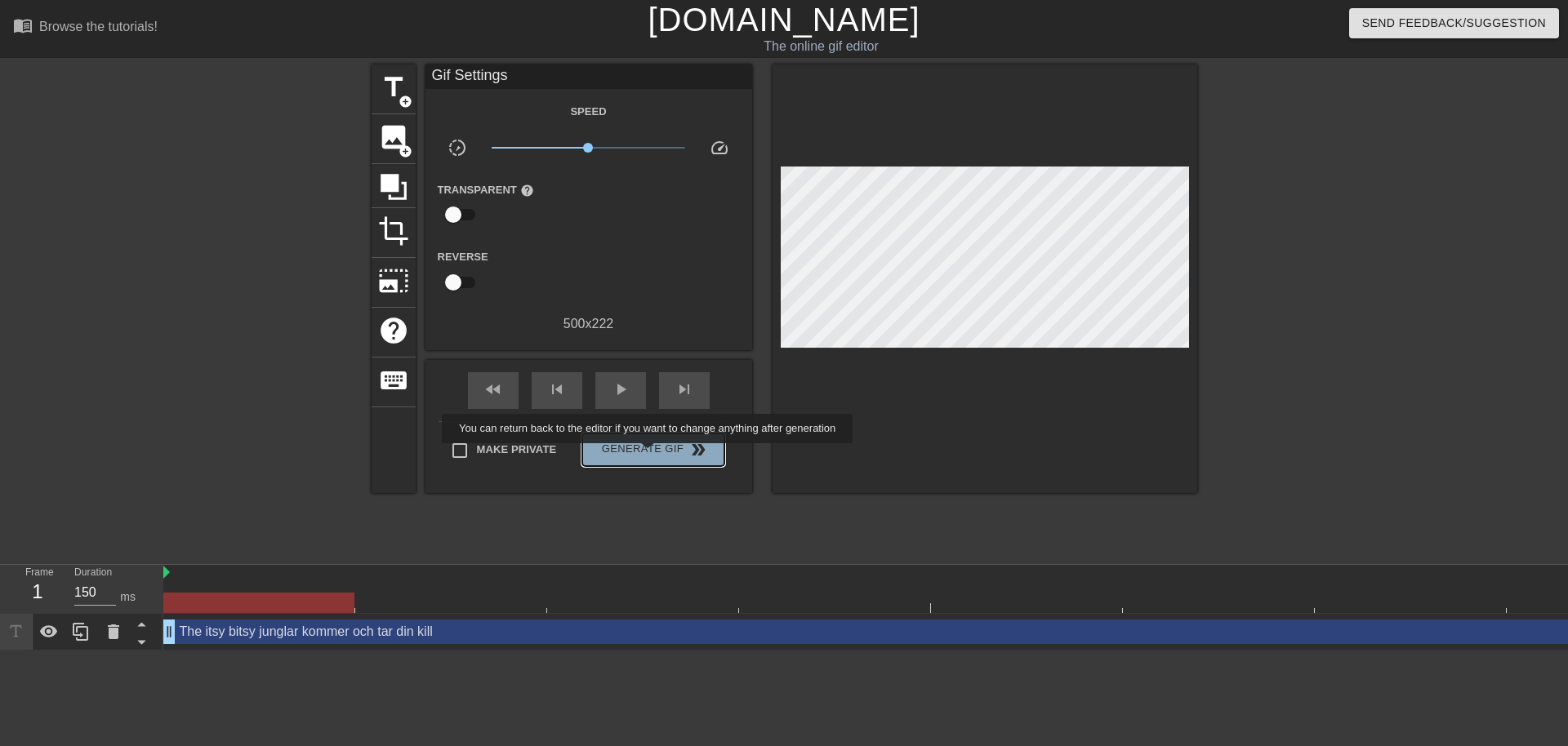
click at [649, 455] on span "Generate Gif double_arrow" at bounding box center [653, 449] width 128 height 19
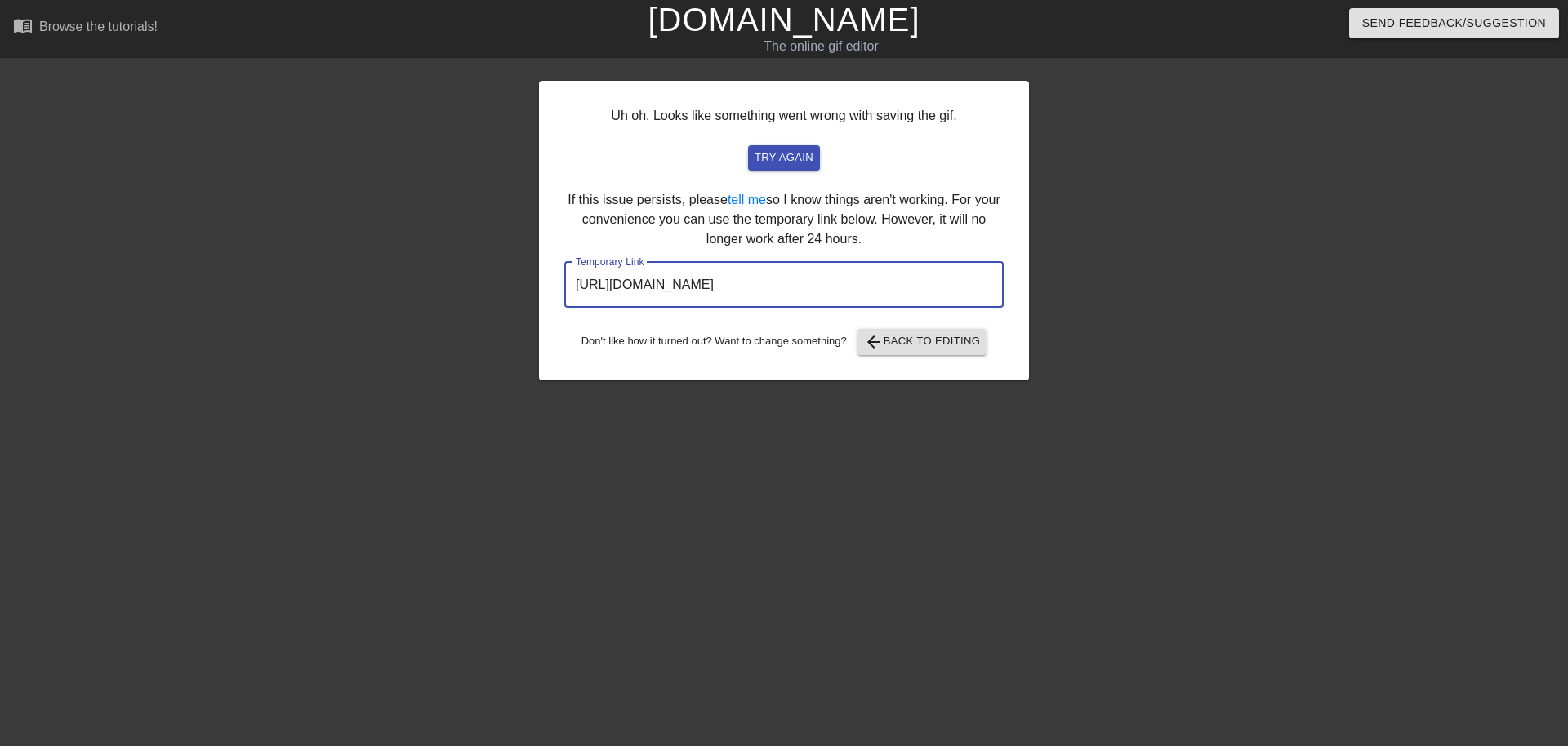
drag, startPoint x: 954, startPoint y: 286, endPoint x: 232, endPoint y: 253, distance: 722.8
click at [232, 254] on div "Uh oh. Looks like something went wrong with saving the gif. try again If this i…" at bounding box center [784, 309] width 1568 height 490
